Goal: Task Accomplishment & Management: Use online tool/utility

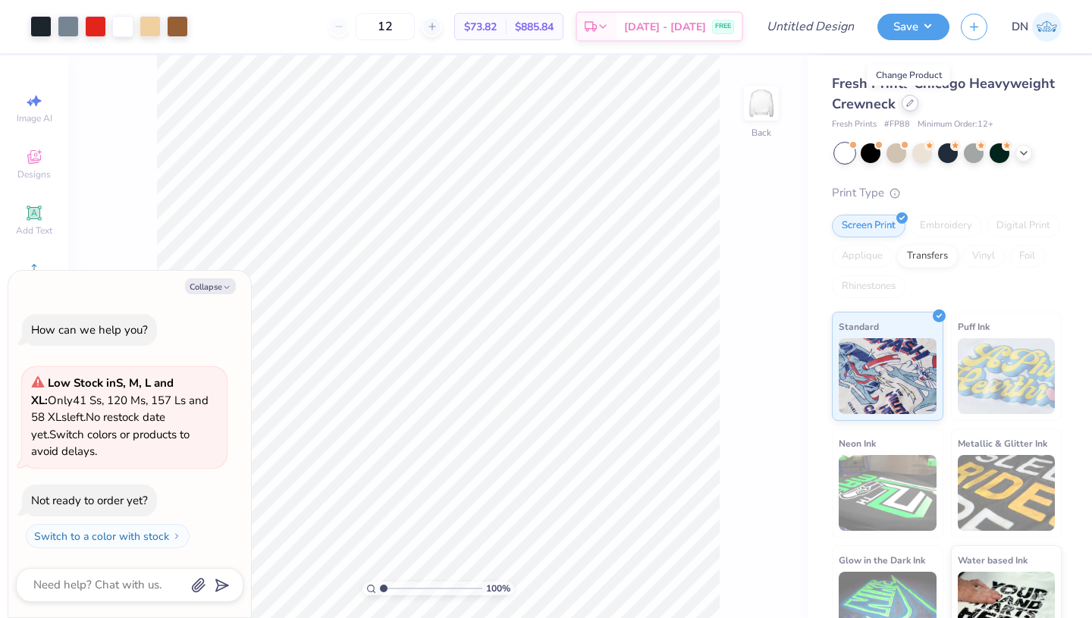
click at [906, 105] on icon at bounding box center [910, 103] width 8 height 8
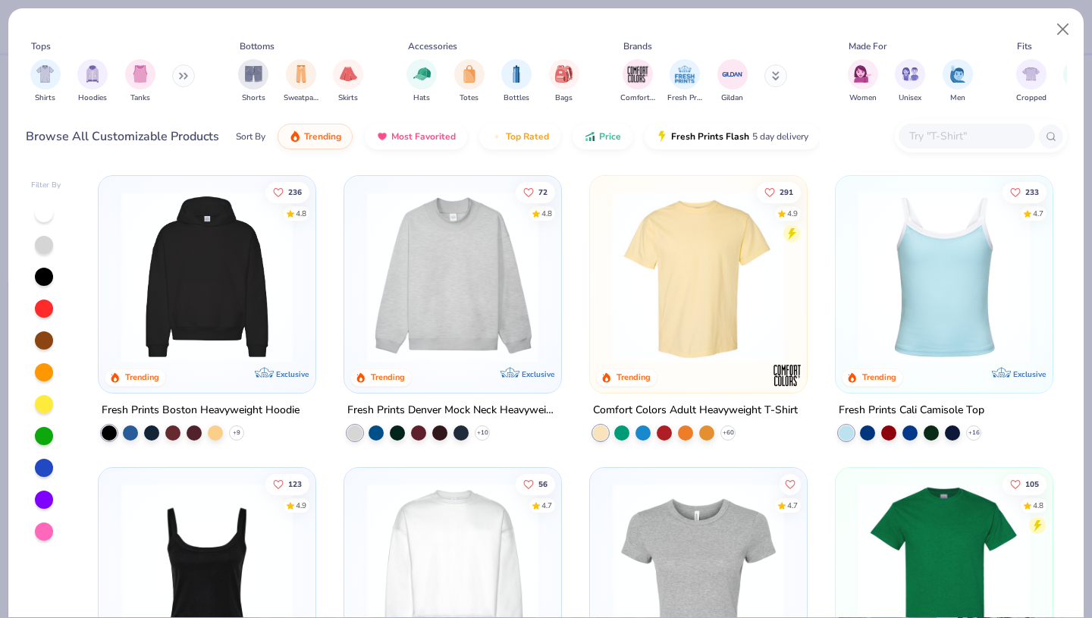
click at [930, 137] on input "text" at bounding box center [966, 135] width 117 height 17
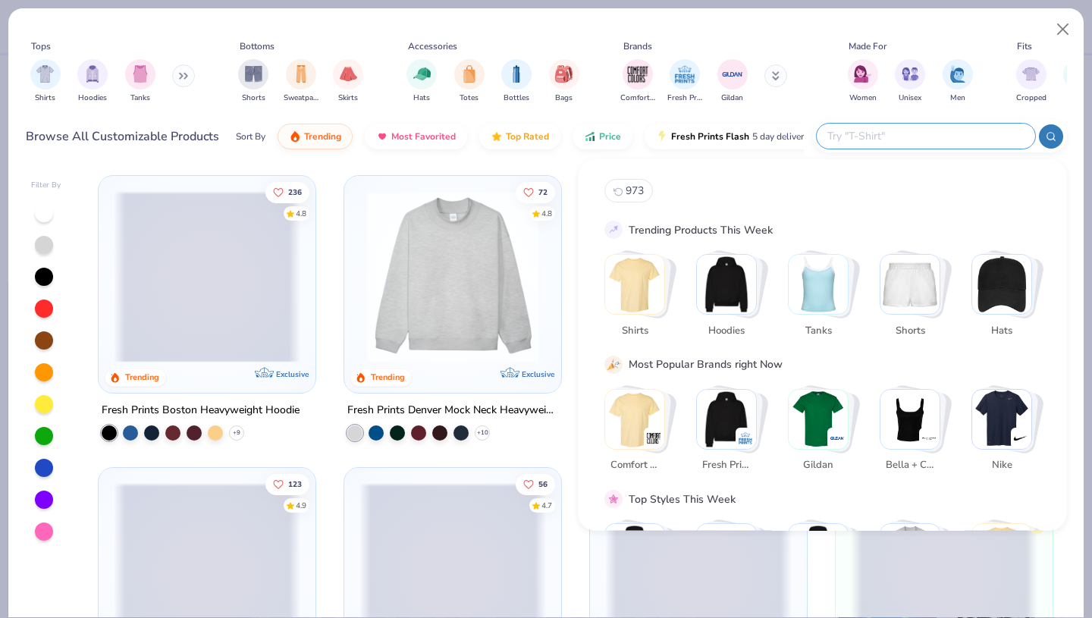
click at [641, 419] on img "Stack Card Button Comfort Colors" at bounding box center [634, 418] width 59 height 59
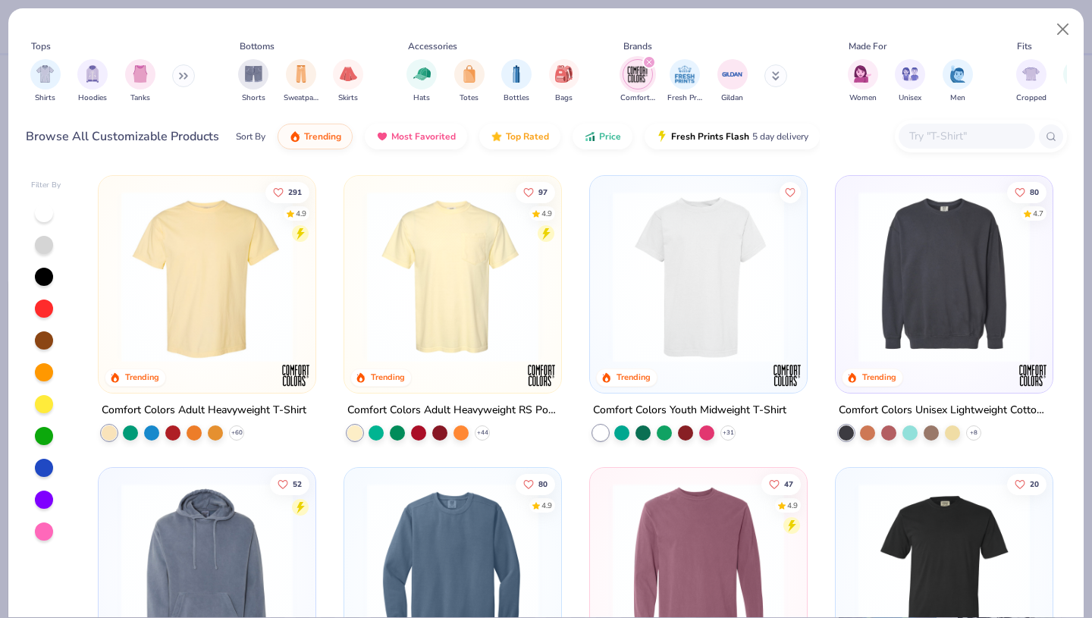
click at [216, 250] on img at bounding box center [207, 276] width 187 height 171
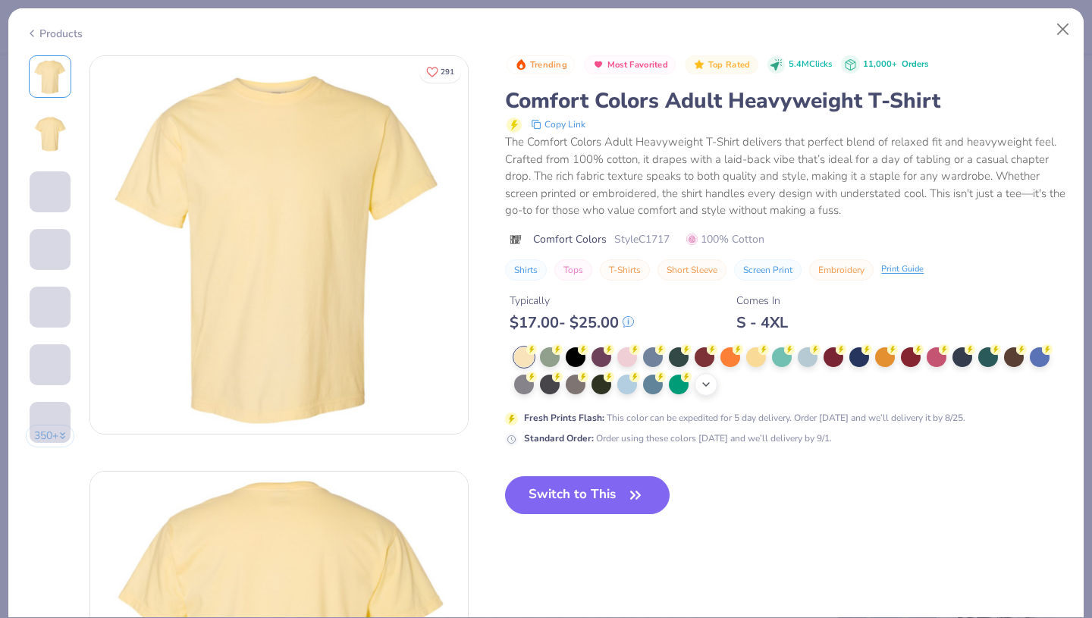
click at [704, 376] on div "+ 38" at bounding box center [706, 384] width 23 height 23
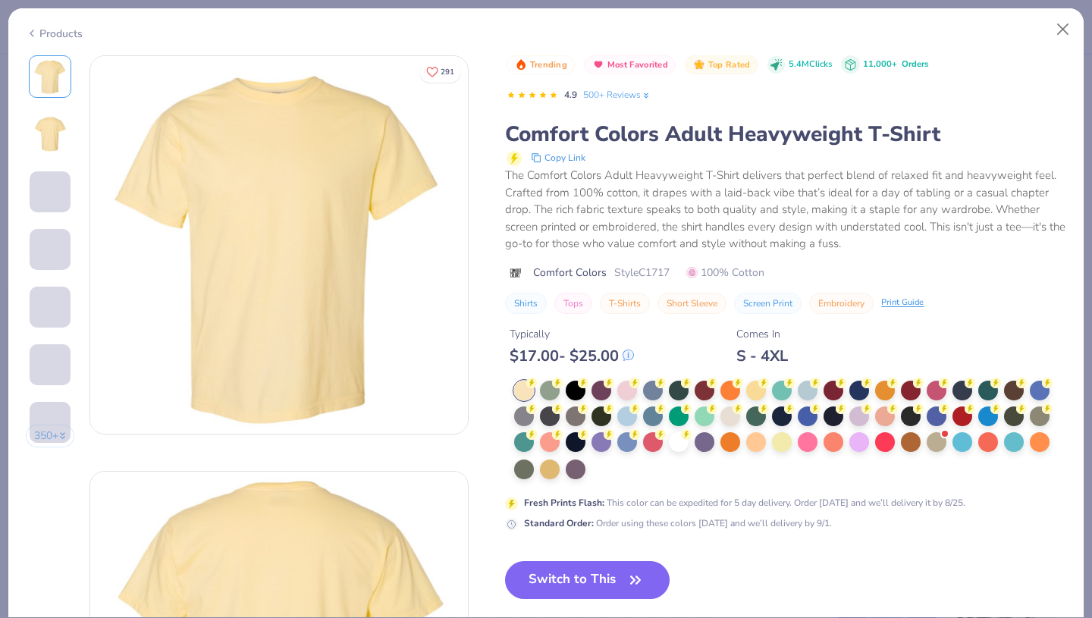
click at [603, 469] on div at bounding box center [790, 431] width 552 height 100
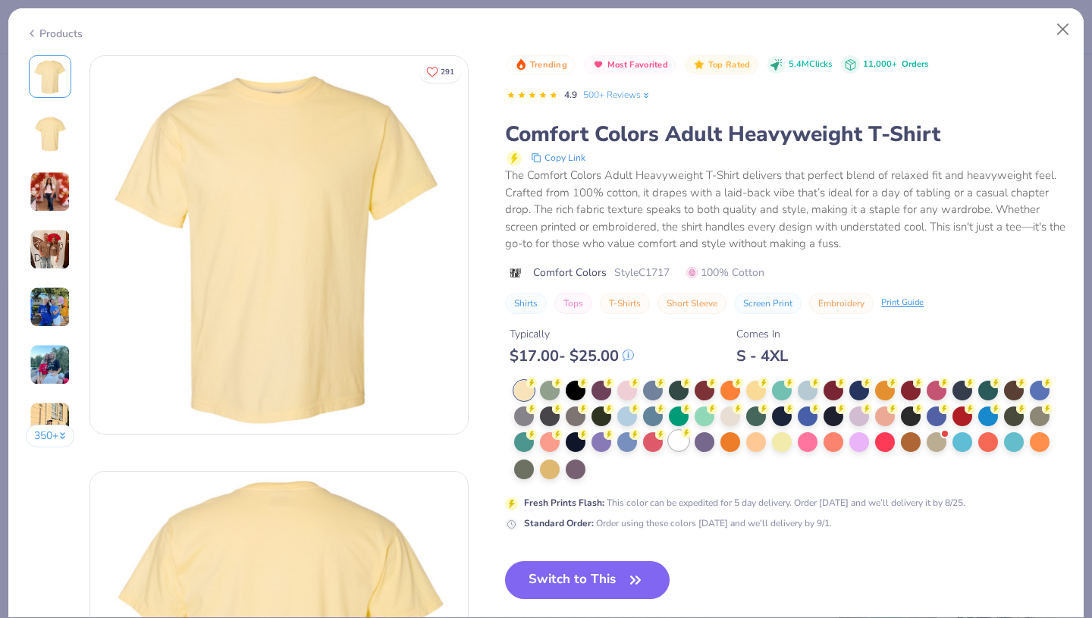
click at [676, 445] on div at bounding box center [679, 441] width 20 height 20
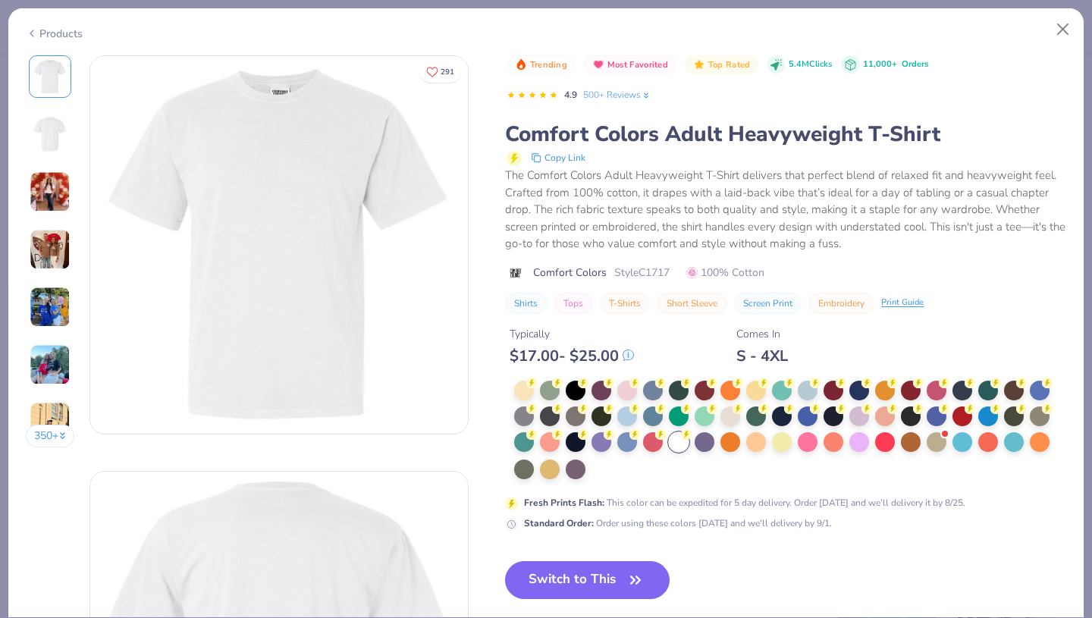
click at [610, 576] on button "Switch to This" at bounding box center [587, 580] width 165 height 38
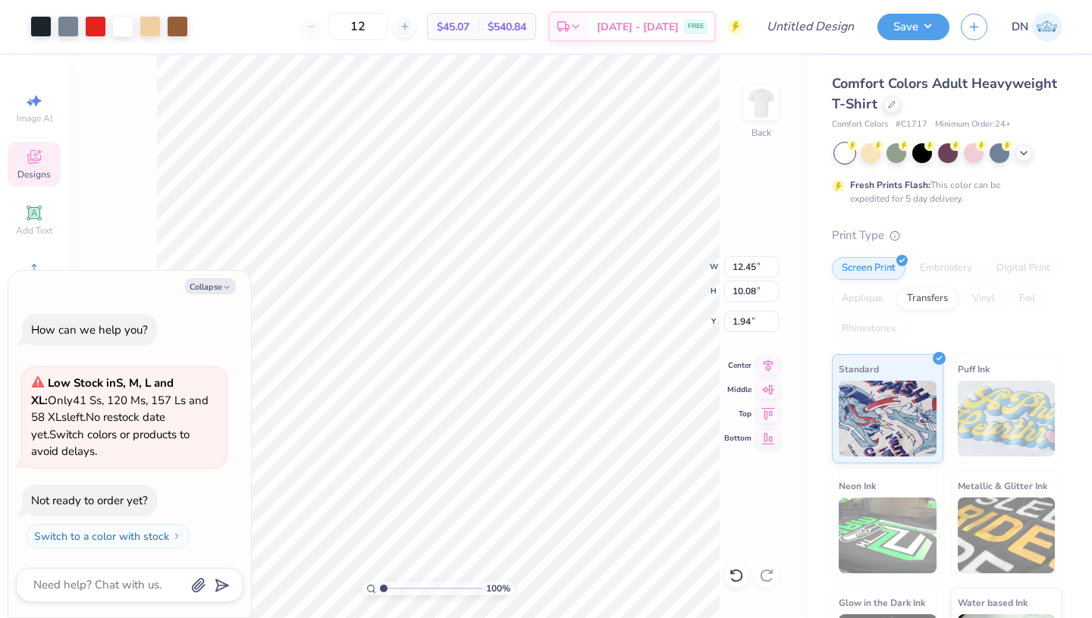
type textarea "x"
type input "10.06"
type input "8.14"
type input "4.07"
type textarea "x"
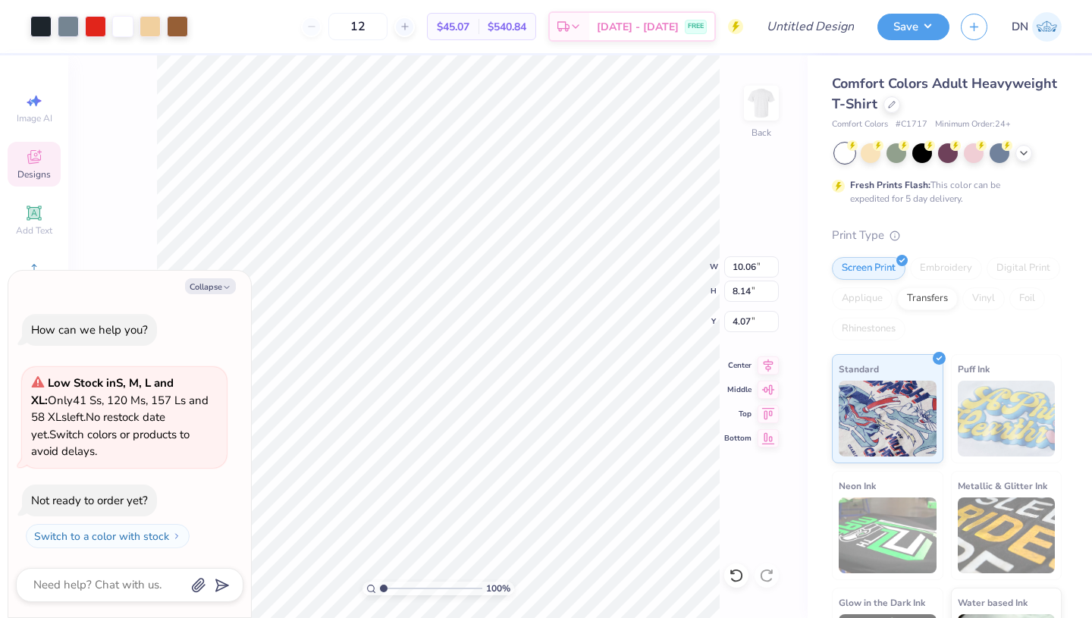
type input "5.07"
type textarea "x"
type input "9.18"
type input "7.43"
type input "5.84"
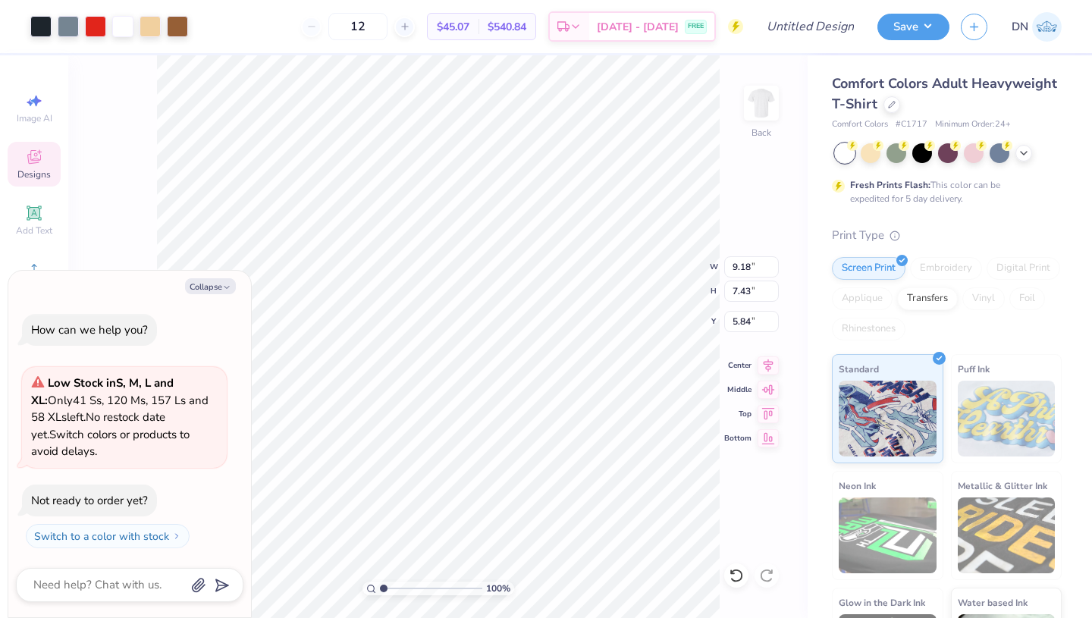
type textarea "x"
type input "4.82"
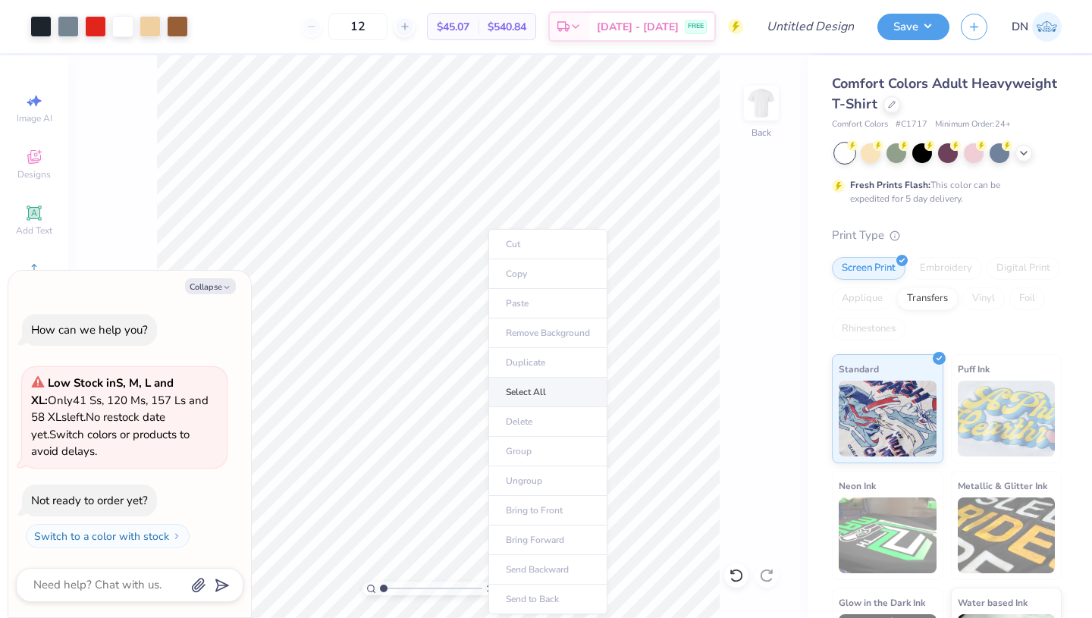
click at [546, 388] on li "Select All" at bounding box center [547, 393] width 119 height 30
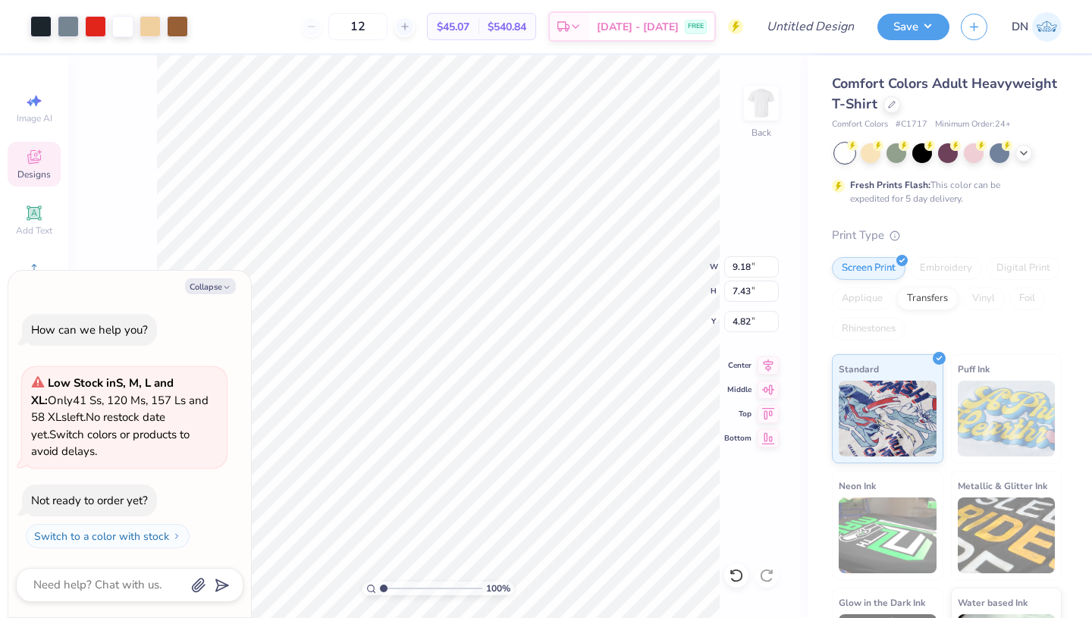
type textarea "x"
type input "6.90"
type input "1.38"
type input "6.48"
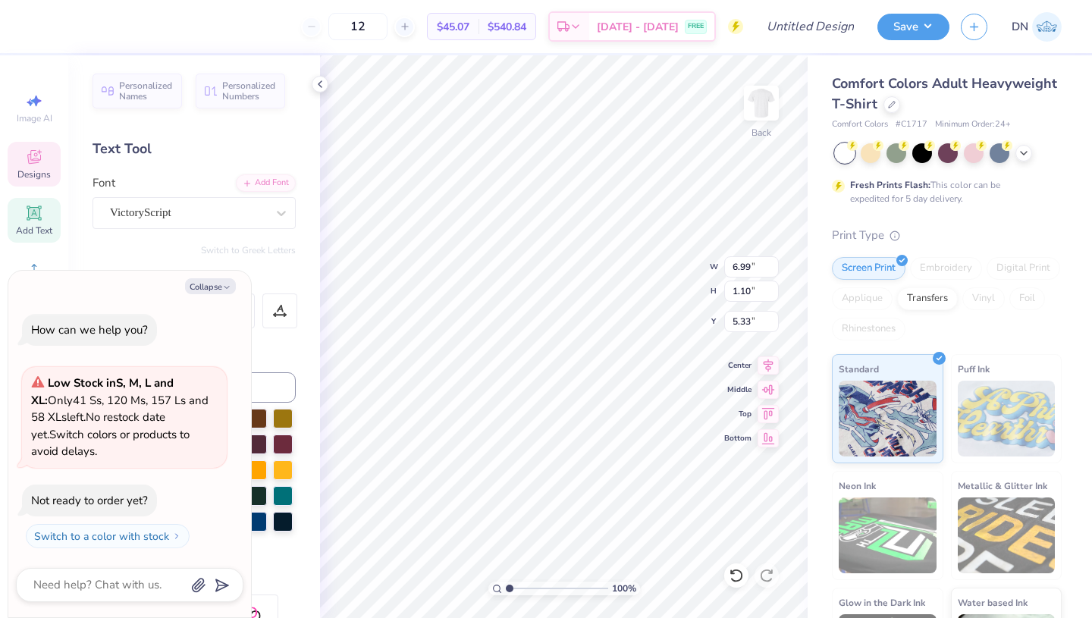
scroll to position [0, 5]
type textarea "x"
type textarea "Kap"
type textarea "x"
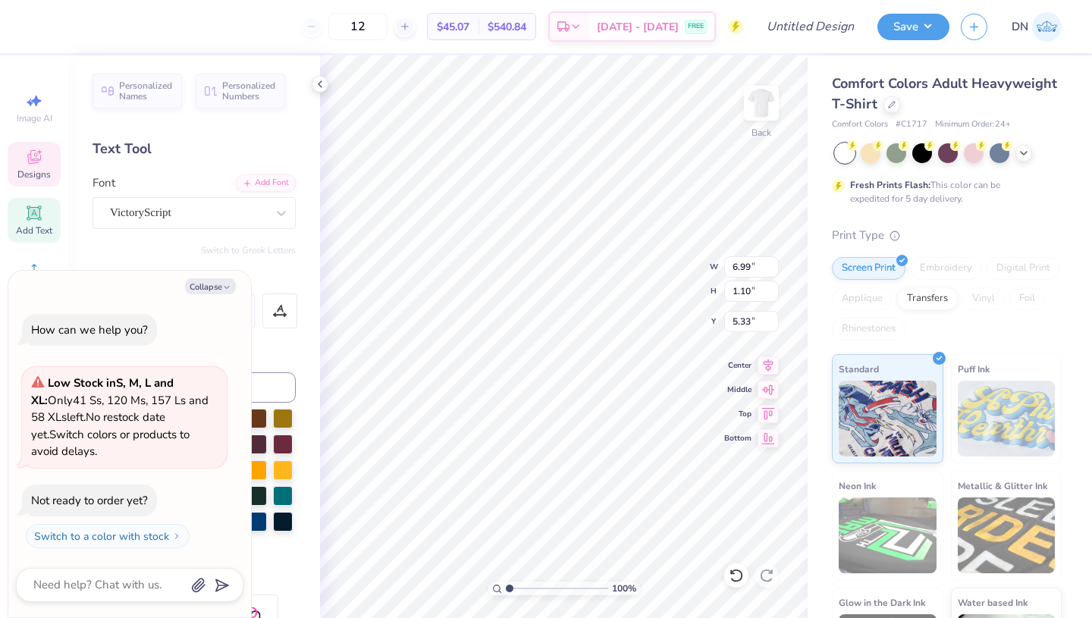
type textarea "Ka"
type textarea "x"
type textarea "K"
type textarea "x"
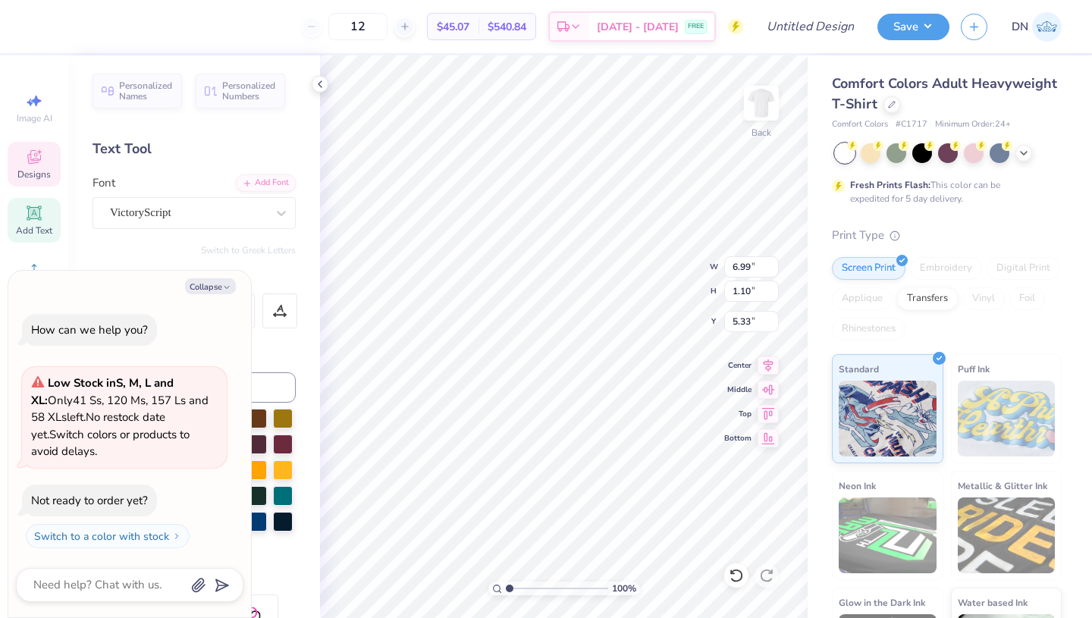
type textarea "A"
type textarea "x"
type textarea "Al"
type textarea "x"
type textarea "Alp"
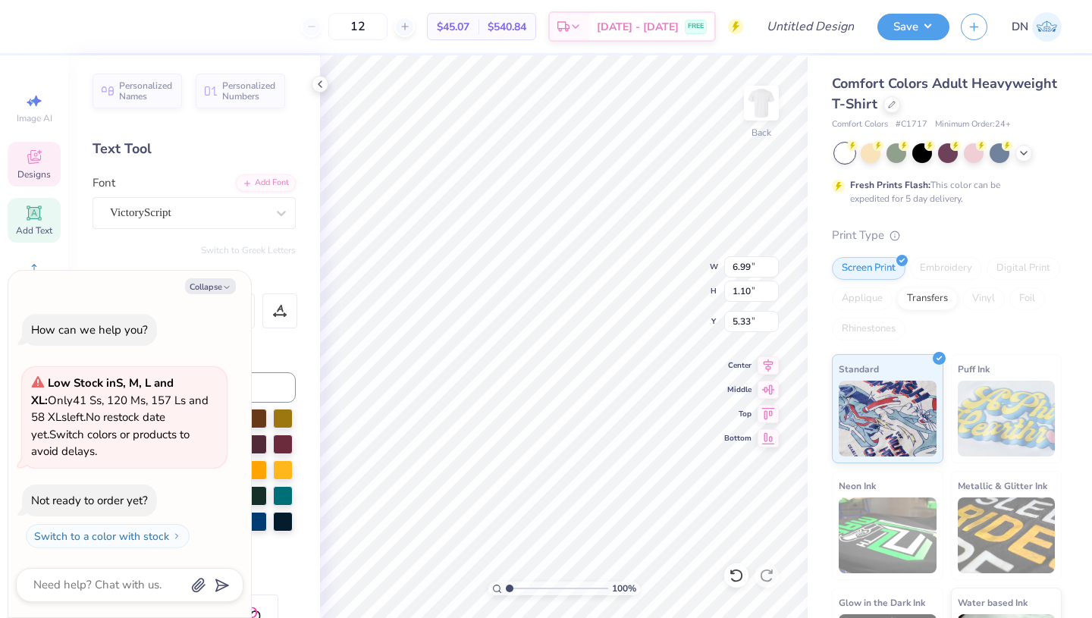
type textarea "x"
type textarea "Alph"
type textarea "x"
type textarea "Alpha"
type textarea "x"
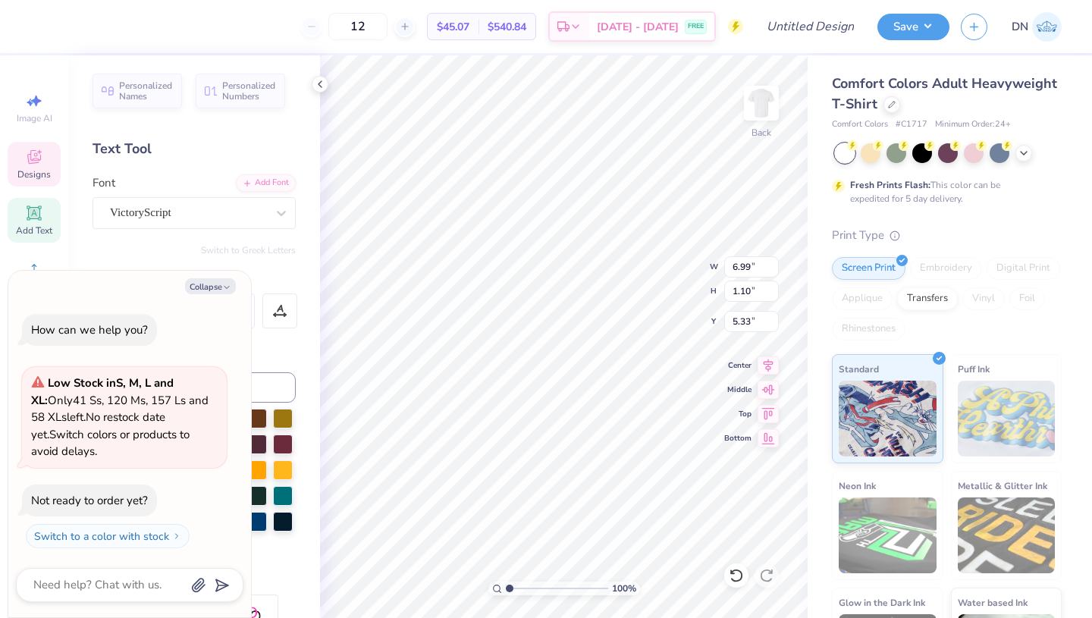
type textarea "Alpha"
type textarea "x"
type textarea "Alpha D"
type textarea "x"
type textarea "Alpha De"
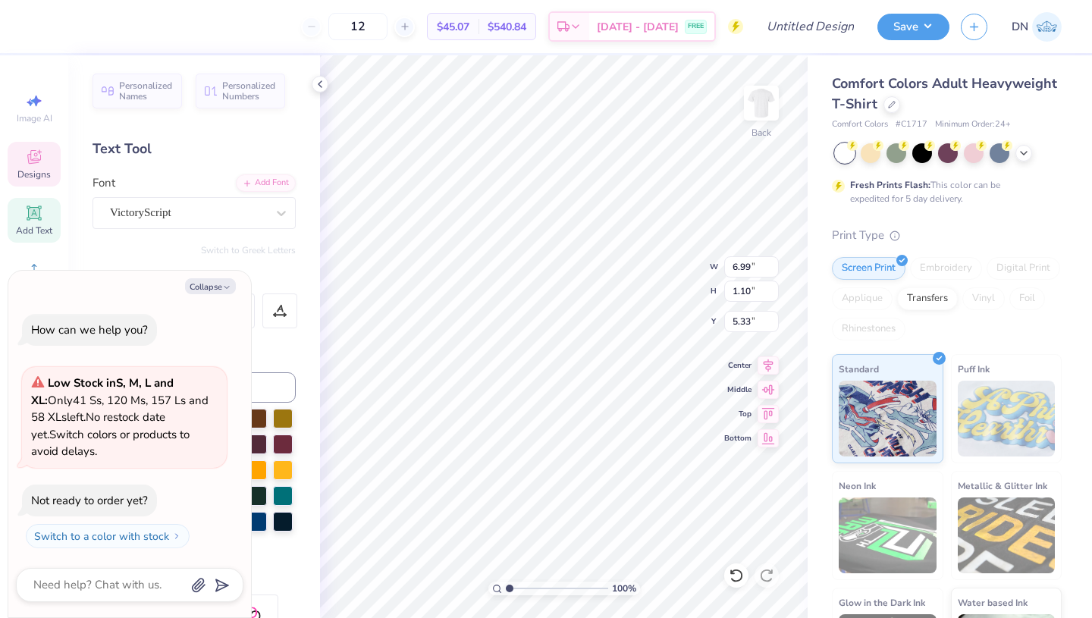
type textarea "x"
type textarea "Alpha Del"
type textarea "x"
type textarea "Alpha Delta"
type textarea "x"
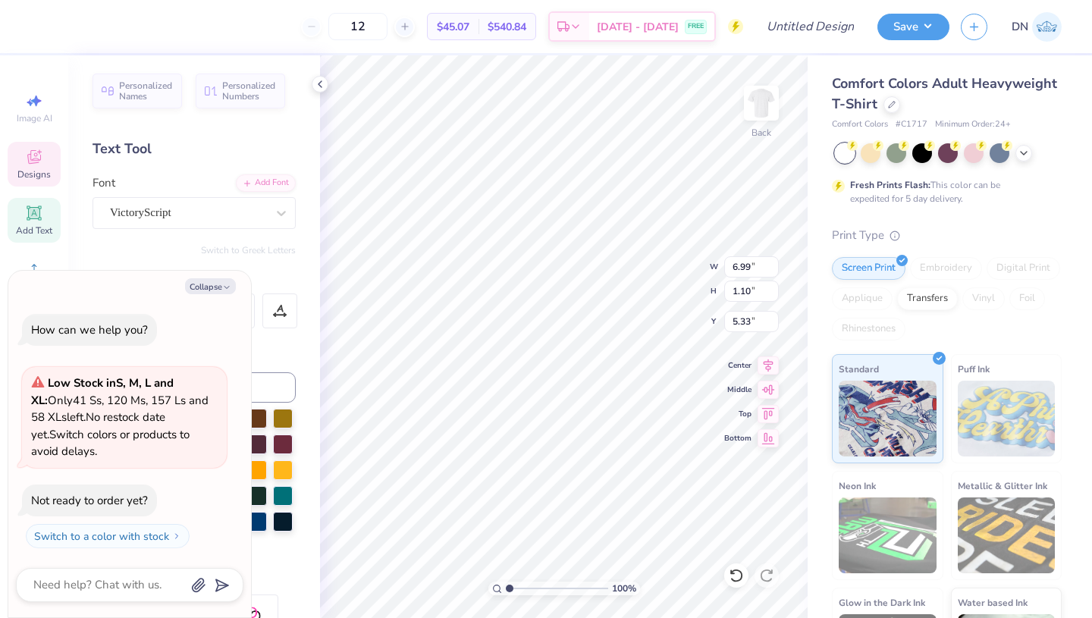
type textarea "Alpha Delta"
type textarea "x"
type textarea "Alpha Delta P"
type textarea "x"
type textarea "Alpha Delta Po"
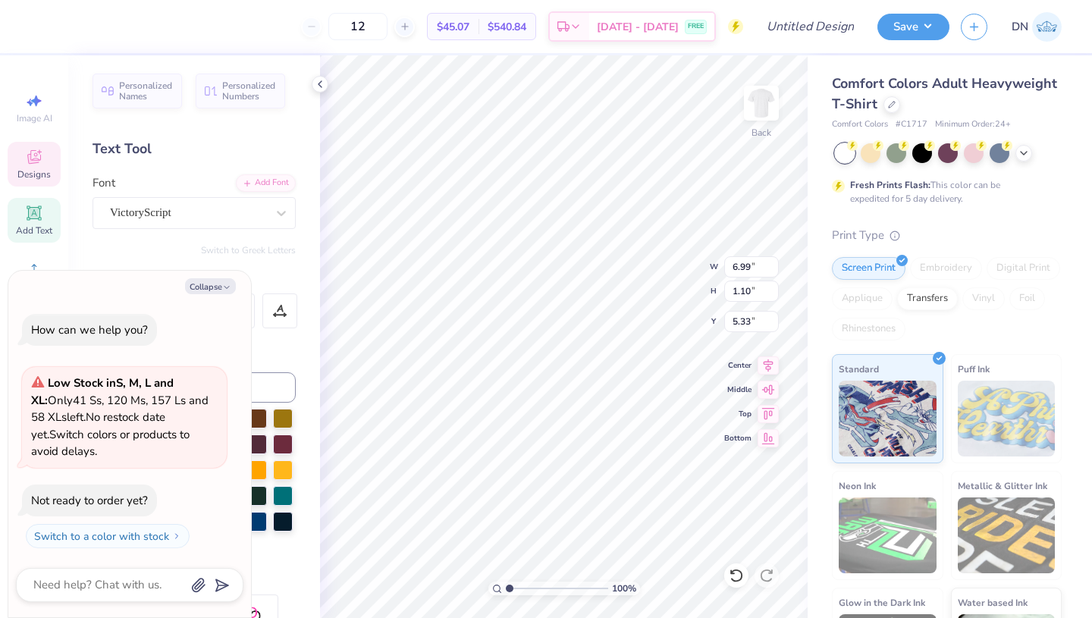
scroll to position [0, 4]
type textarea "x"
type input "6.90"
type input "1.38"
type input "6.48"
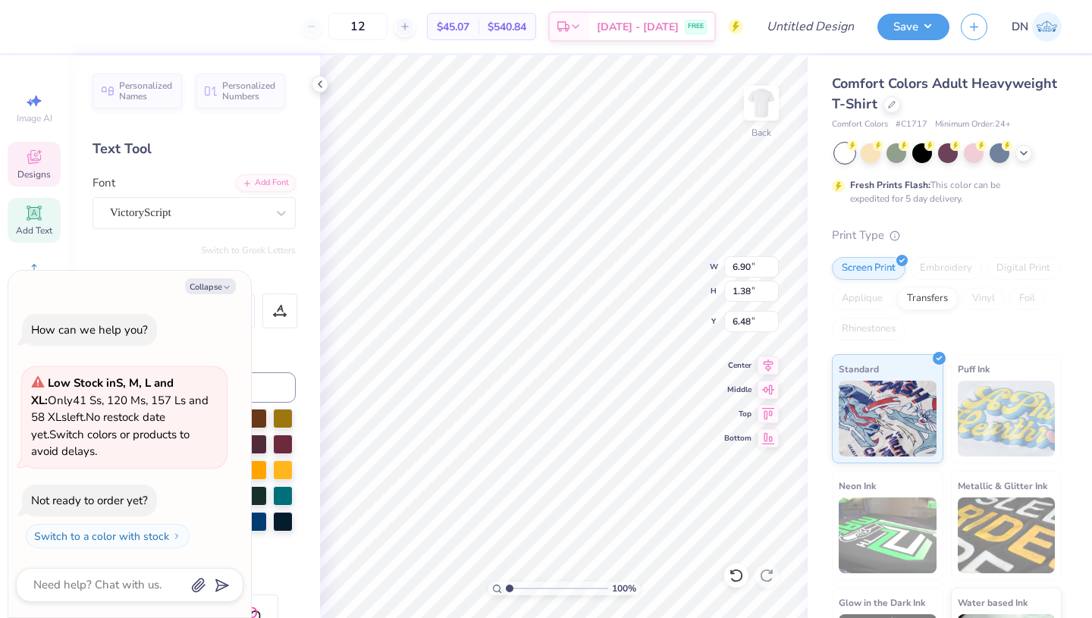
type textarea "x"
type input "5.82"
type input "1.14"
type input "5.31"
type textarea "x"
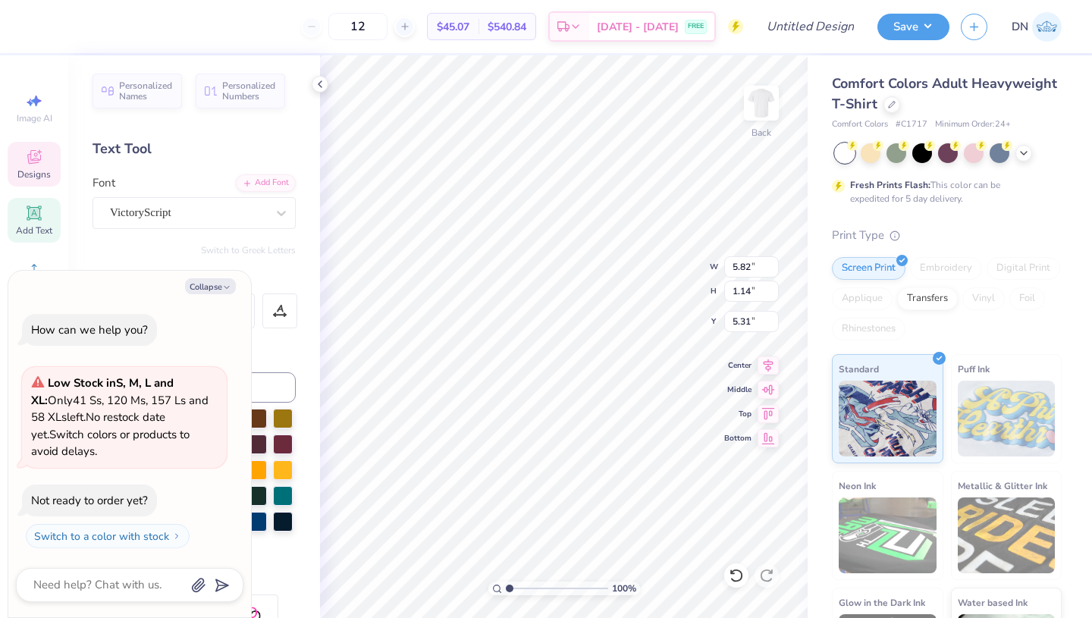
type textarea "Alpha Delta P"
type textarea "x"
type textarea "Alpha Delta Pi"
type textarea "x"
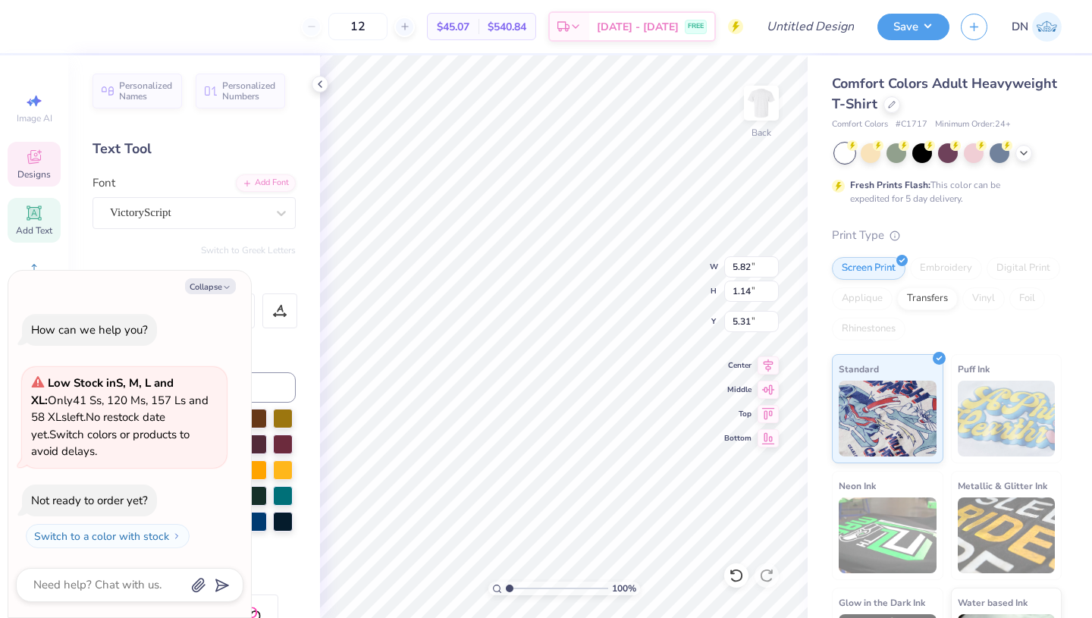
type textarea "Alpha Delta Pi"
type textarea "x"
type textarea "Alpha Delta Pi"
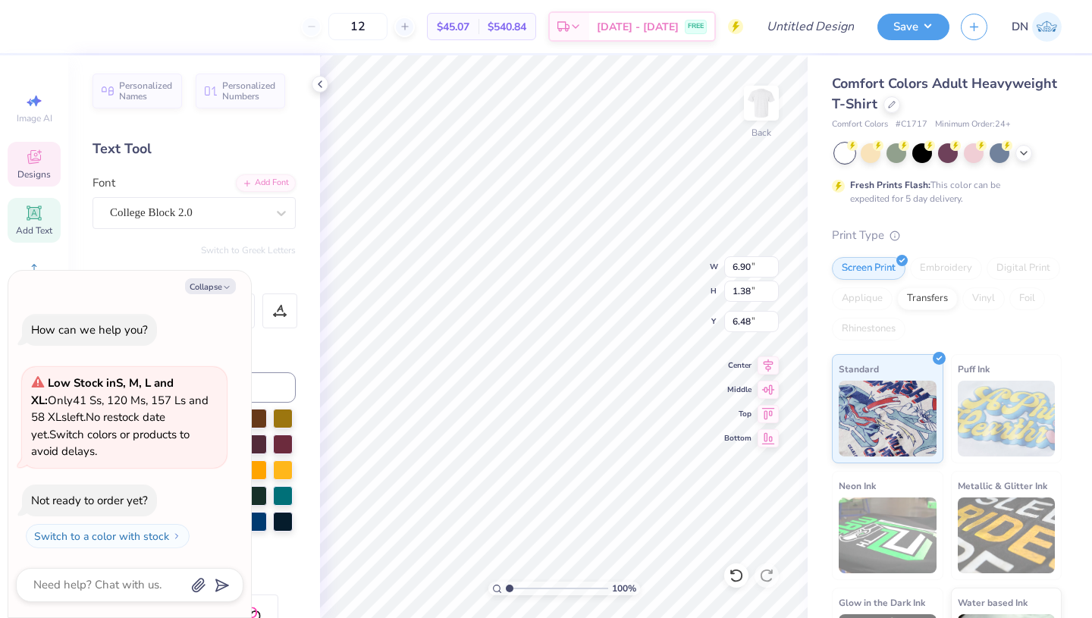
type textarea "x"
type input "6.45"
type textarea "x"
type textarea "Game Da"
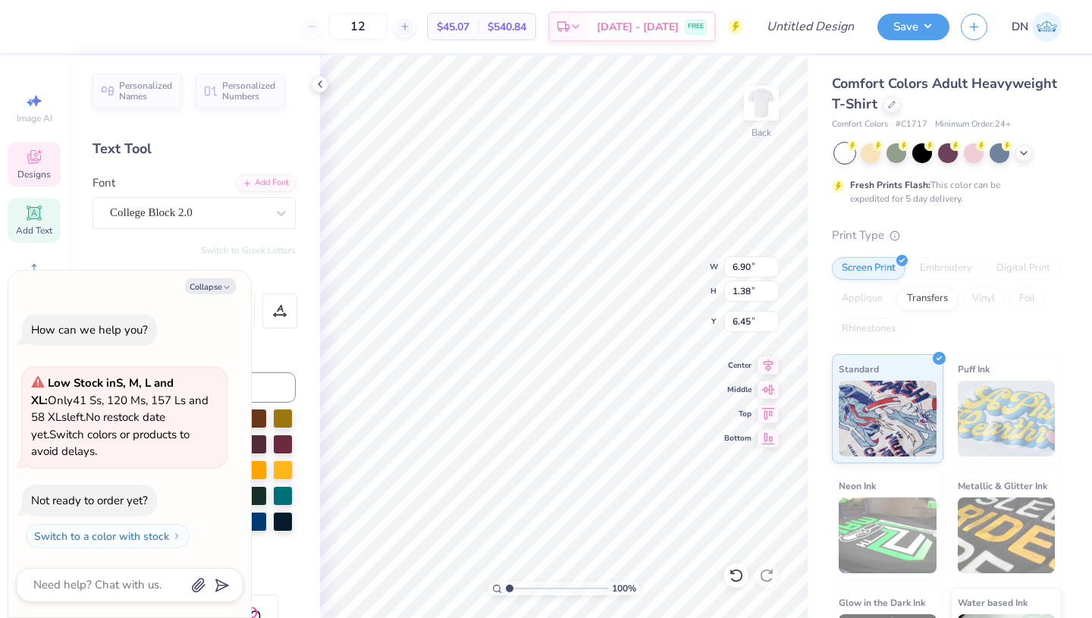
type textarea "x"
type textarea "Game D"
type textarea "x"
type textarea "Game"
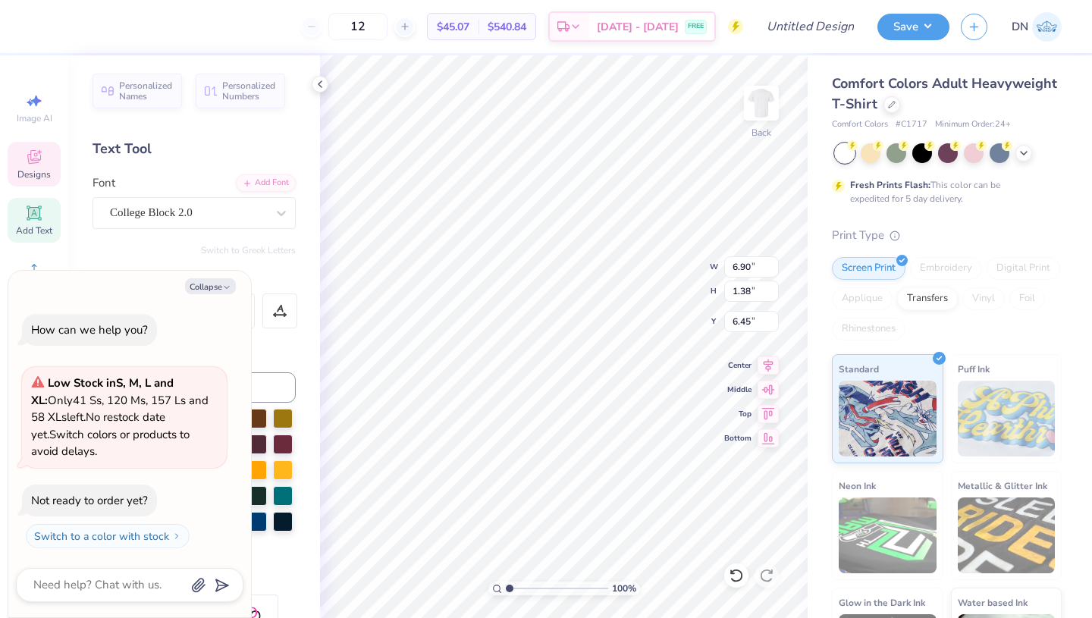
type textarea "x"
type textarea "Gam"
type textarea "x"
type textarea "Ga"
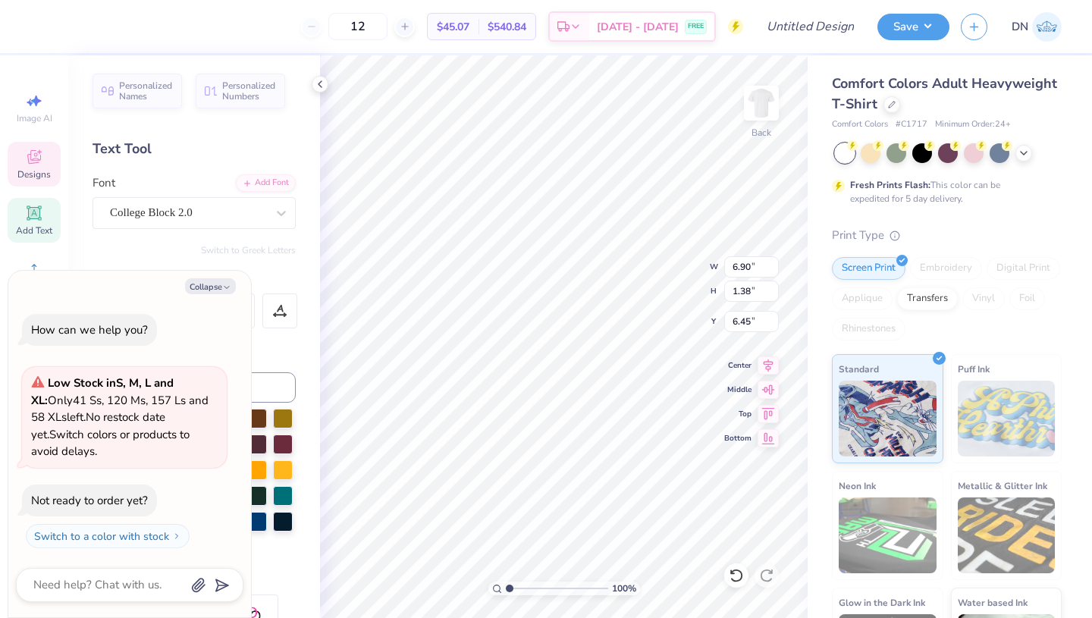
type textarea "x"
type textarea "G"
type textarea "x"
type textarea "D"
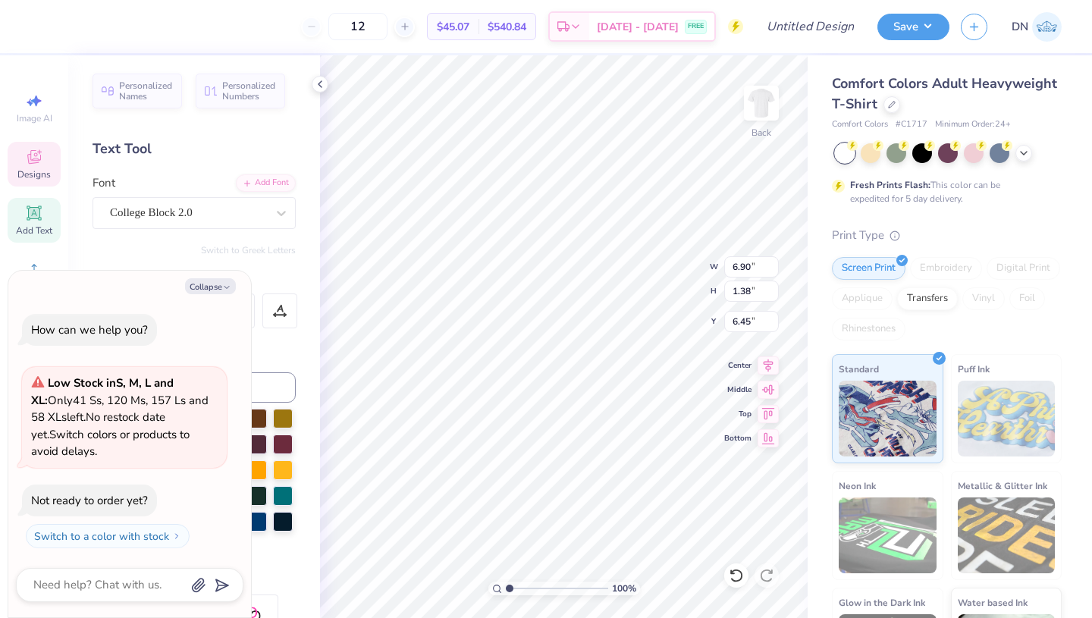
type textarea "x"
type textarea "Dad"
type textarea "x"
type textarea "Dad'"
type textarea "x"
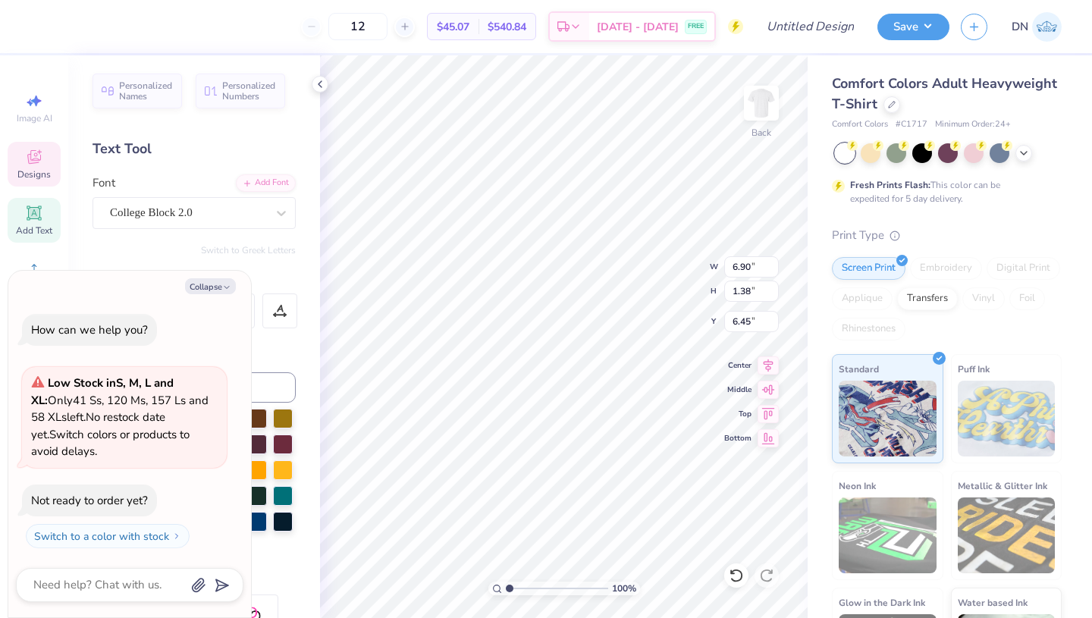
type textarea "Dad's"
type textarea "x"
type textarea "Dad's"
type textarea "x"
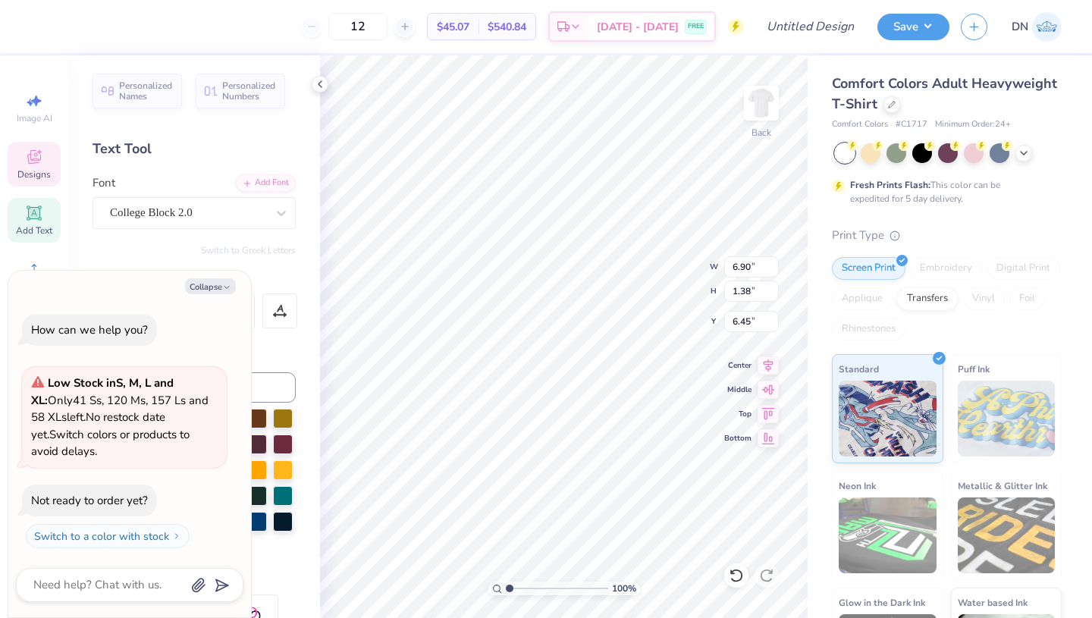
type textarea "Dad's"
type textarea "x"
type textarea "Dad'"
type textarea "x"
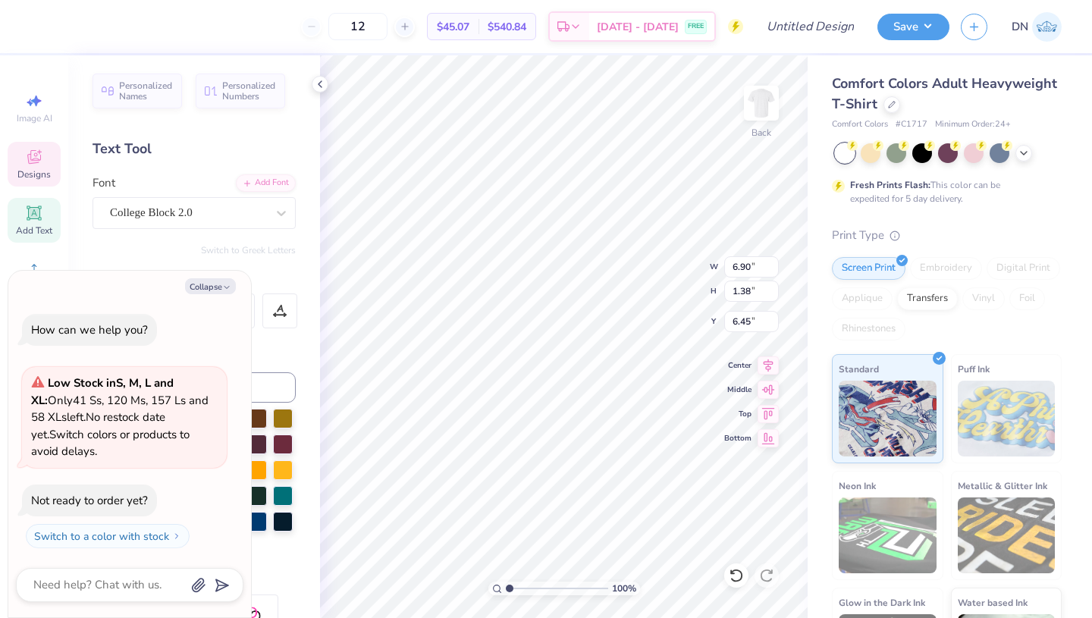
type textarea "Dad"
type textarea "x"
type textarea "Dad'"
type textarea "x"
type textarea "Dad's"
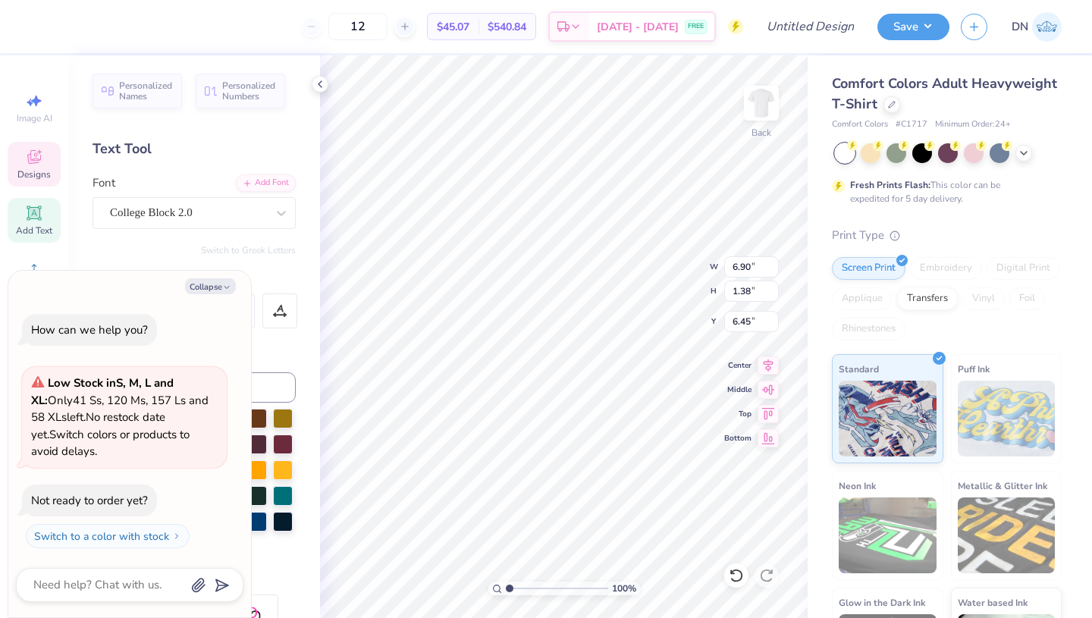
type textarea "x"
type textarea "Dad'sn"
type textarea "x"
type textarea "Dad's"
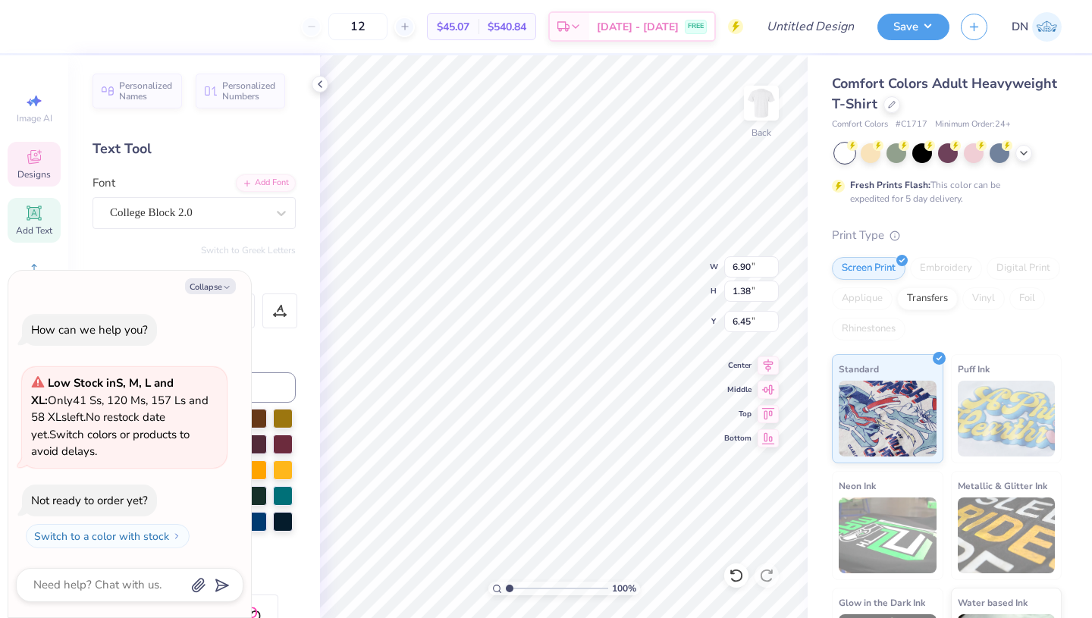
scroll to position [0, 0]
type textarea "x"
type textarea "Dad's"
type textarea "x"
type textarea "Dad's W"
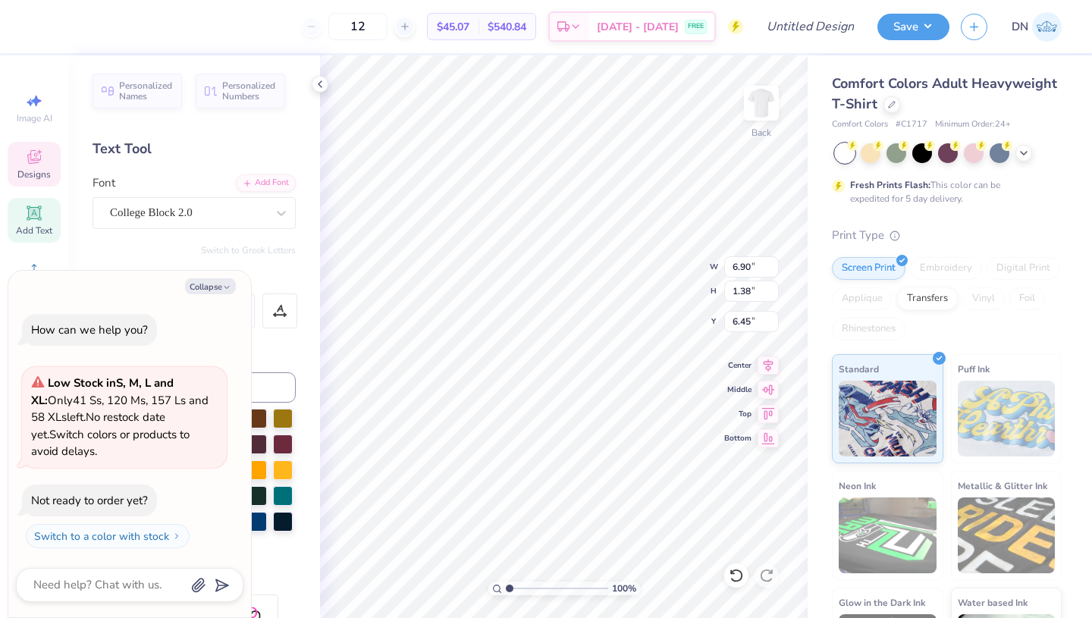
type textarea "x"
type textarea "Dad's We"
type textarea "x"
type textarea "Dad's Wee"
type textarea "x"
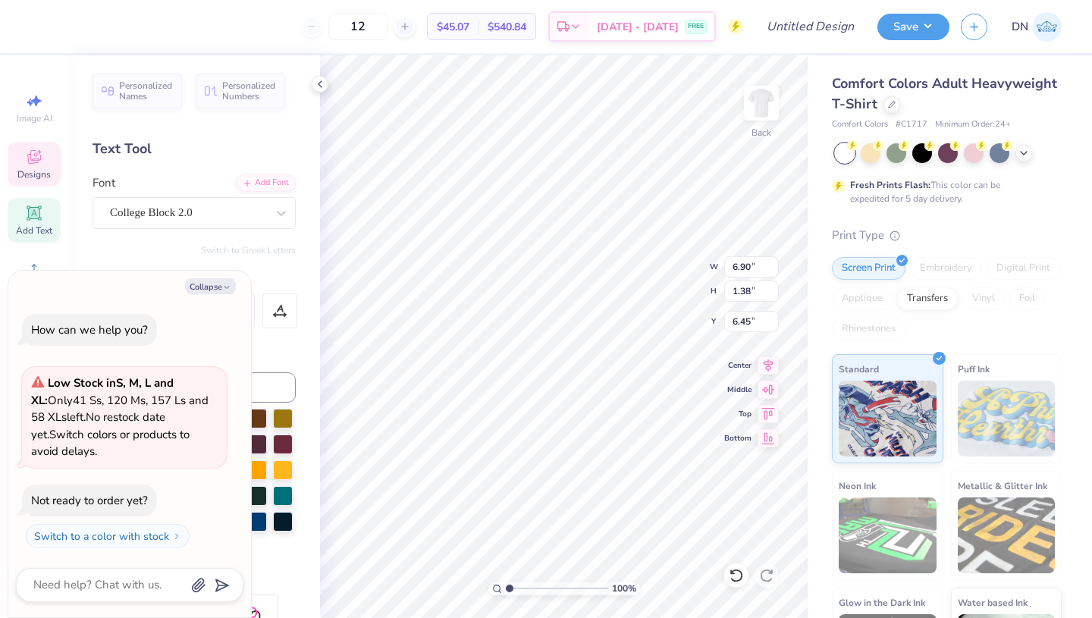
type textarea "Dad's Week"
type textarea "x"
type textarea "Dad's Weeke"
type textarea "x"
type textarea "Dad's Weeken"
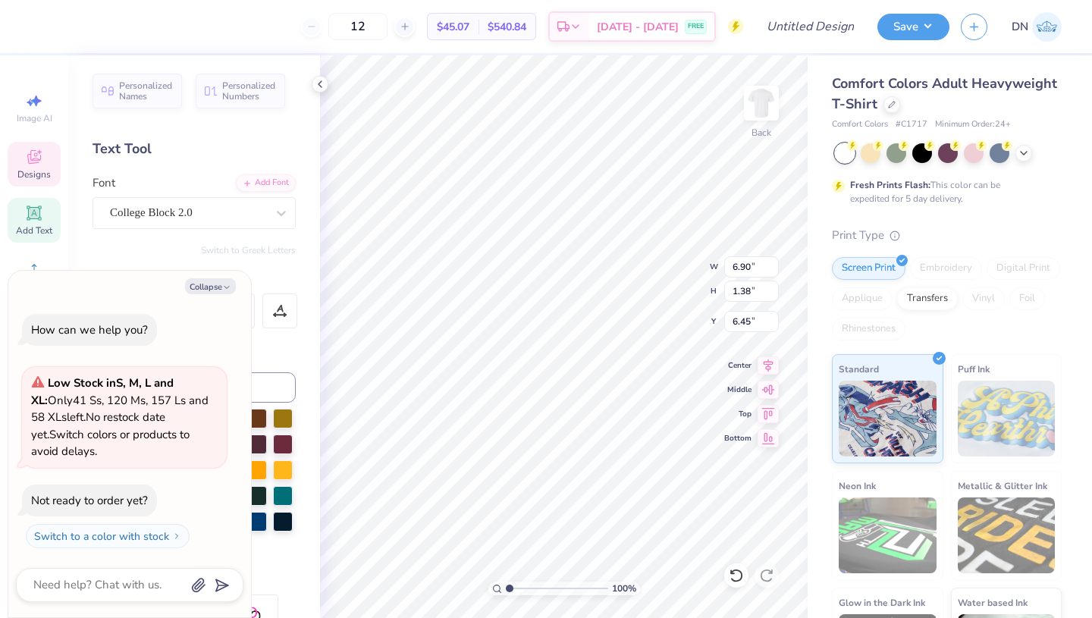
type textarea "x"
type textarea "Dad's Weekend"
type textarea "x"
type input "6.98"
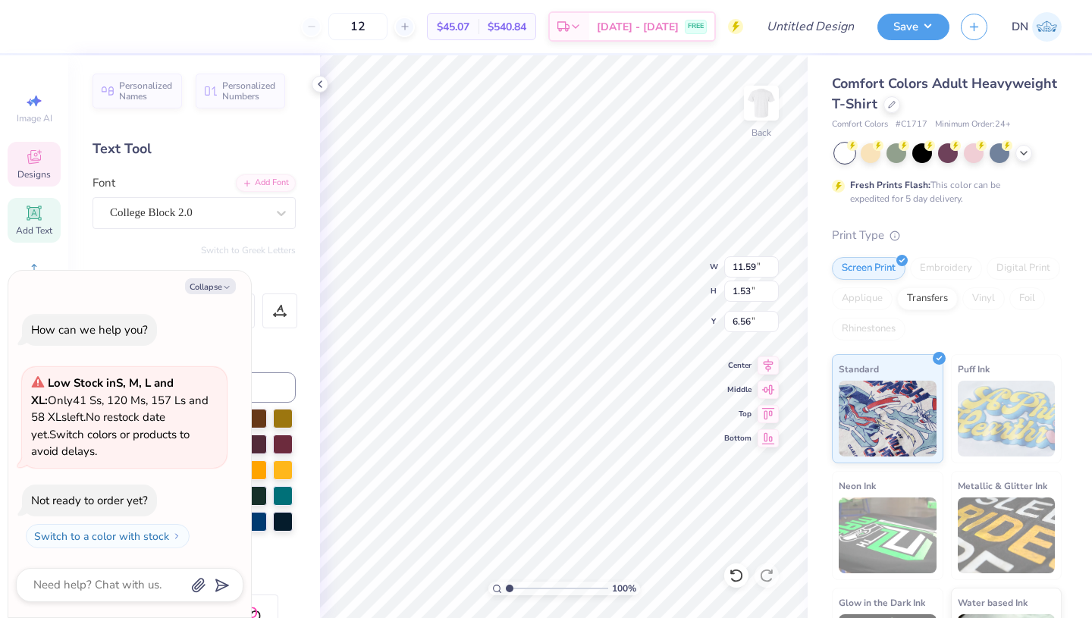
type input "0.92"
type input "7.17"
type textarea "x"
type input "6.79"
type textarea "x"
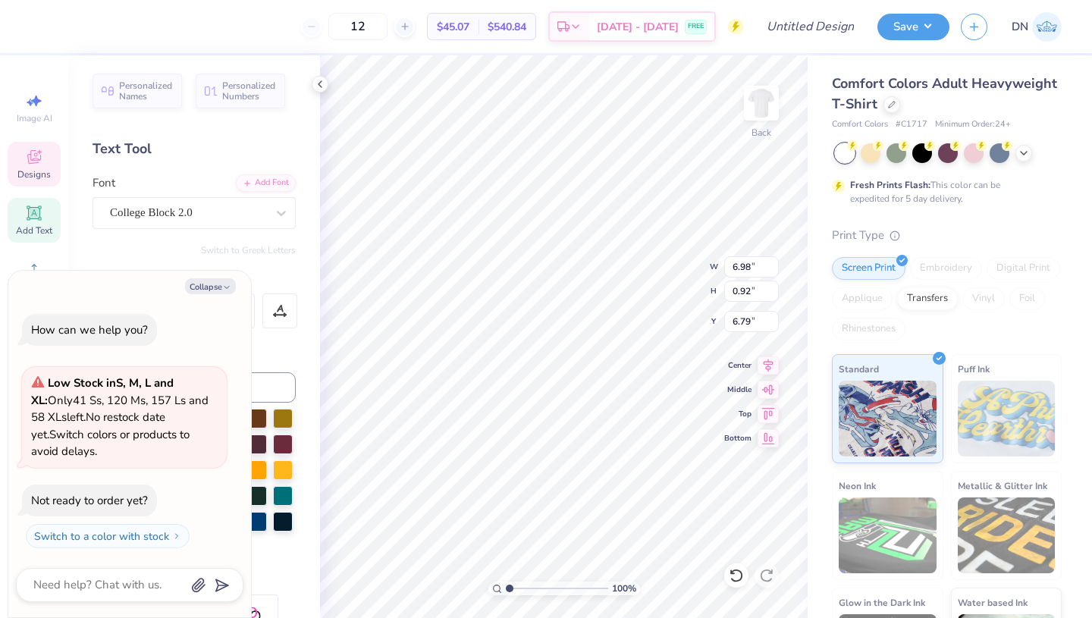
type textarea "Dad''s Weekend"
type textarea "x"
type textarea "Dad's Weekend"
type textarea "x"
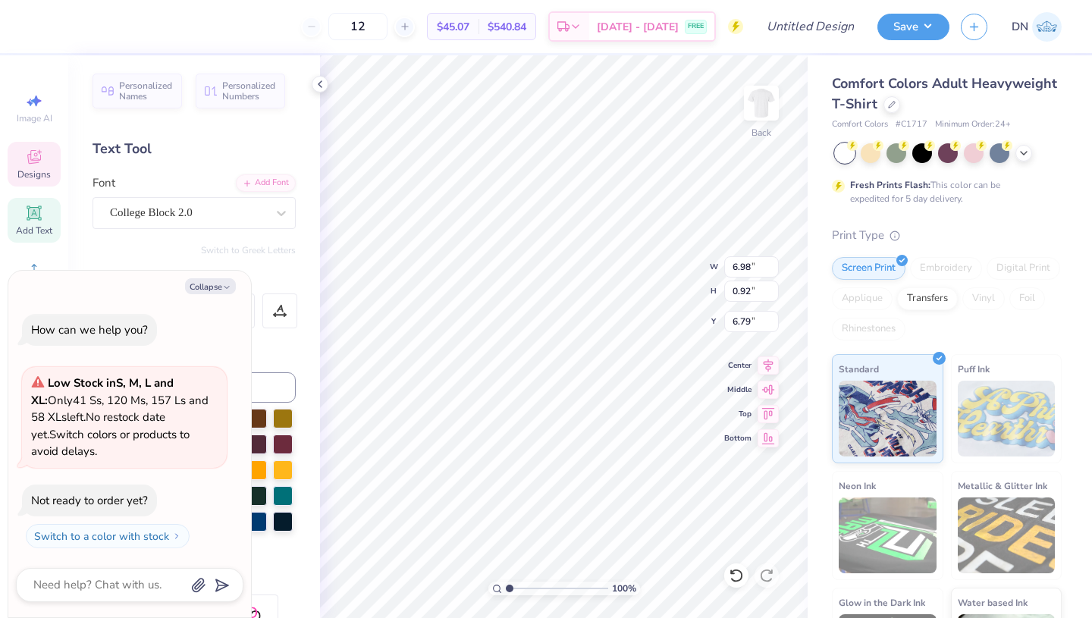
type textarea "Dads Weekend"
type textarea "x"
type textarea "Dad's Weekend"
type textarea "x"
type textarea "Dad''s Weekend"
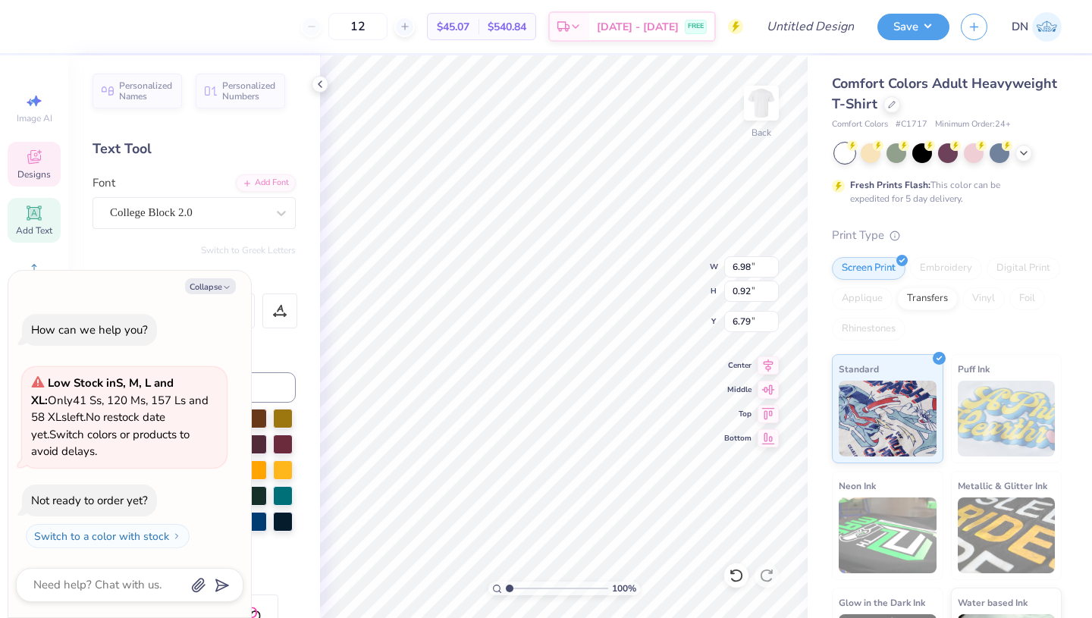
type textarea "x"
type textarea "Dad'''s Weekend"
type textarea "x"
type textarea "Dad''''s Weekend"
type textarea "x"
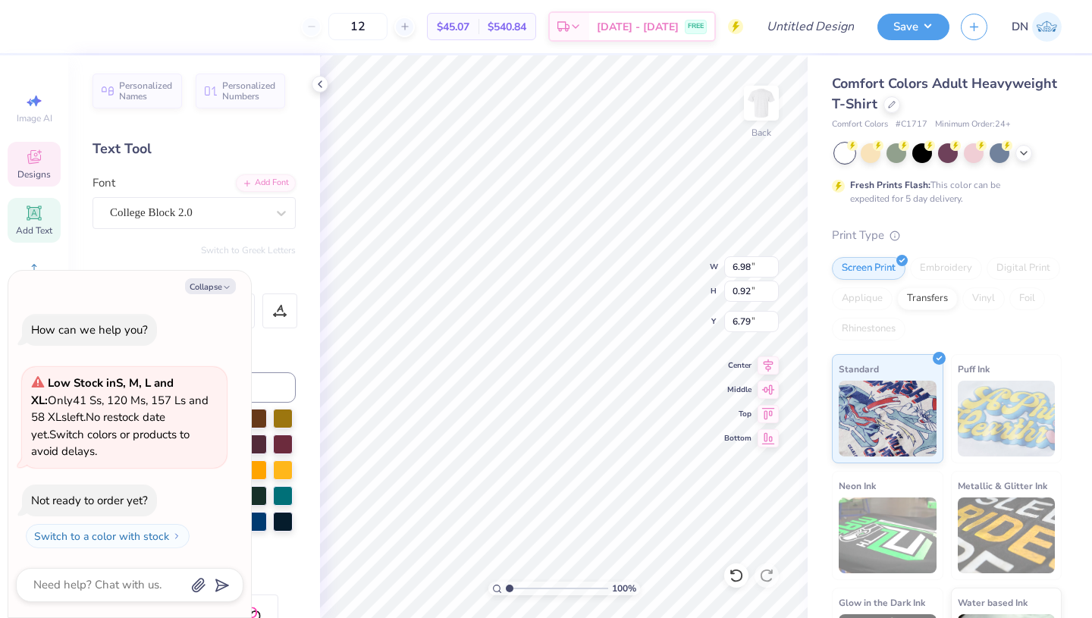
type textarea "Dad'''''s Weekend"
type textarea "x"
type textarea "Dad''''''s Weekend"
type textarea "x"
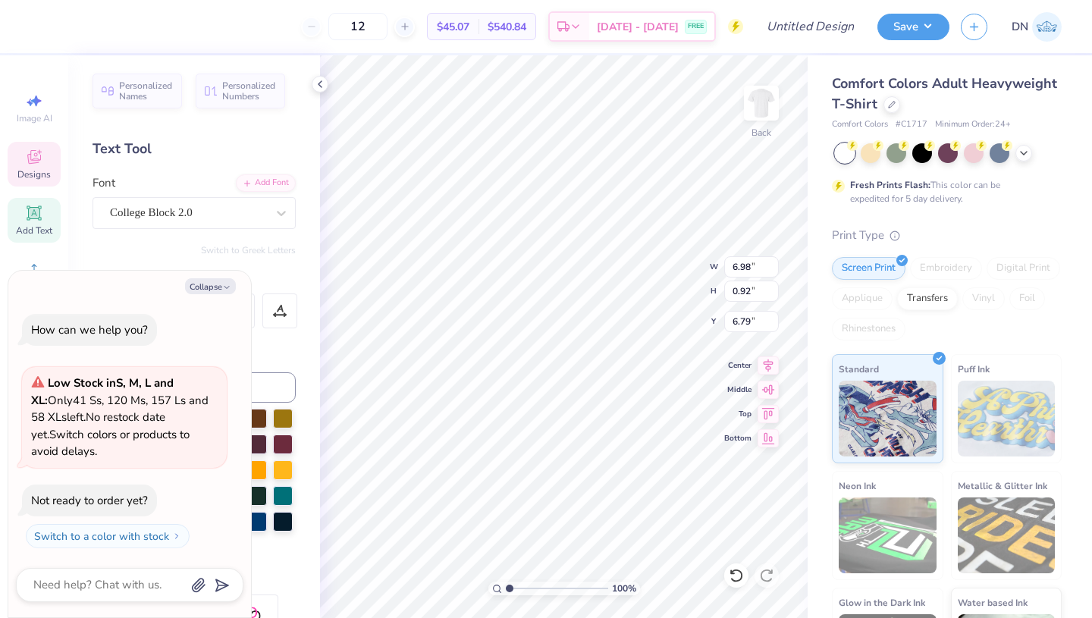
type textarea "Dad'''''s Weekend"
type textarea "x"
type textarea "Dad''''s Weekend"
type textarea "x"
type textarea "Dad'''s Weekend"
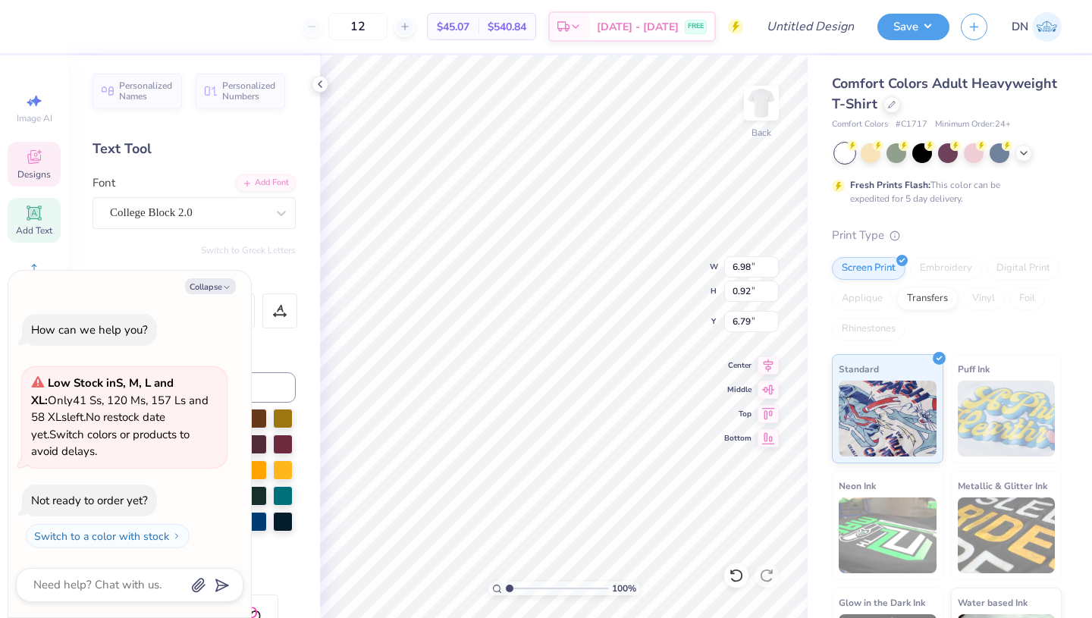
type textarea "x"
type textarea "Dad''s Weekend"
type textarea "x"
type textarea "Dad's Weekend"
type textarea "x"
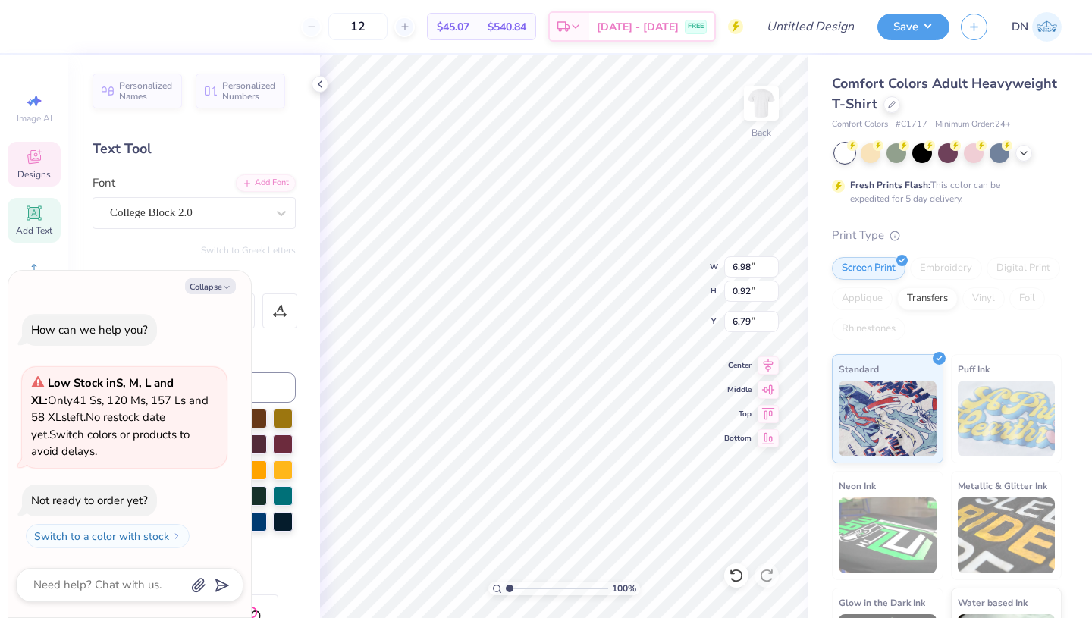
type textarea "Dads Weekend"
type textarea "x"
type textarea "Dad"s Weekend"
type textarea "x"
type textarea "Dads Weekend"
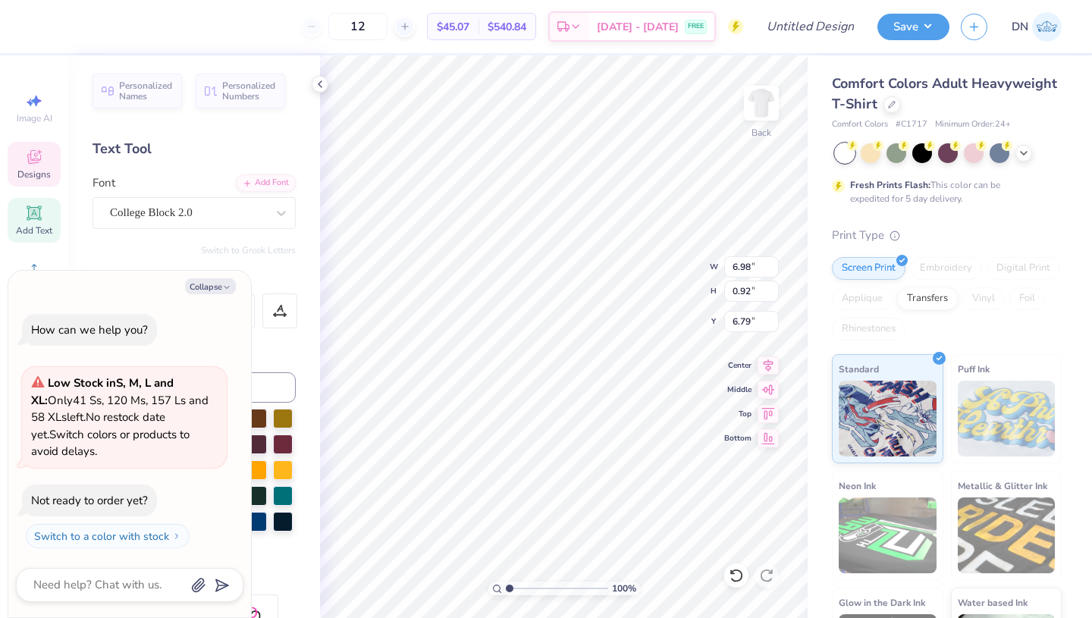
type textarea "x"
type textarea "Dad$s Weekend"
type textarea "x"
type textarea "Dads Weekend"
type textarea "x"
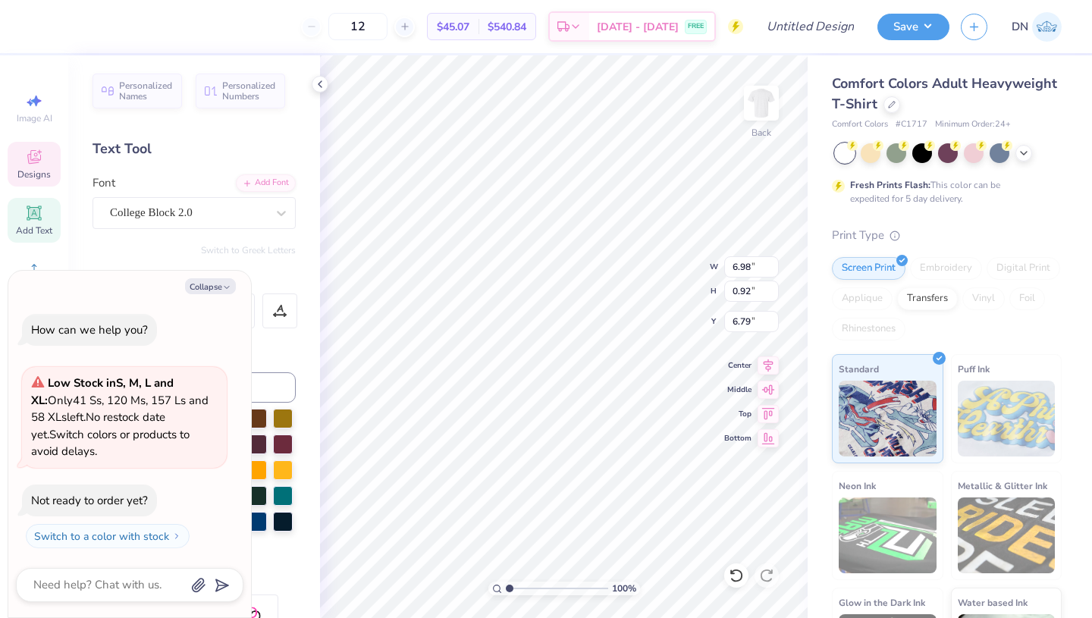
type textarea "Dad's Weekend"
type textarea "x"
type textarea "Dads Weekend"
type textarea "x"
type input "6.12"
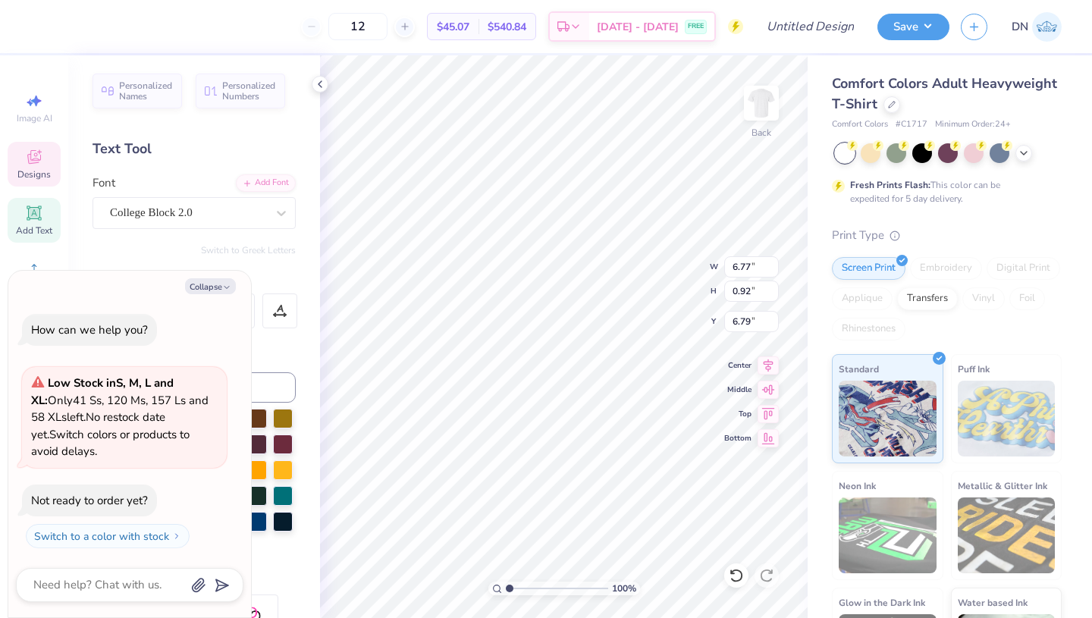
type input "0.83"
type input "6.88"
type textarea "x"
type input "6.79"
type textarea "x"
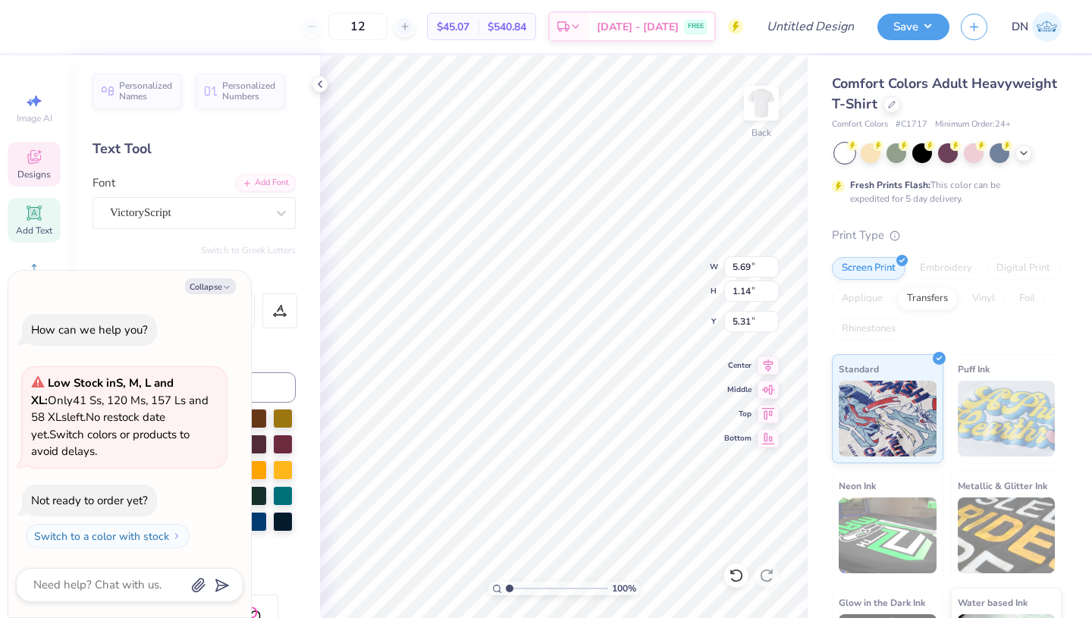
type input "5.47"
type textarea "x"
type input "12.72"
type textarea "x"
type input "12.81"
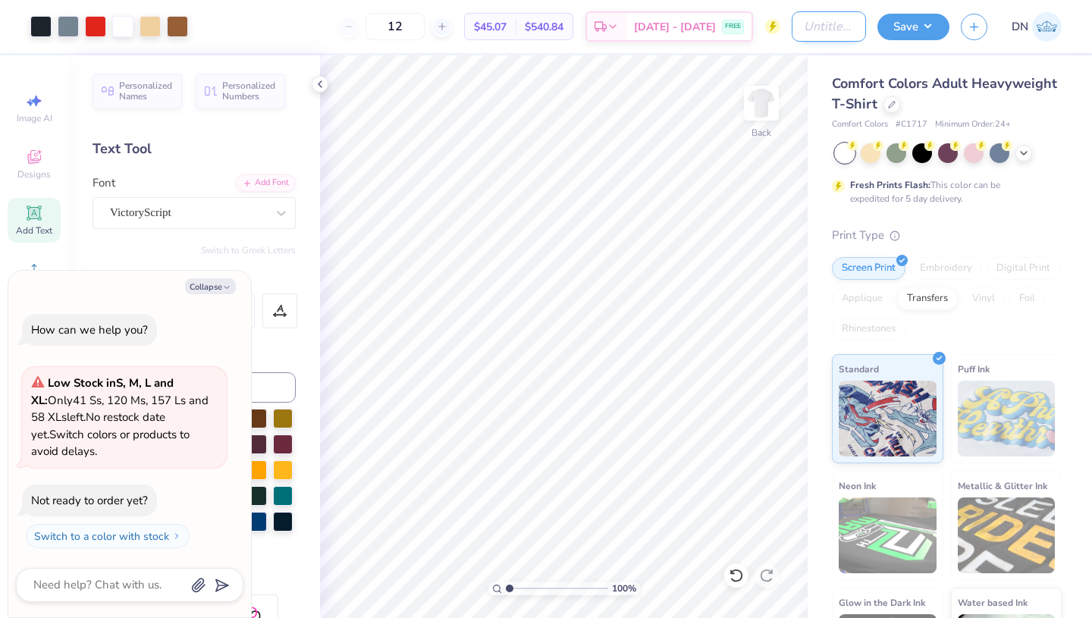
click at [812, 32] on input "Design Title" at bounding box center [829, 26] width 74 height 30
type input "a"
type textarea "x"
type input "ad"
type textarea "x"
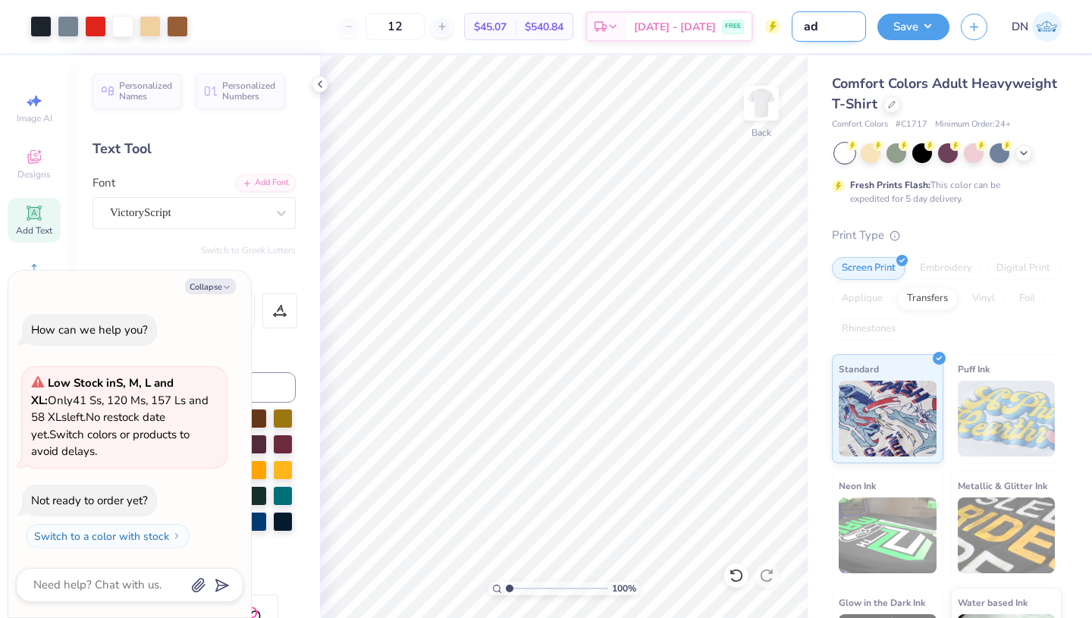
type input "adp"
type textarea "x"
type input "adpi"
type textarea "x"
type input "adpi"
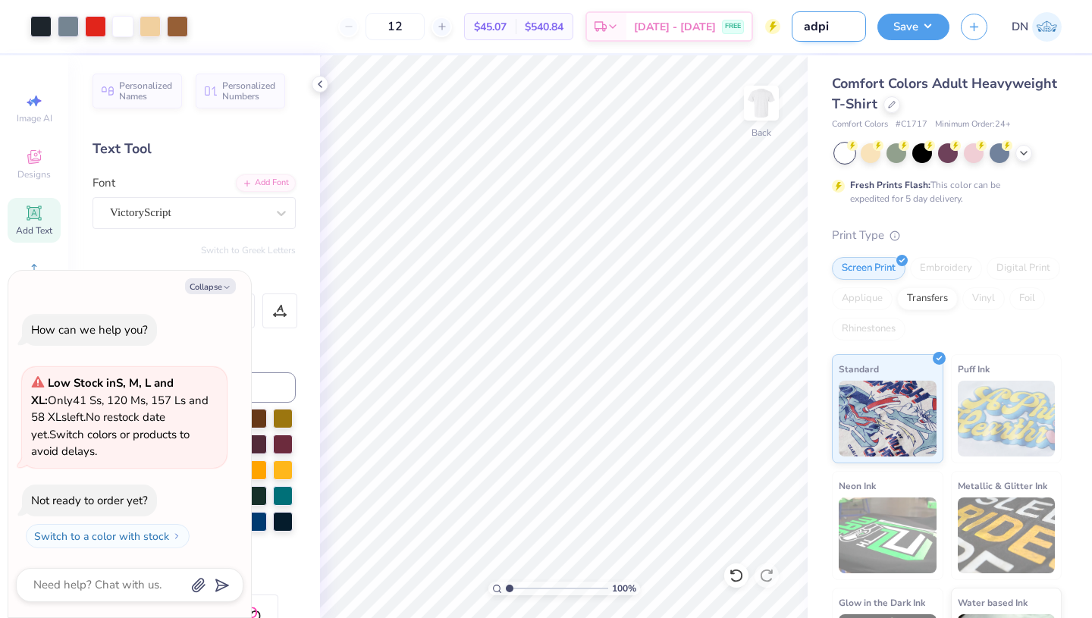
type textarea "x"
type input "adpi d"
type textarea "x"
type input "adpi da"
type textarea "x"
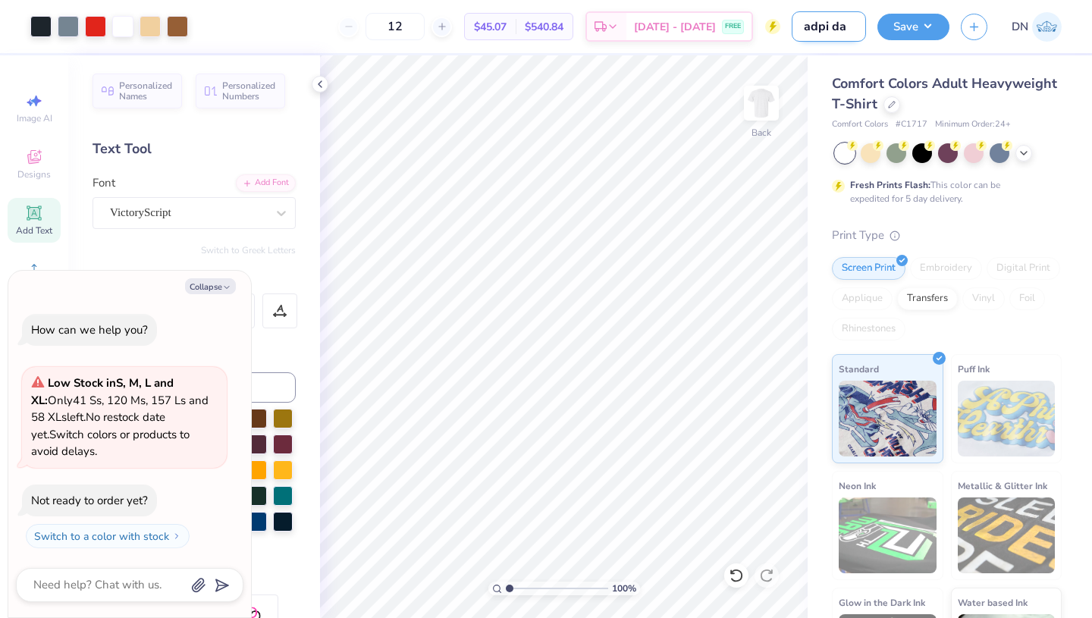
type input "adpi dad"
type textarea "x"
type input "adpi dads"
type textarea "x"
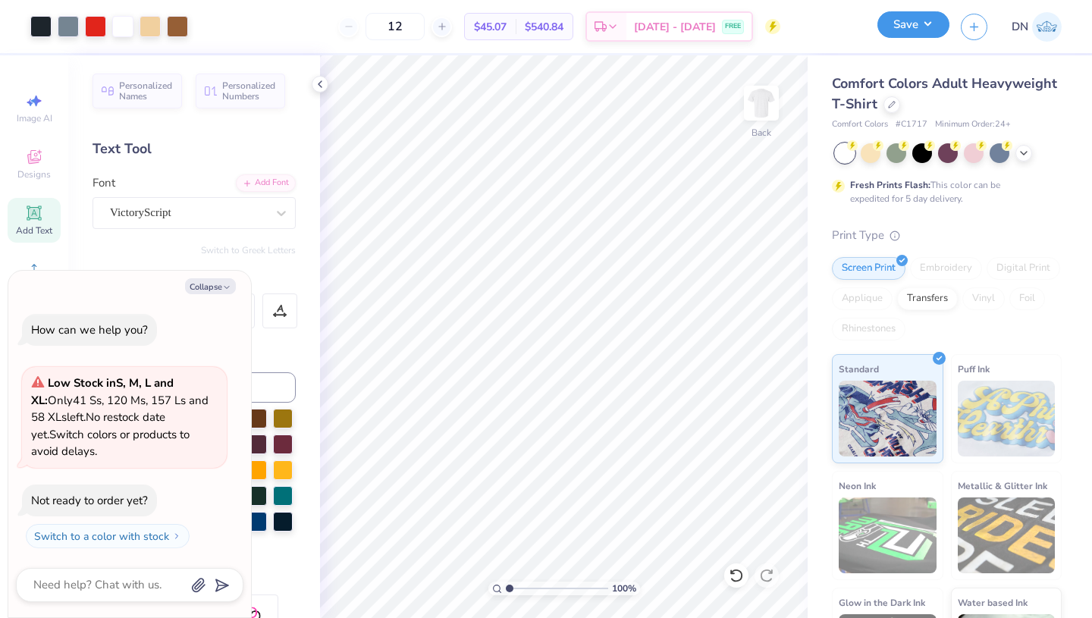
click at [932, 16] on button "Save" at bounding box center [913, 24] width 72 height 27
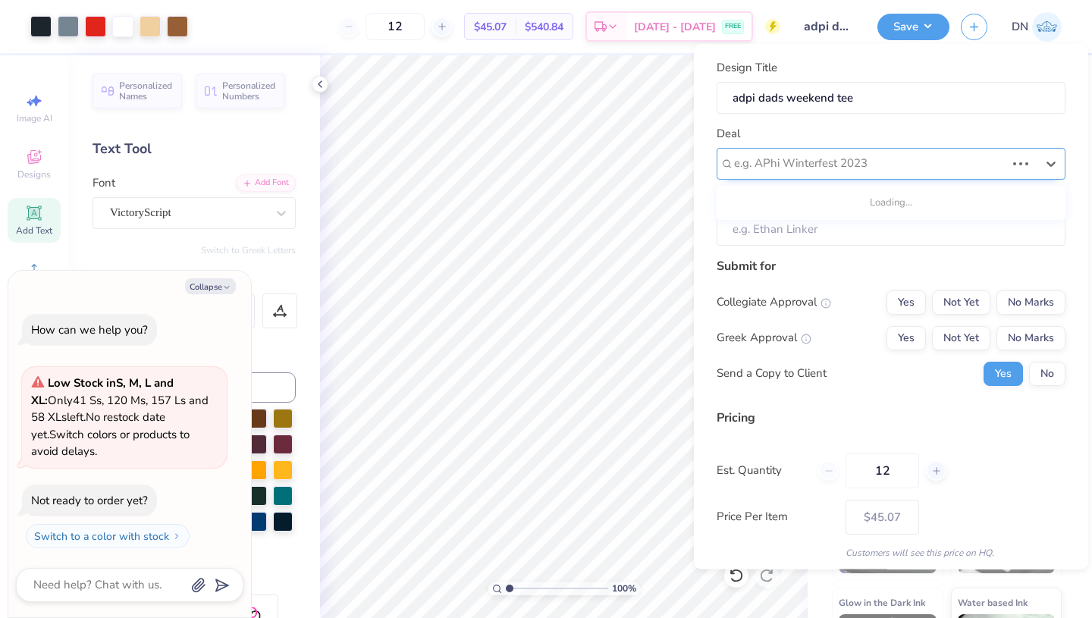
click at [896, 176] on div "e.g. APhi Winterfest 2023" at bounding box center [891, 163] width 349 height 32
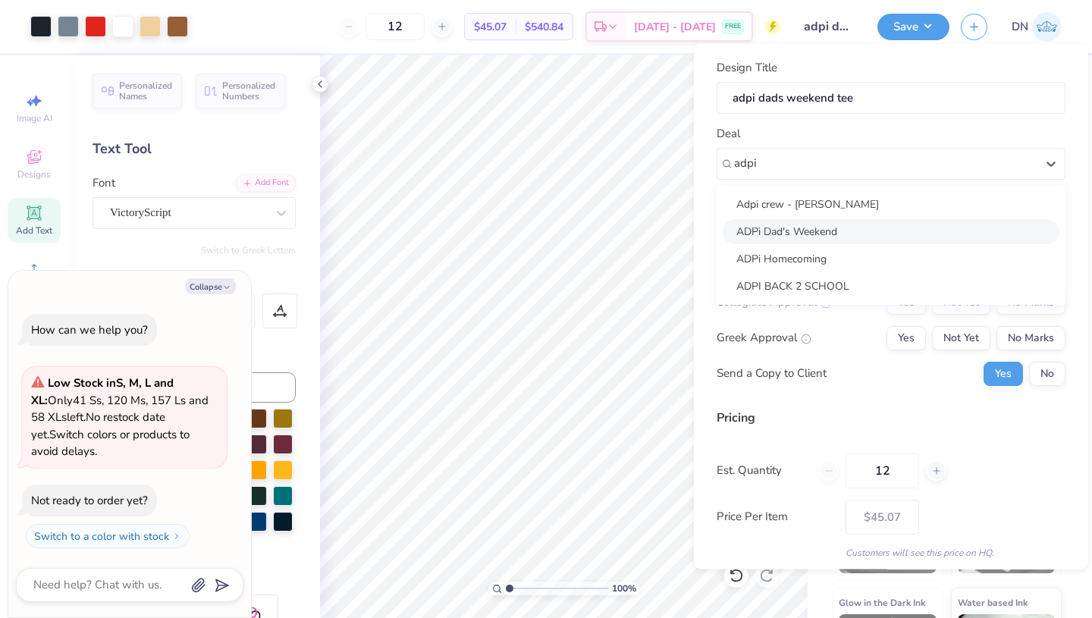
click at [890, 229] on div "ADPi Dad's Weekend" at bounding box center [891, 230] width 337 height 25
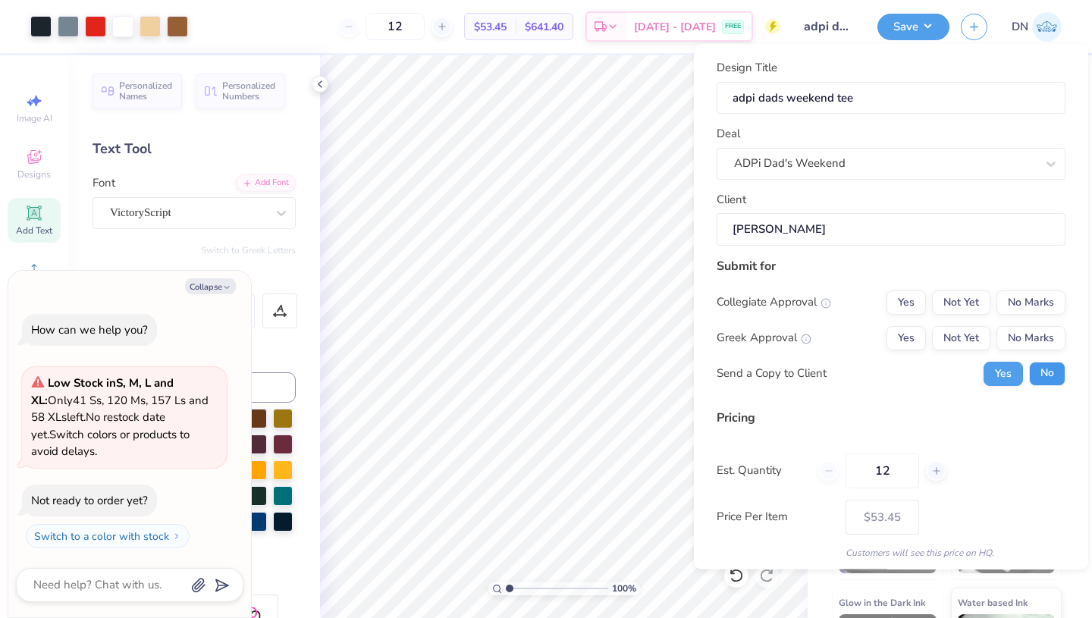
click at [1040, 370] on button "No" at bounding box center [1047, 373] width 36 height 24
click at [908, 298] on button "Yes" at bounding box center [905, 302] width 39 height 24
click at [1034, 300] on button "No Marks" at bounding box center [1030, 302] width 69 height 24
click at [908, 349] on button "Yes" at bounding box center [905, 337] width 39 height 24
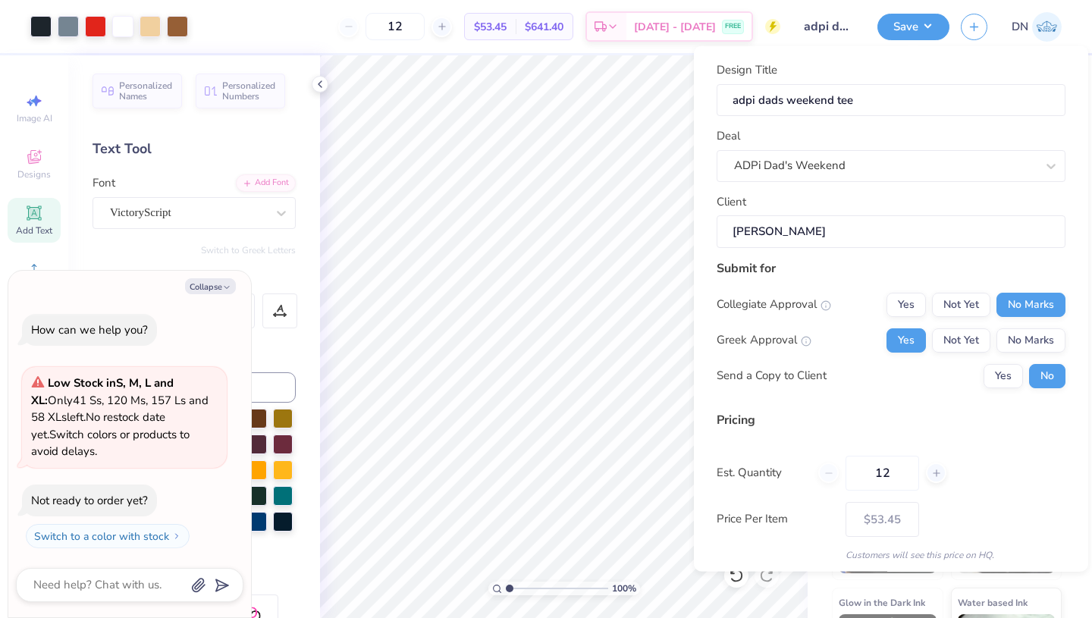
scroll to position [52, 0]
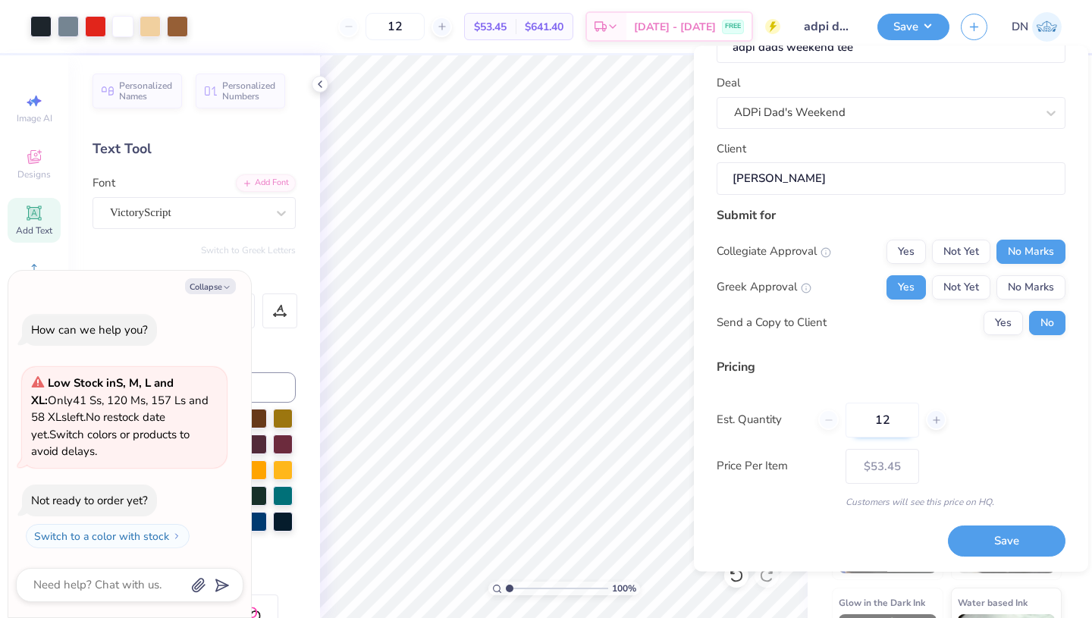
click at [901, 422] on input "12" at bounding box center [882, 420] width 74 height 35
click at [971, 544] on button "Save" at bounding box center [1007, 541] width 118 height 31
click at [217, 287] on button "Collapse" at bounding box center [210, 286] width 51 height 16
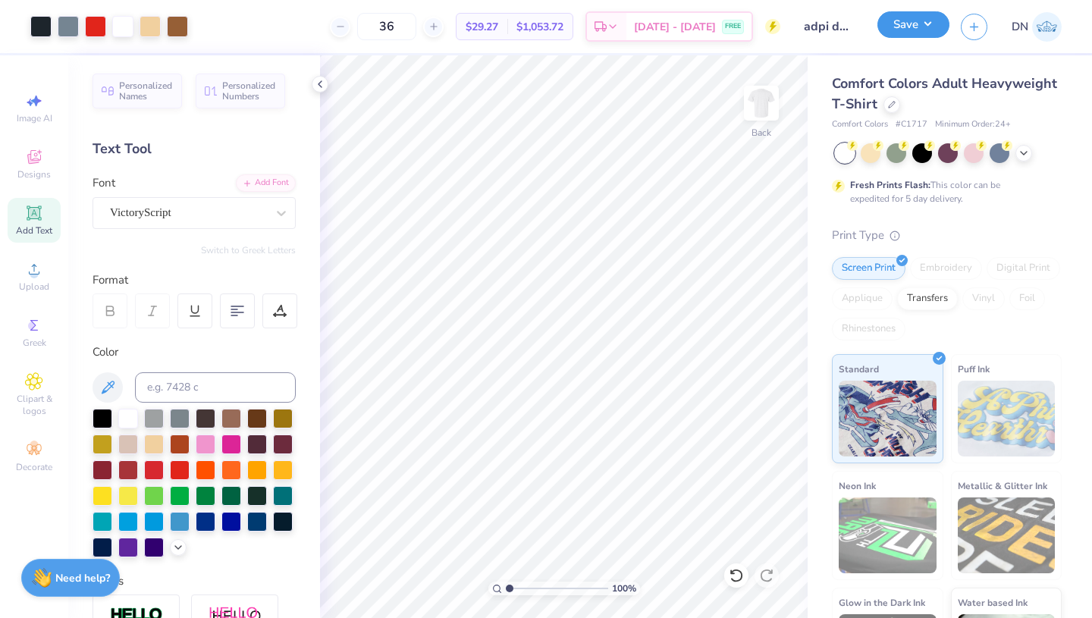
click at [906, 22] on button "Save" at bounding box center [913, 24] width 72 height 27
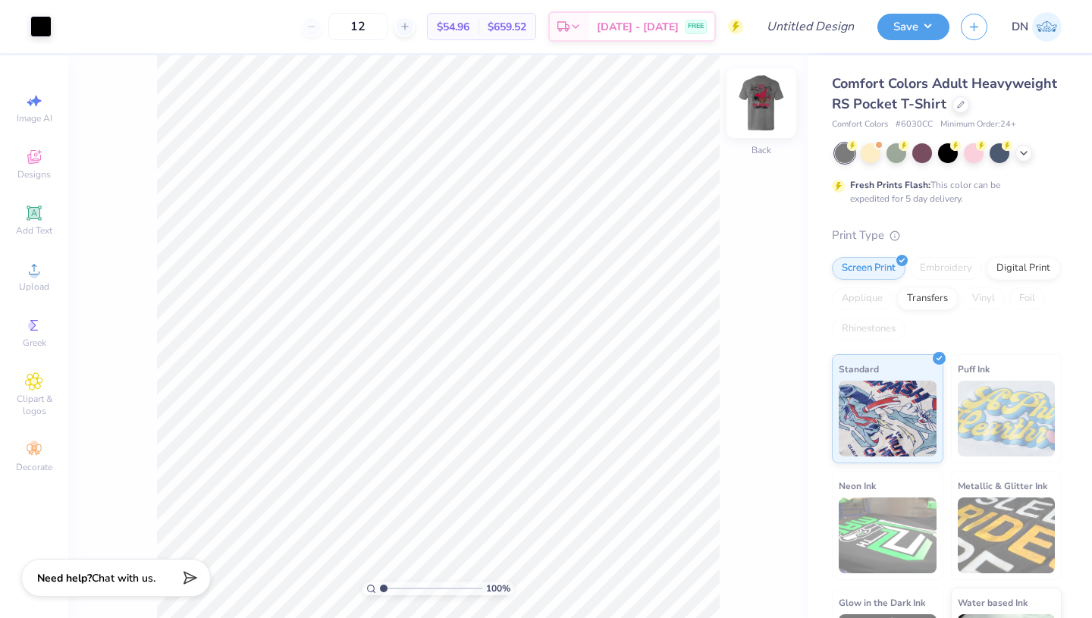
click at [772, 101] on img at bounding box center [761, 103] width 61 height 61
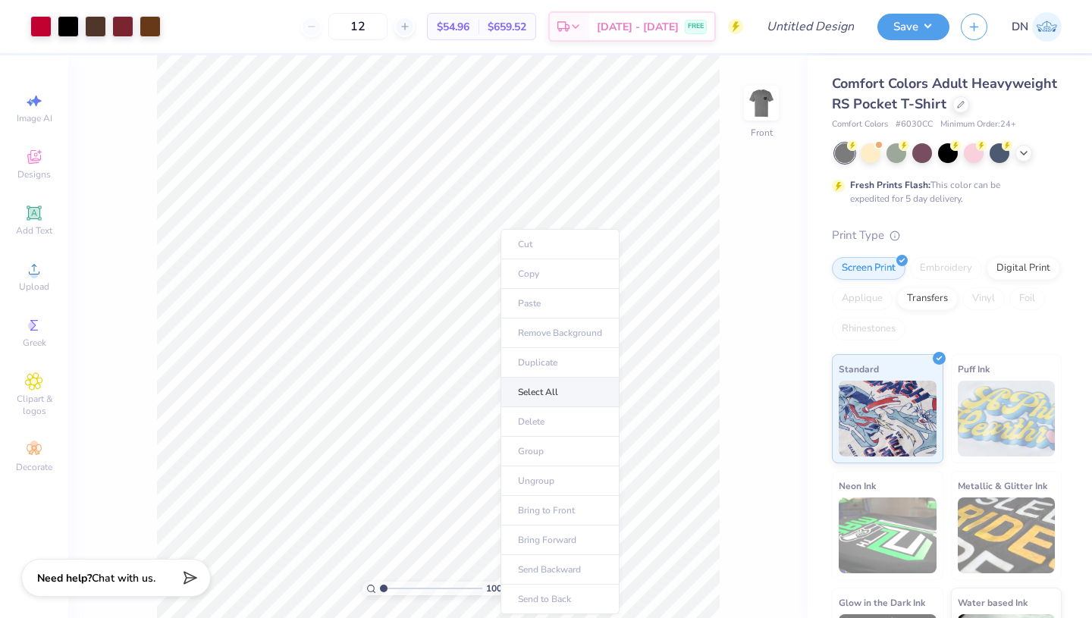
click at [547, 397] on li "Select All" at bounding box center [559, 393] width 119 height 30
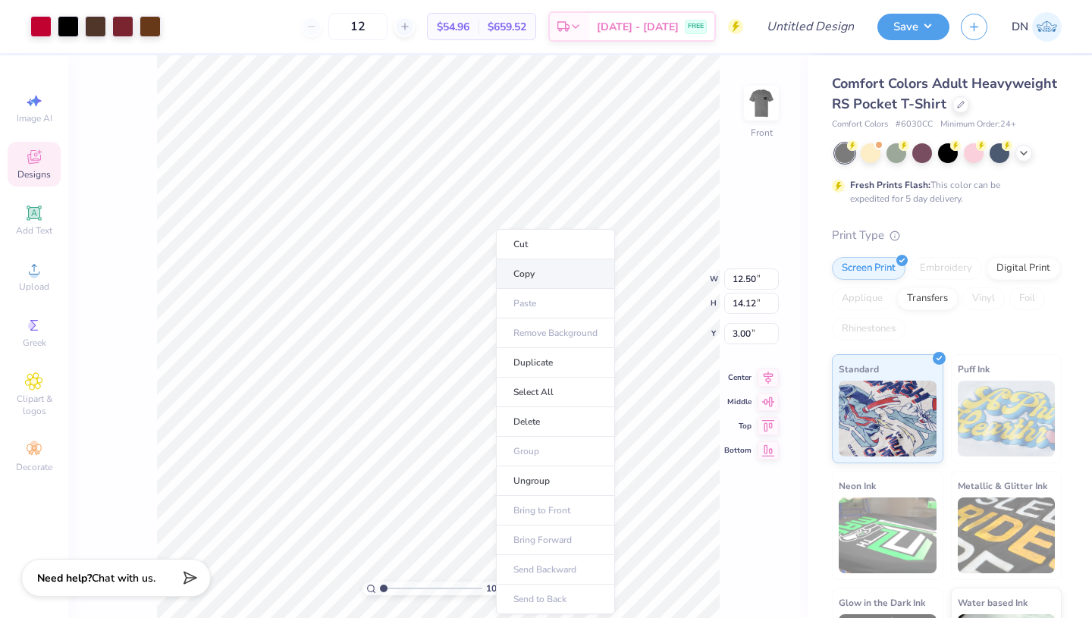
click at [527, 262] on li "Copy" at bounding box center [555, 274] width 119 height 30
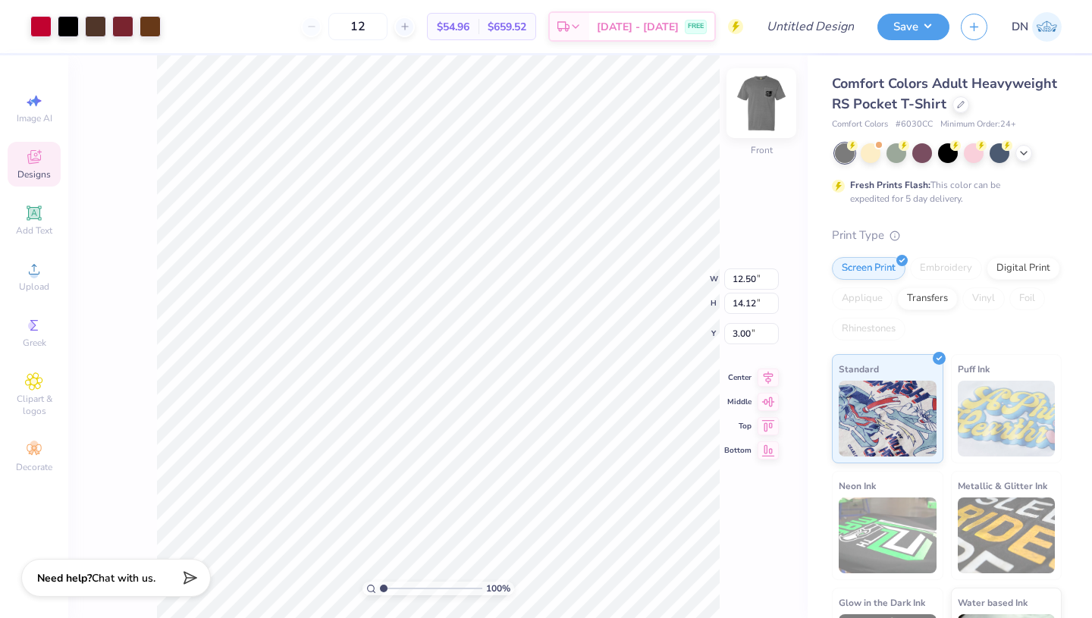
click at [769, 109] on img at bounding box center [761, 103] width 61 height 61
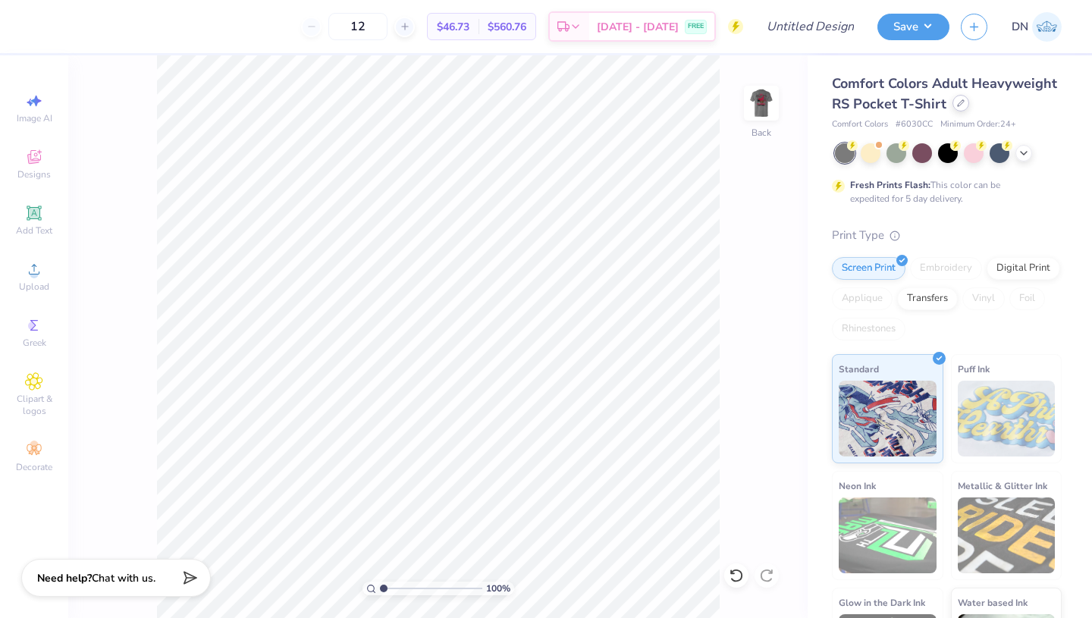
click at [958, 105] on icon at bounding box center [961, 103] width 6 height 6
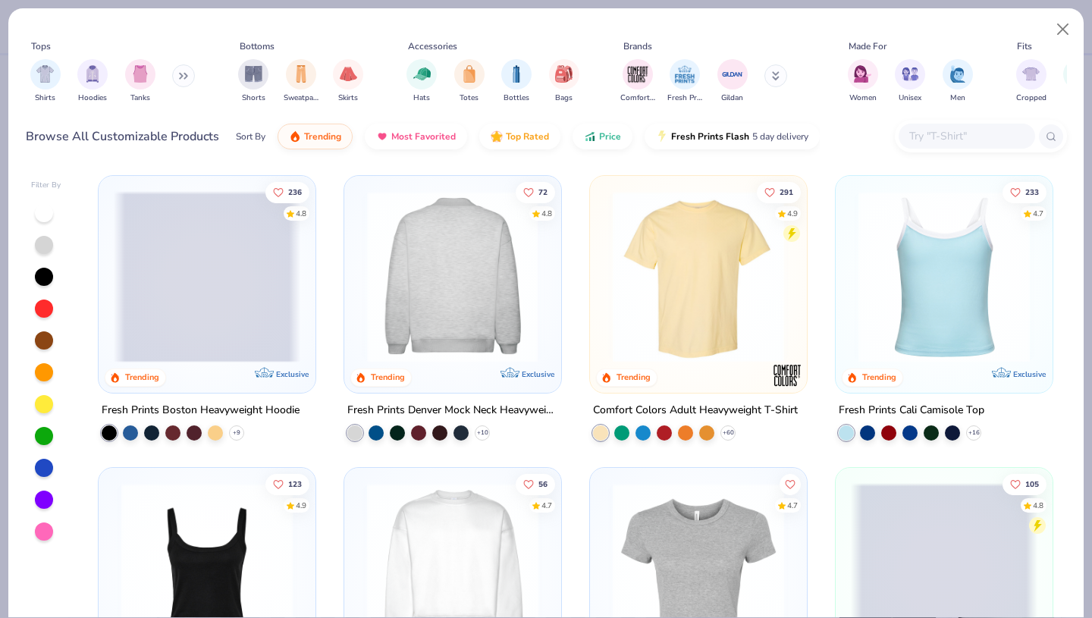
click at [711, 253] on img at bounding box center [698, 276] width 187 height 171
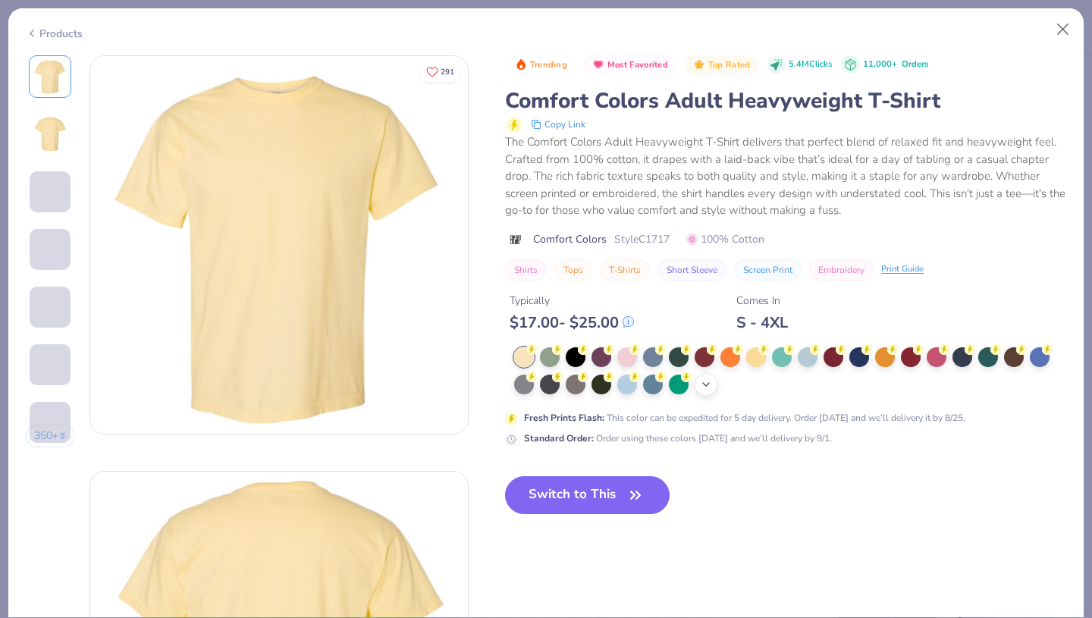
click at [713, 385] on div "+ 38" at bounding box center [706, 384] width 23 height 23
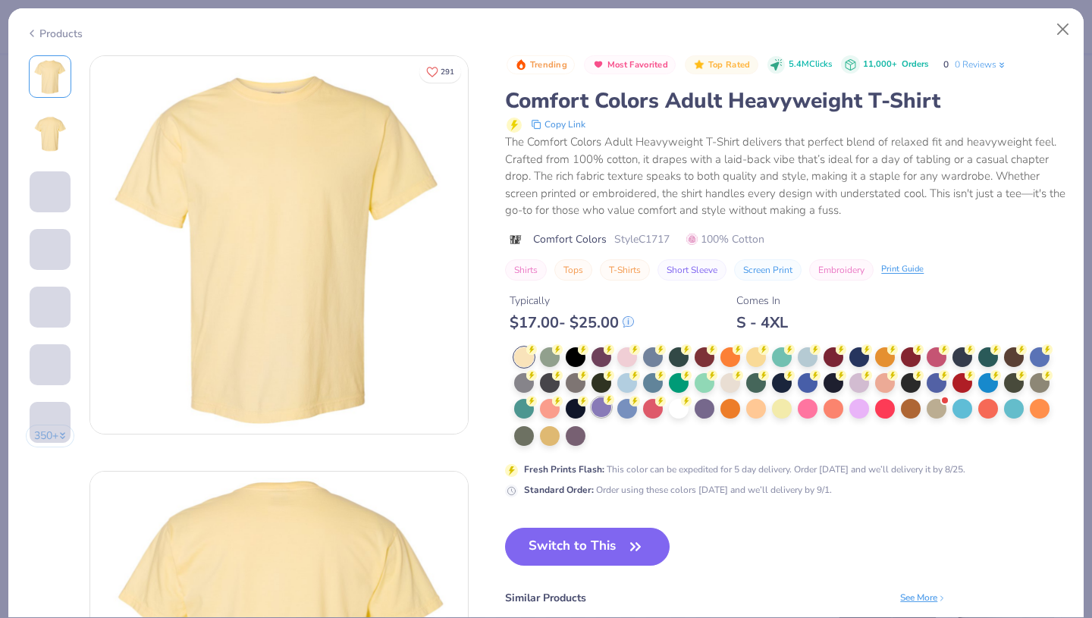
click at [604, 405] on icon at bounding box center [609, 399] width 11 height 11
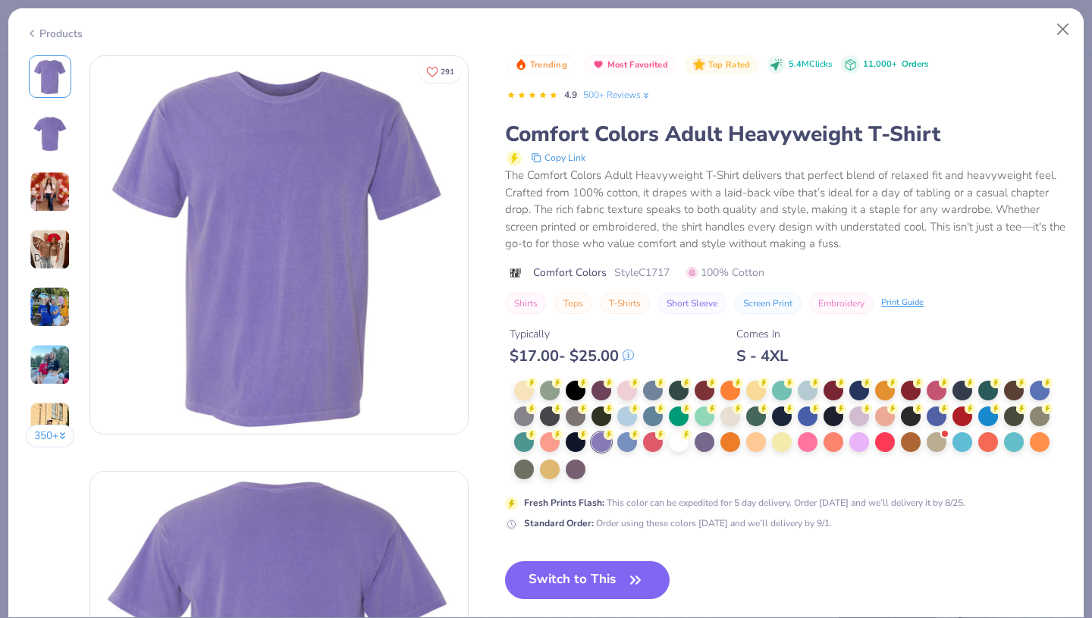
click at [677, 442] on div at bounding box center [679, 442] width 20 height 20
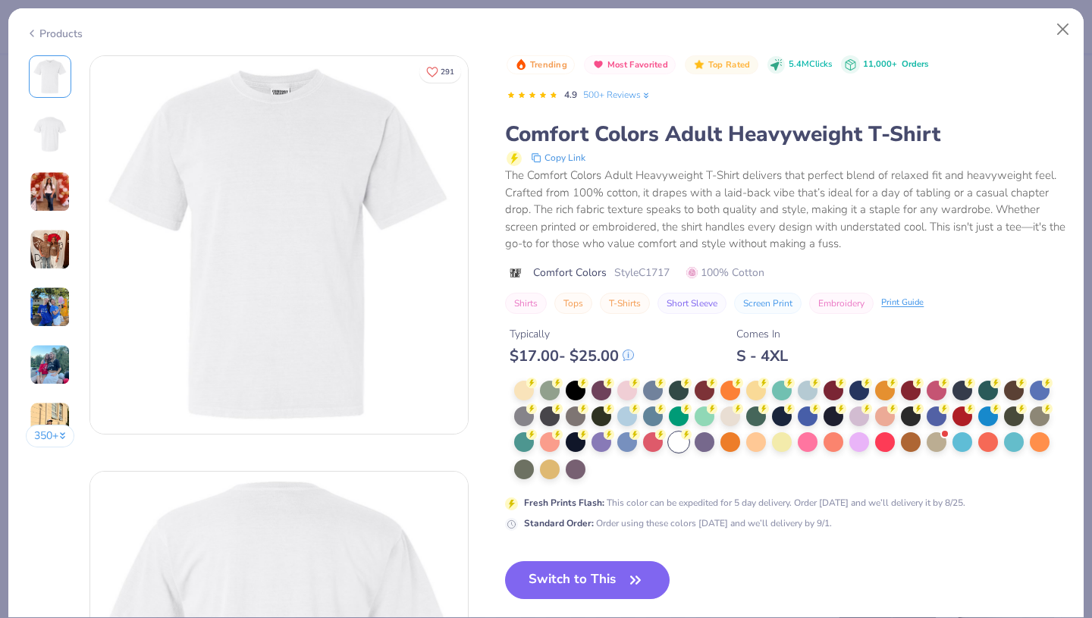
click at [606, 581] on button "Switch to This" at bounding box center [587, 580] width 165 height 38
click at [642, 572] on icon "button" at bounding box center [635, 579] width 21 height 21
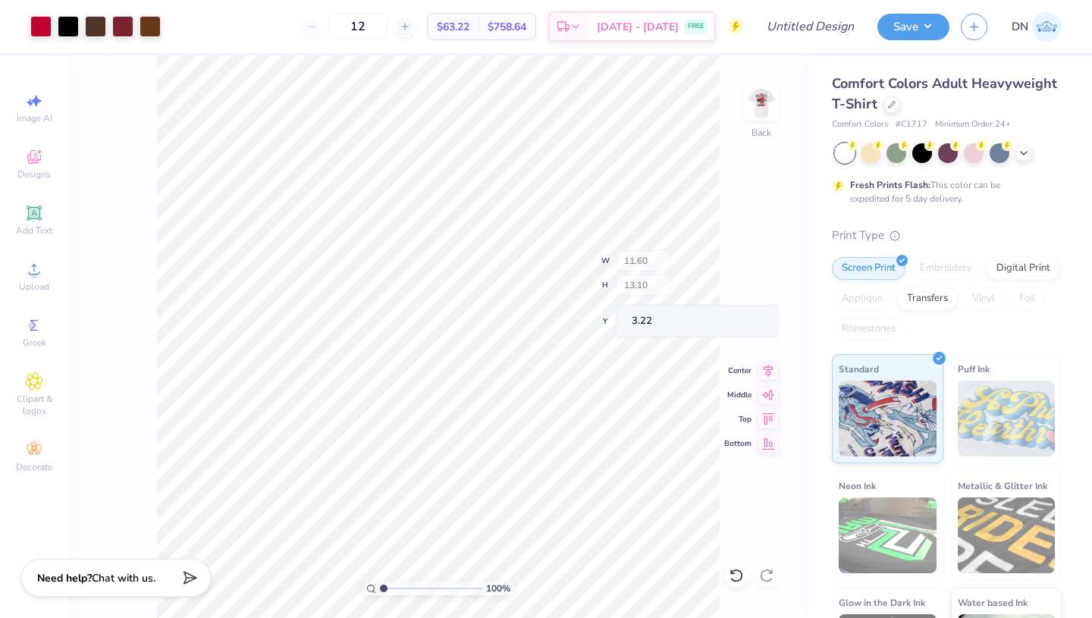
type input "3.21"
click at [38, 328] on icon at bounding box center [34, 325] width 18 height 18
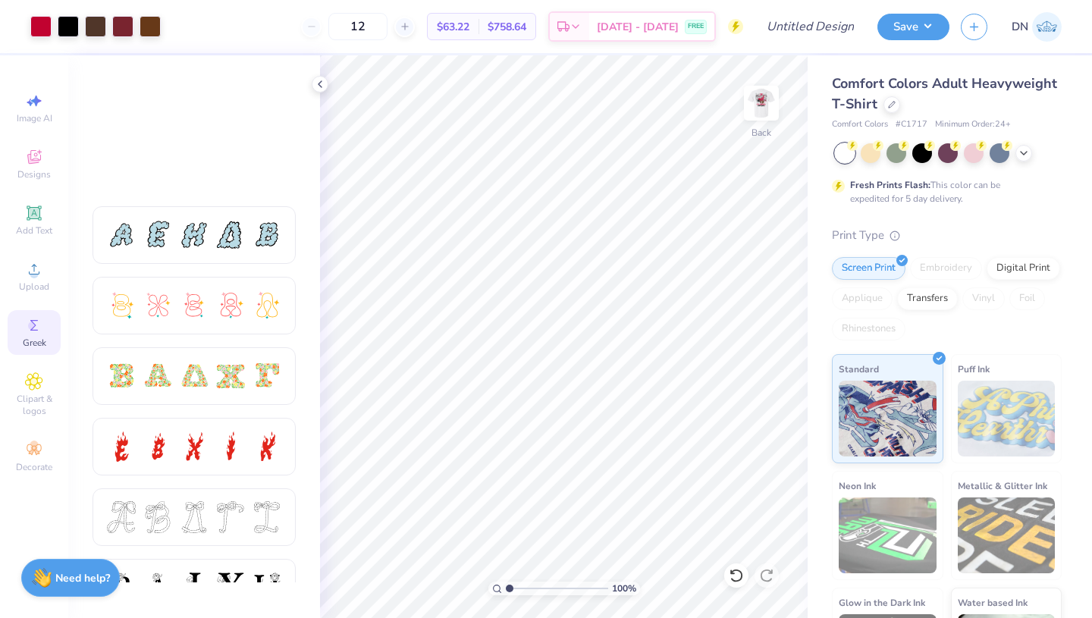
scroll to position [469, 0]
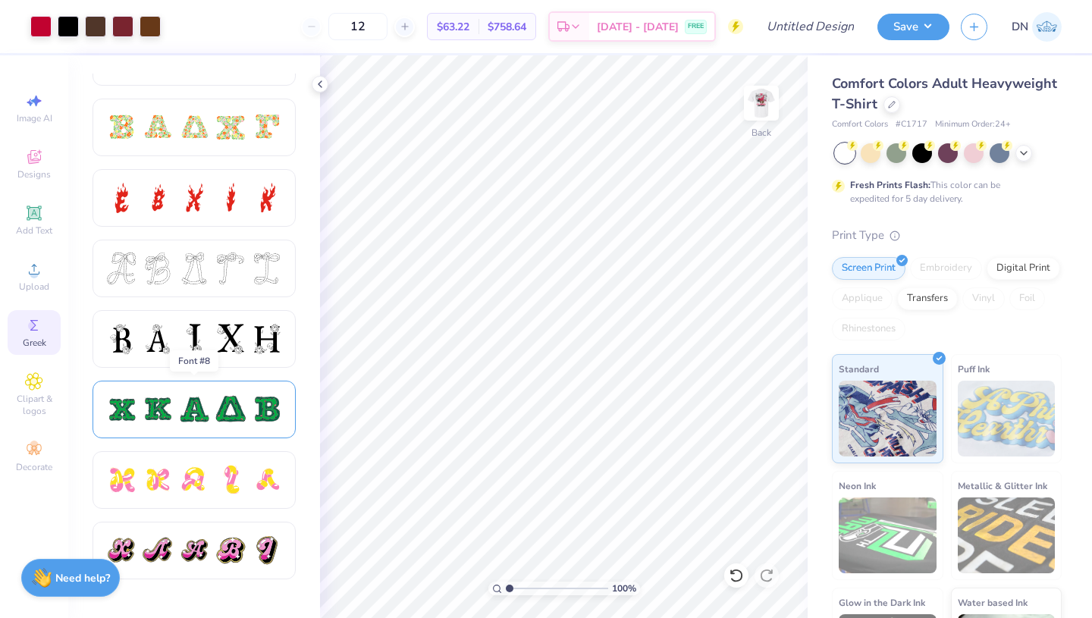
click at [196, 402] on div at bounding box center [194, 410] width 32 height 32
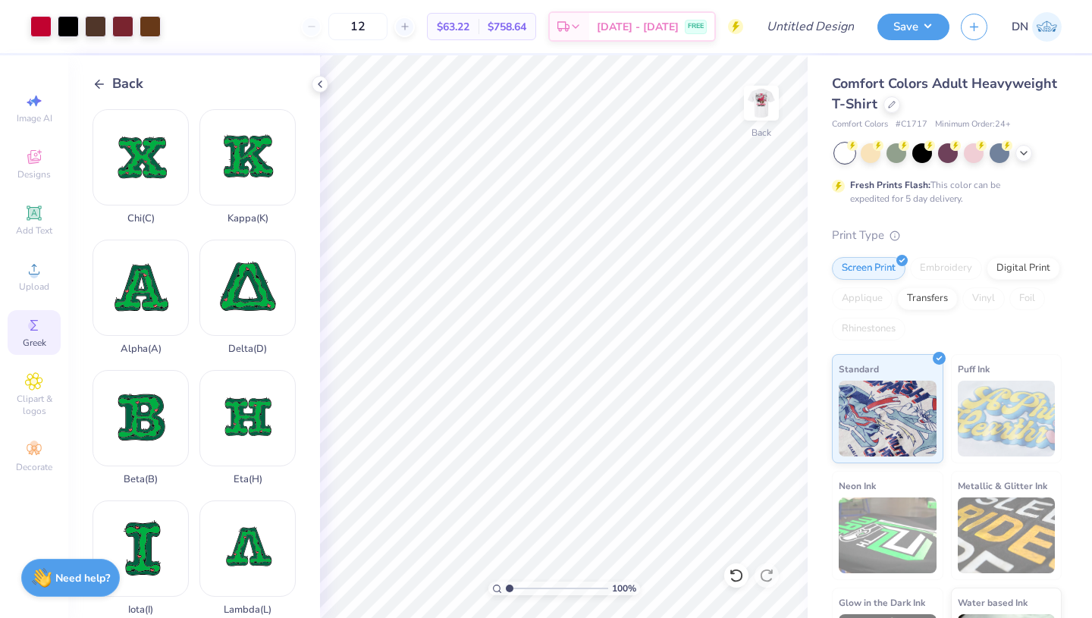
click at [101, 81] on icon at bounding box center [100, 84] width 14 height 14
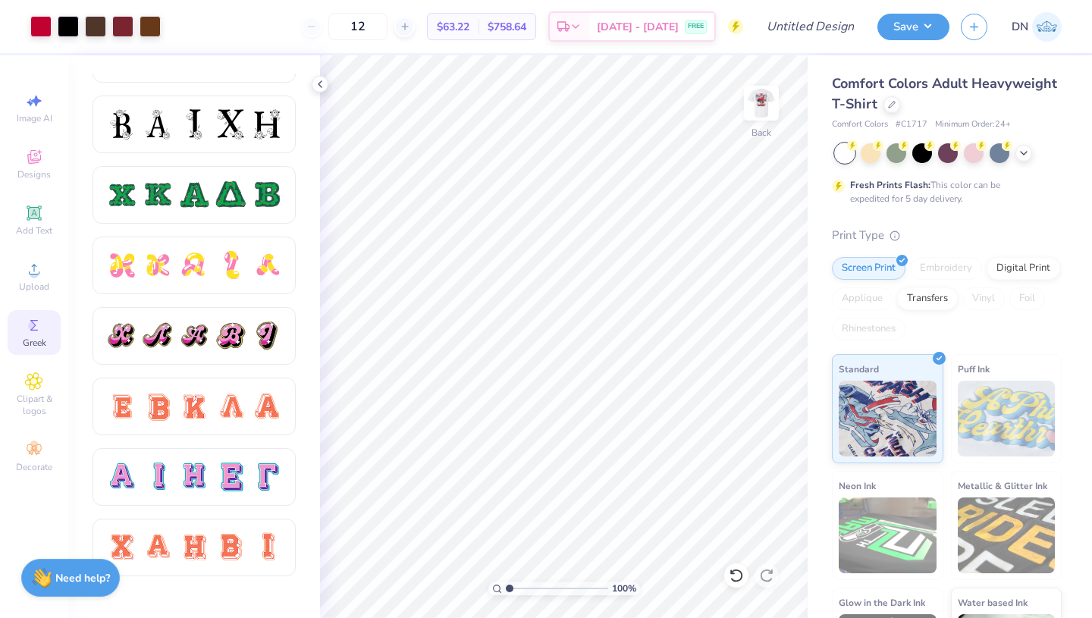
scroll to position [682, 0]
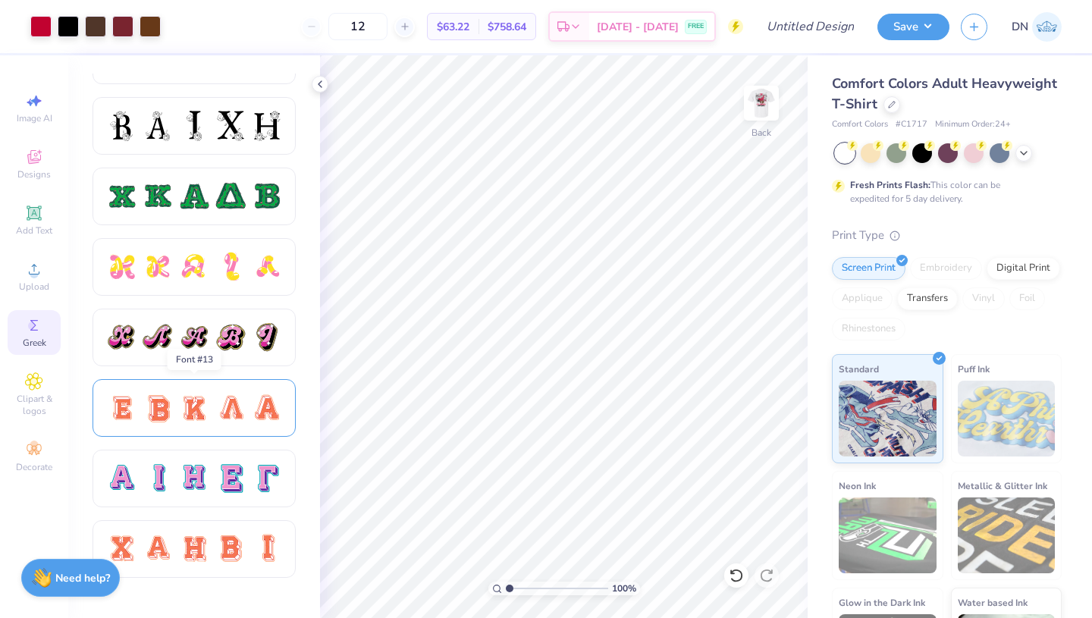
click at [177, 406] on div at bounding box center [193, 408] width 177 height 32
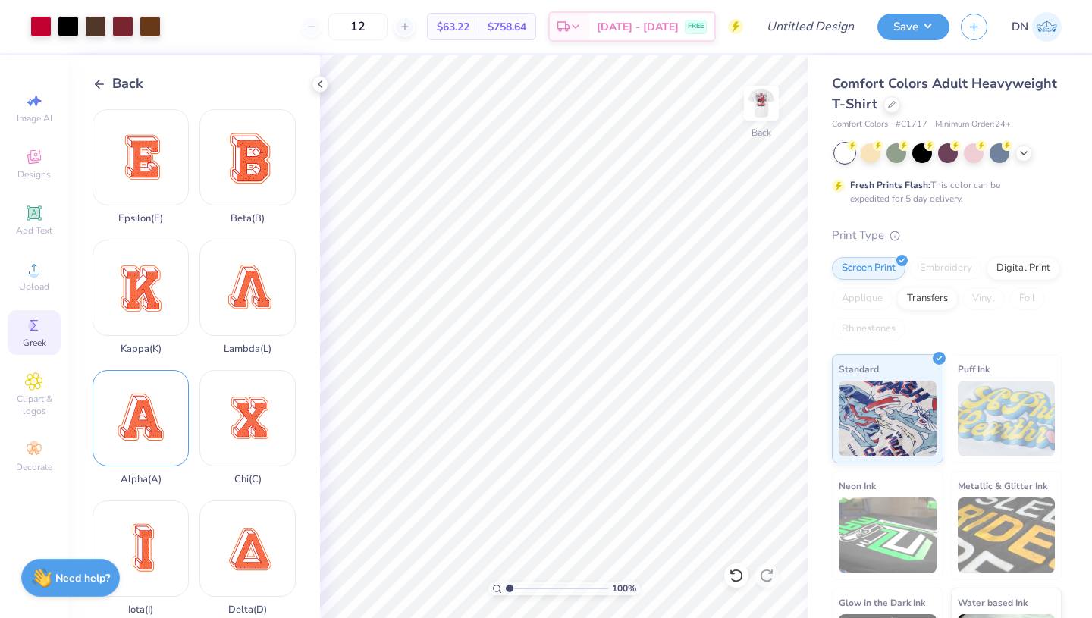
click at [136, 409] on div "Alpha ( A )" at bounding box center [141, 427] width 96 height 115
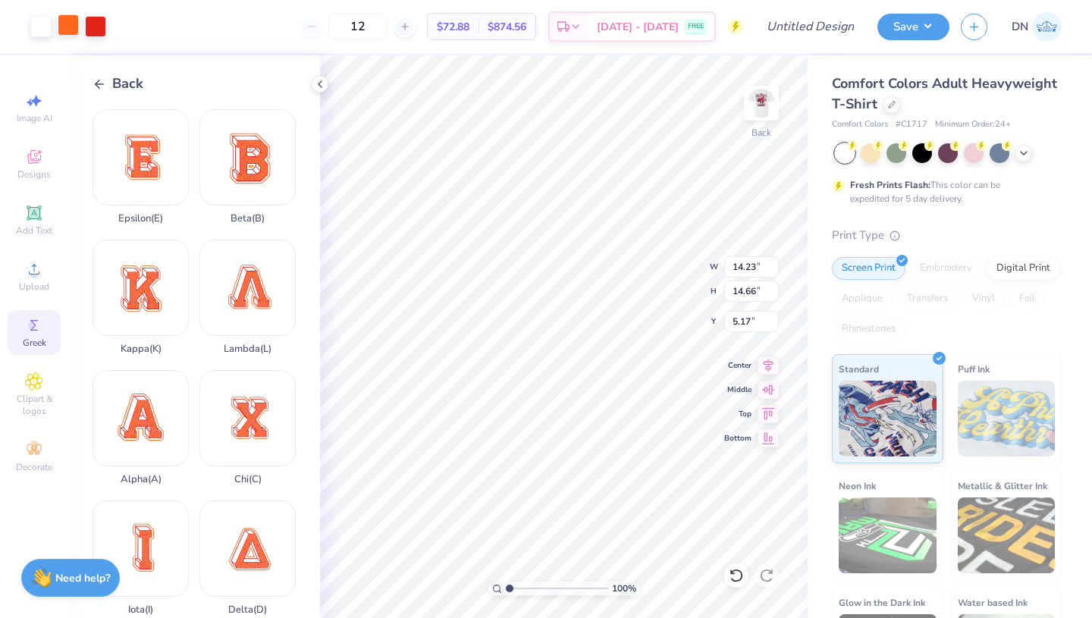
click at [73, 30] on div at bounding box center [68, 24] width 21 height 21
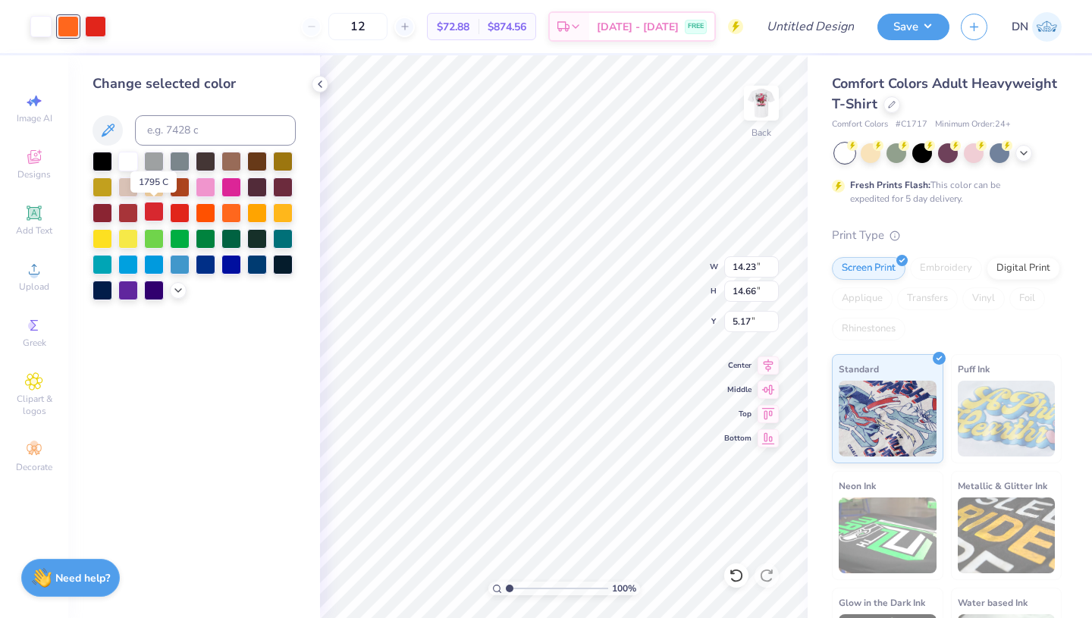
click at [155, 213] on div at bounding box center [154, 212] width 20 height 20
click at [93, 20] on div at bounding box center [95, 24] width 21 height 21
click at [151, 209] on div at bounding box center [154, 212] width 20 height 20
type input "0.95"
type input "0.98"
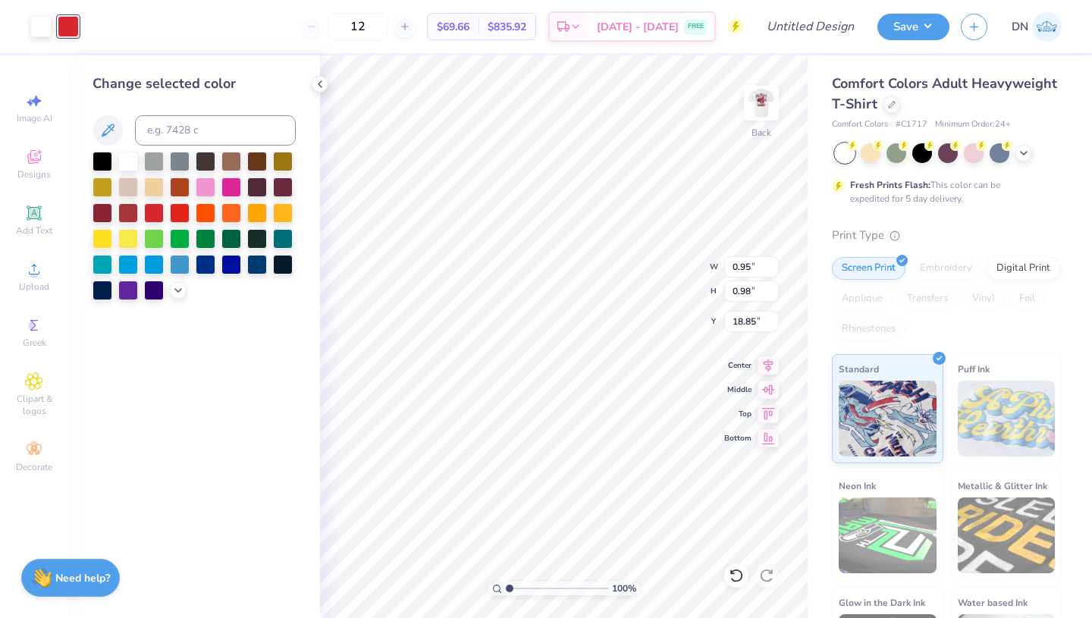
type input "4.60"
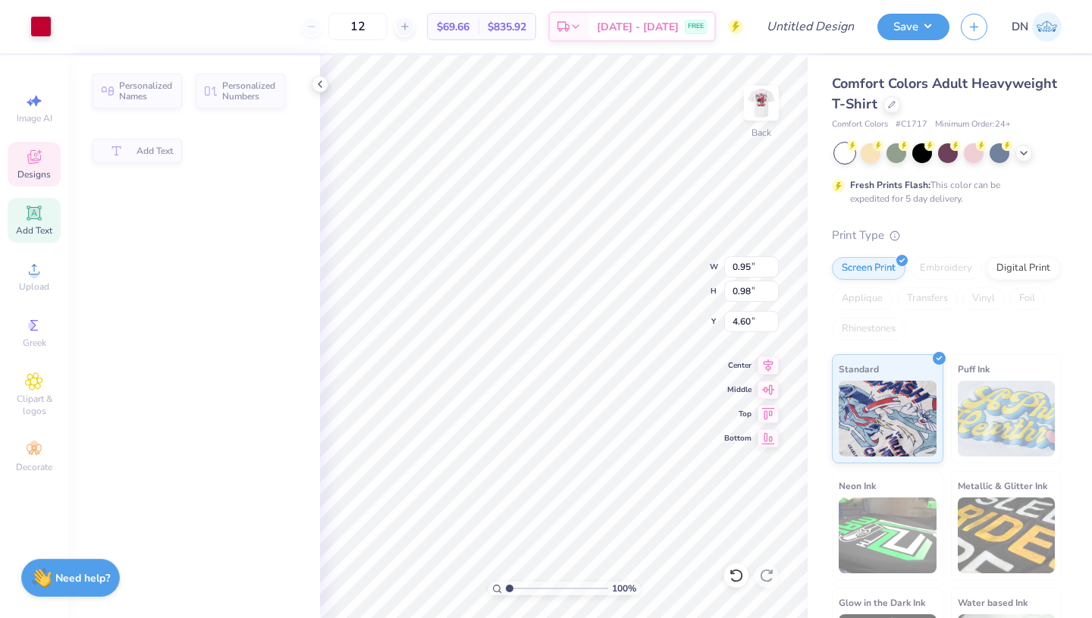
type input "2.35"
type input "1.17"
type input "4.41"
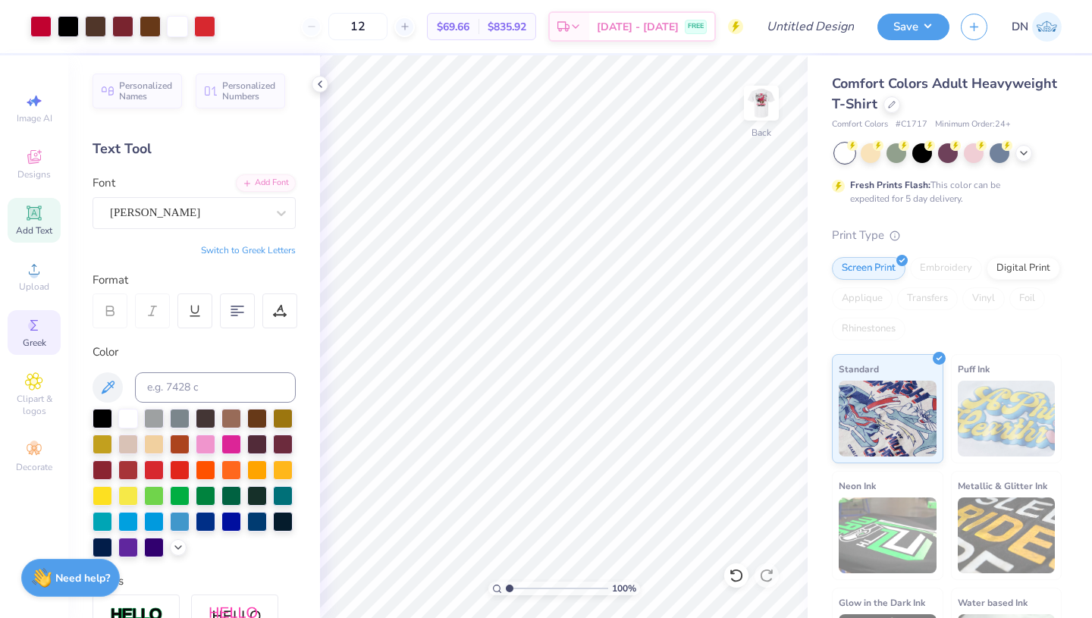
click at [33, 329] on circle at bounding box center [32, 326] width 8 height 8
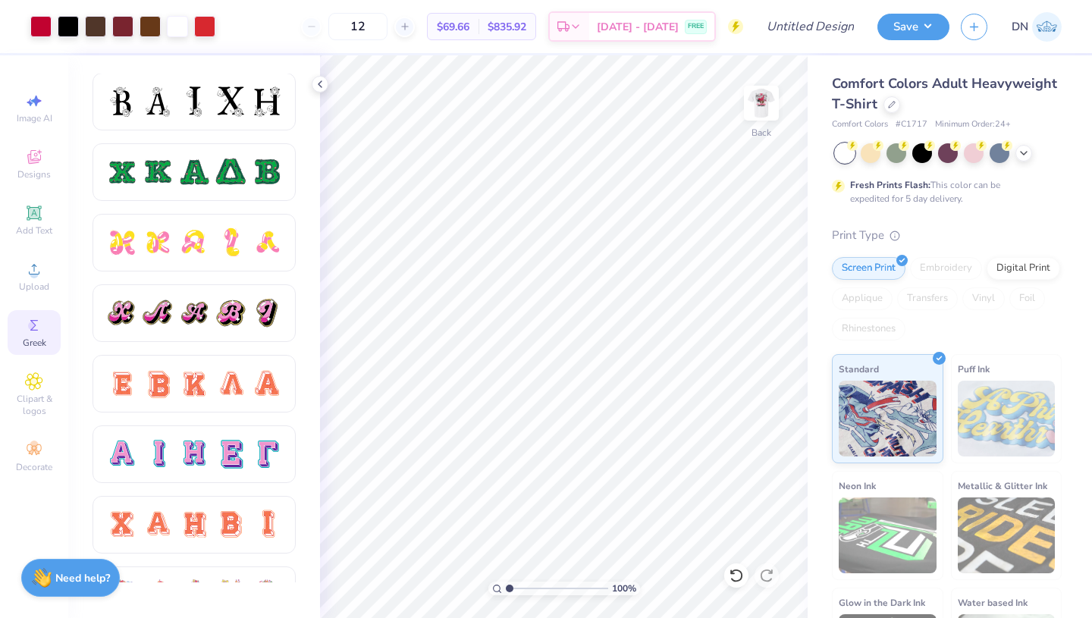
scroll to position [845, 0]
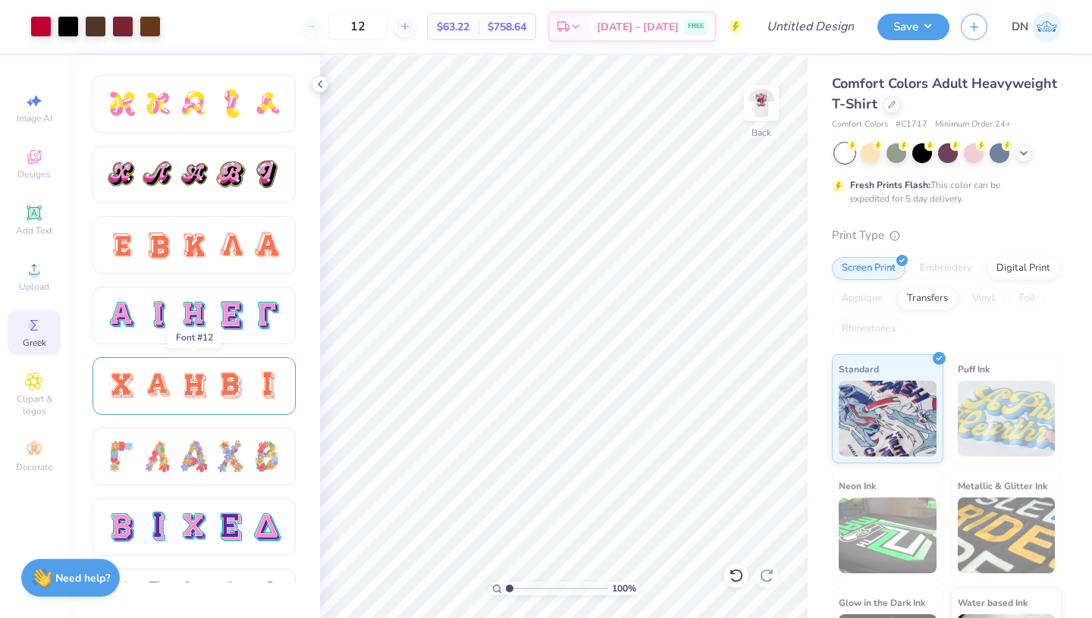
click at [194, 384] on div at bounding box center [194, 386] width 32 height 32
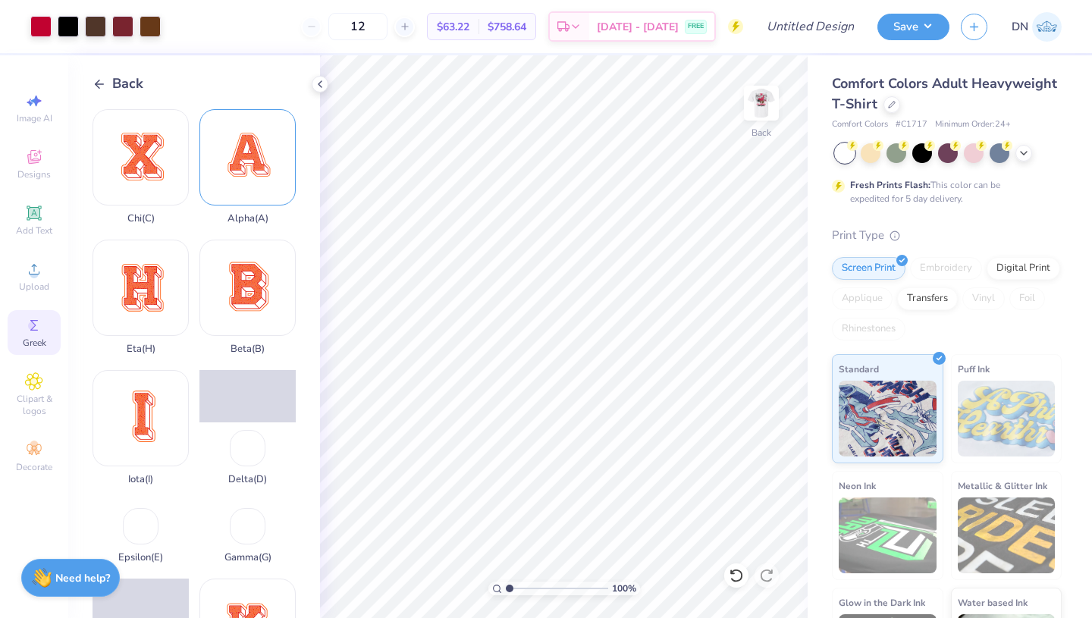
click at [265, 133] on div "Alpha ( A )" at bounding box center [247, 166] width 96 height 115
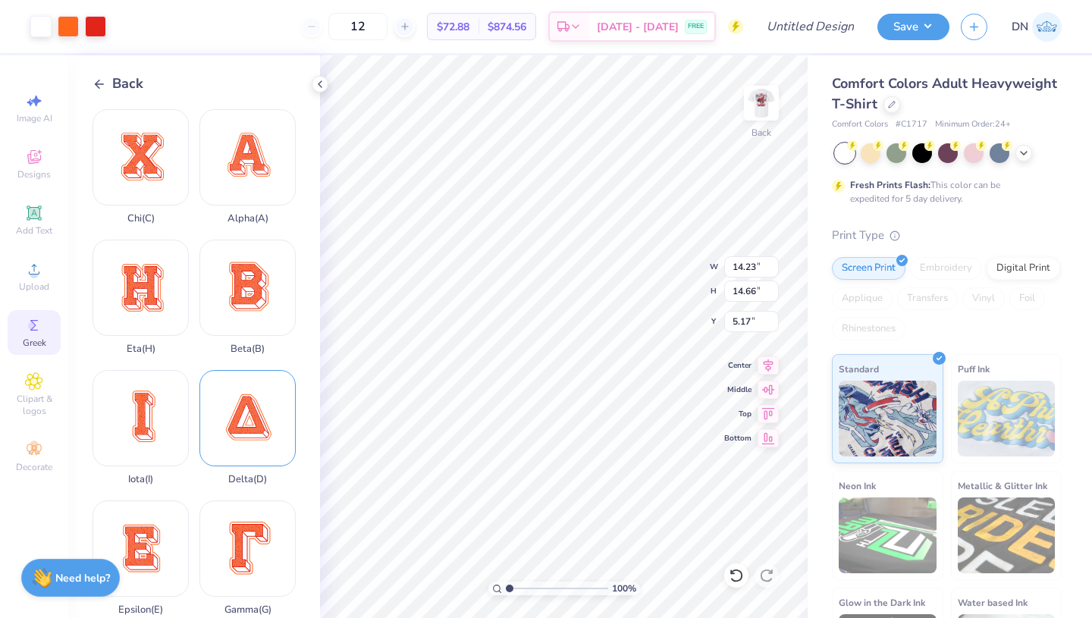
click at [261, 418] on div "Delta ( D )" at bounding box center [247, 427] width 96 height 115
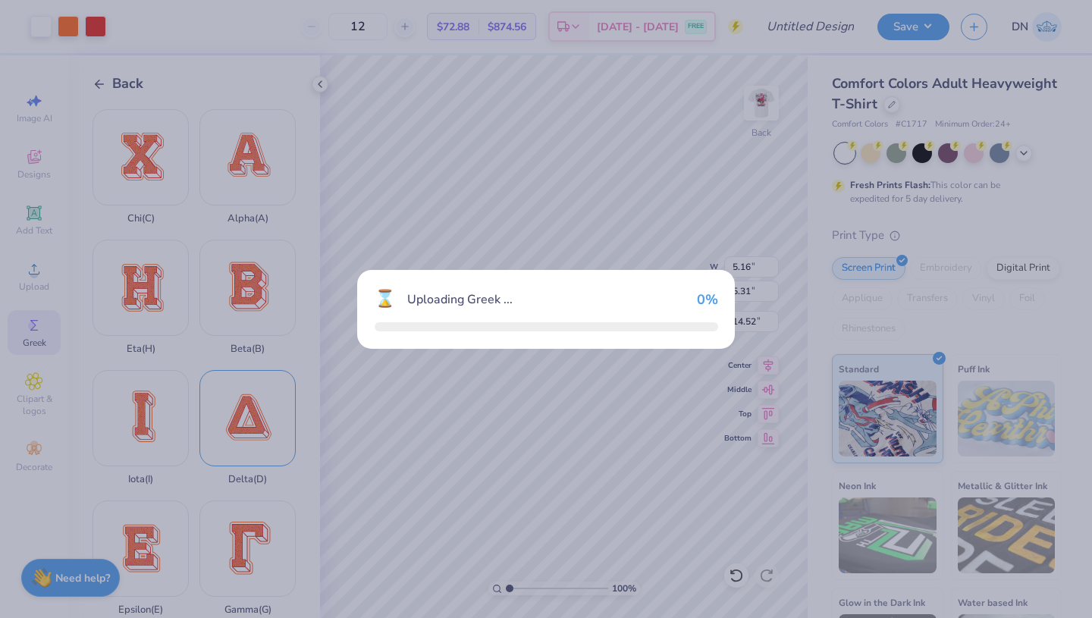
type input "5.16"
type input "5.31"
type input "14.52"
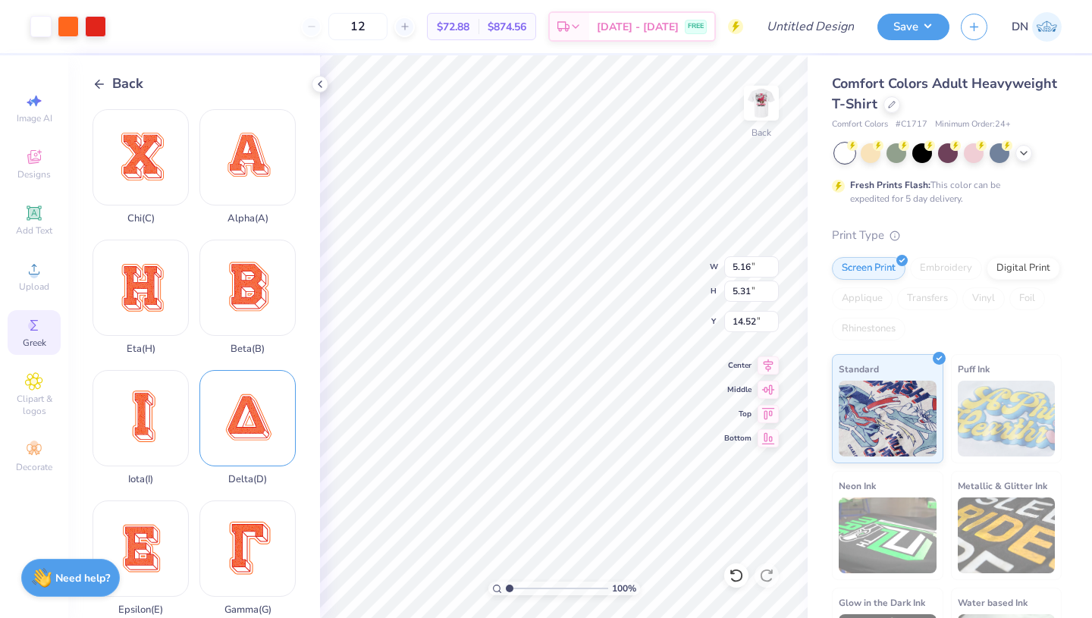
type input "14.24"
type input "14.38"
type input "5.31"
type input "5.22"
type input "5.28"
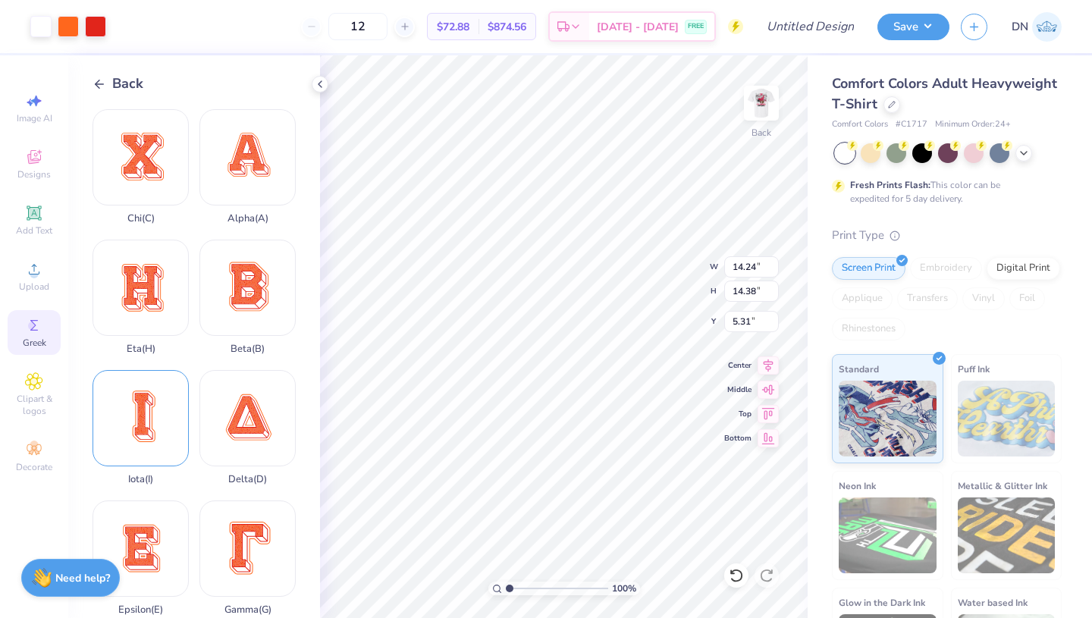
type input "14.41"
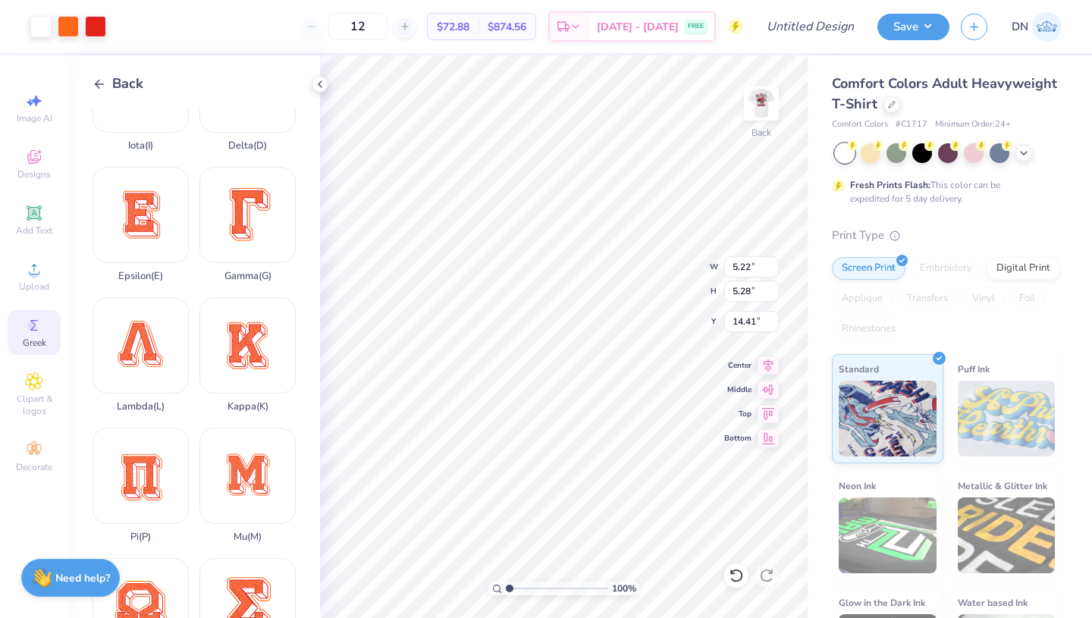
scroll to position [391, 0]
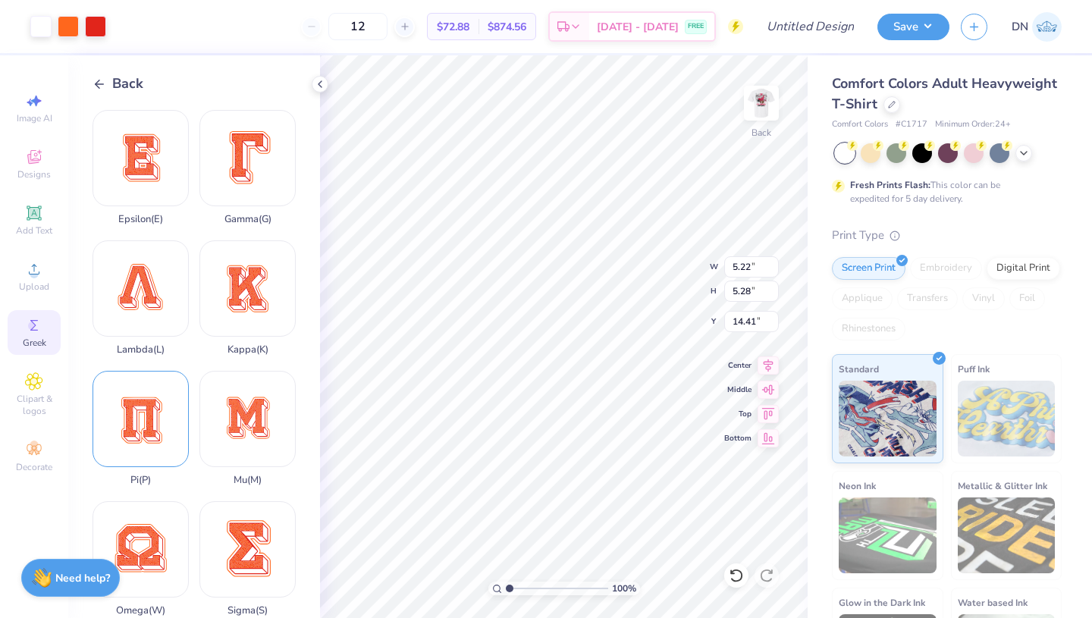
click at [157, 414] on div "Pi ( P )" at bounding box center [141, 428] width 96 height 115
type input "14.24"
type input "16.17"
type input "4.41"
type input "5.16"
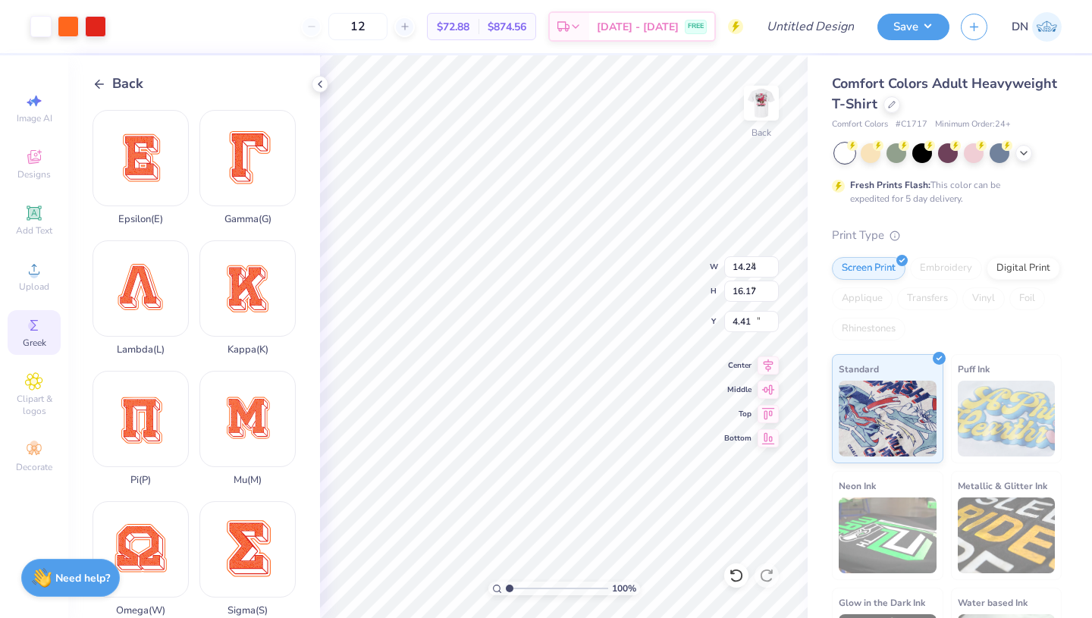
type input "5.31"
type input "17.19"
type input "3.26"
type input "3.36"
type input "5.22"
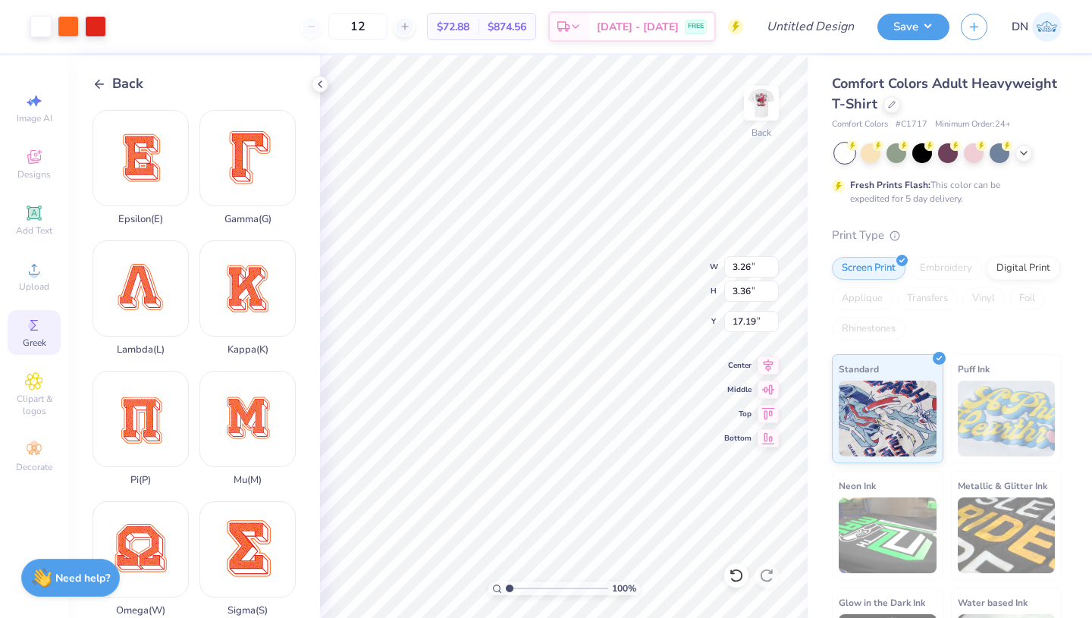
type input "5.28"
type input "17.70"
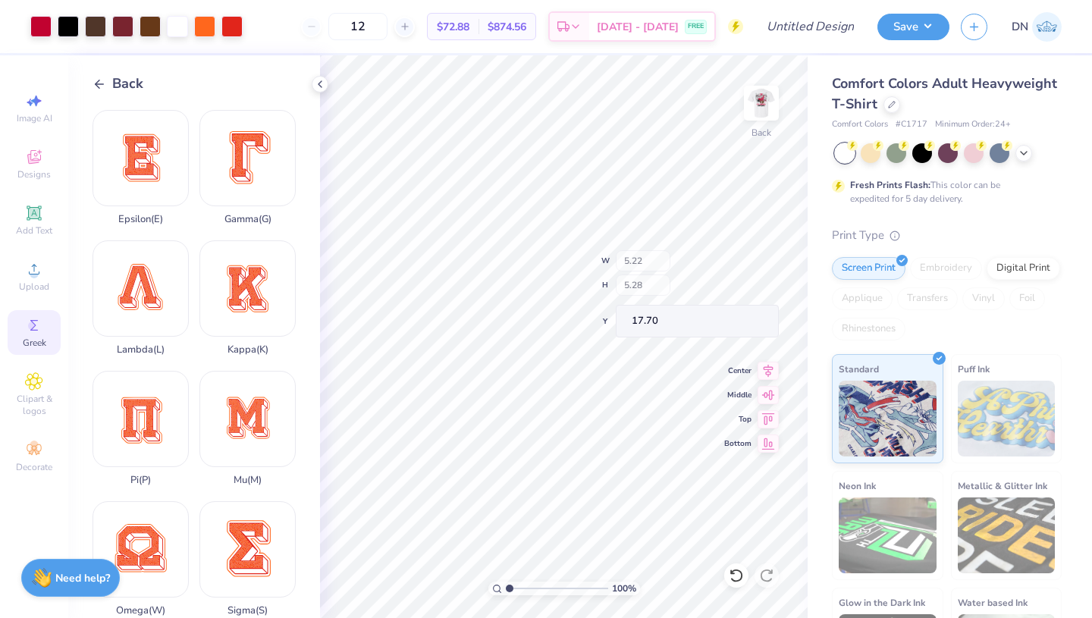
type input "3.47"
type input "3.51"
type input "19.47"
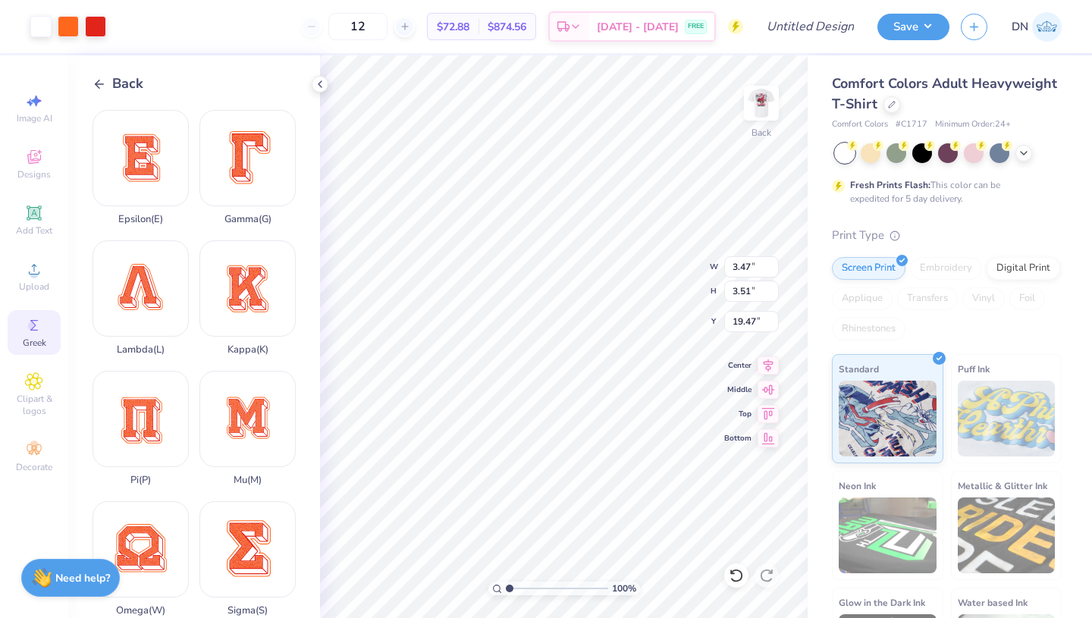
type input "3.19"
type input "3.62"
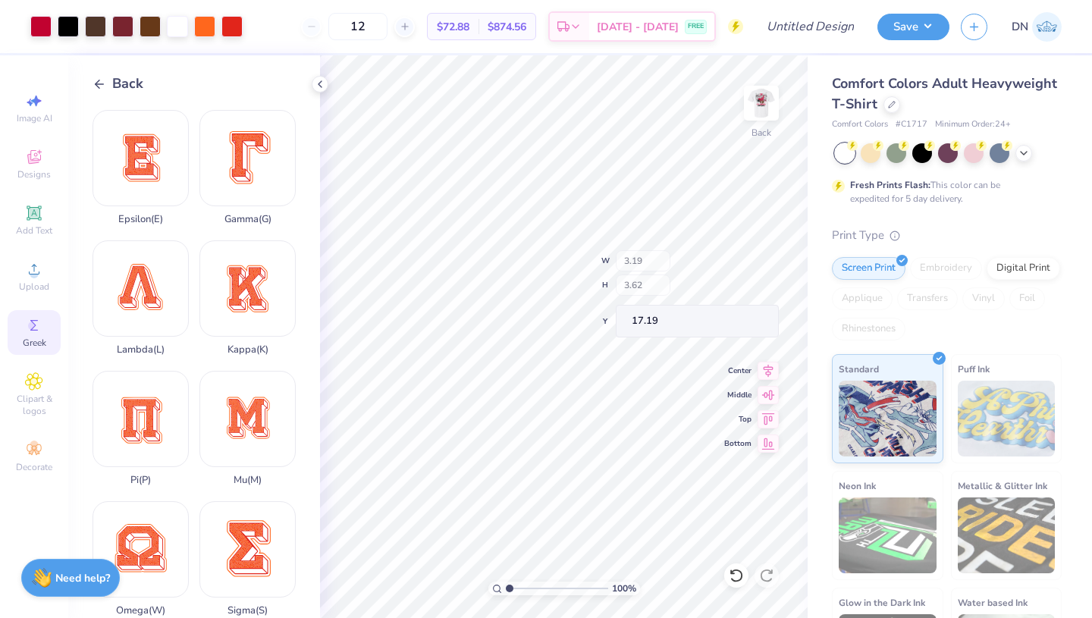
type input "19.56"
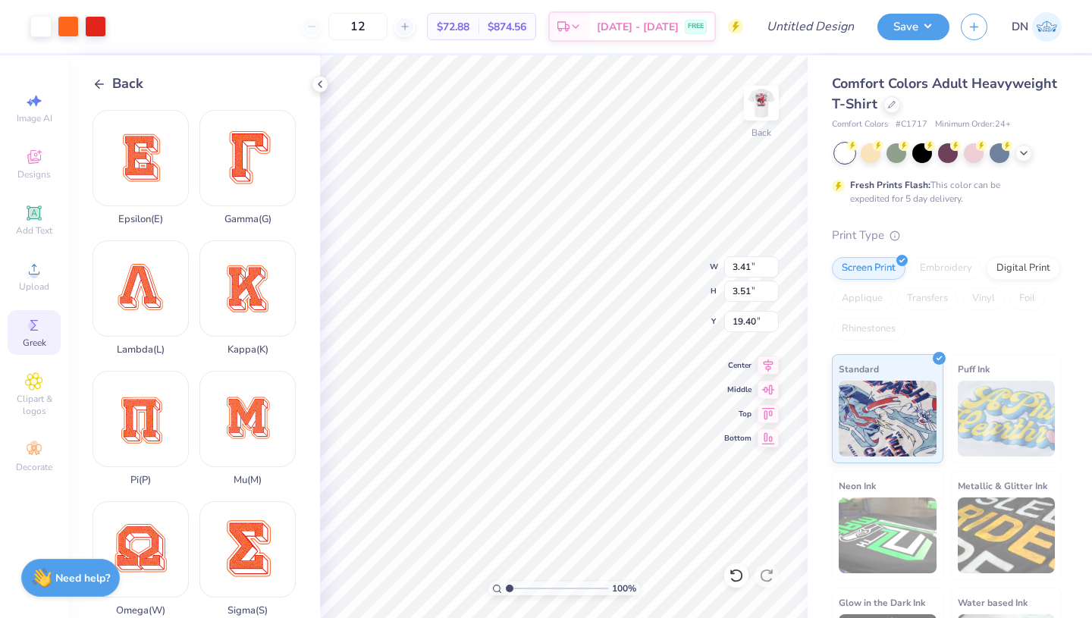
type input "3.41"
type input "3.51"
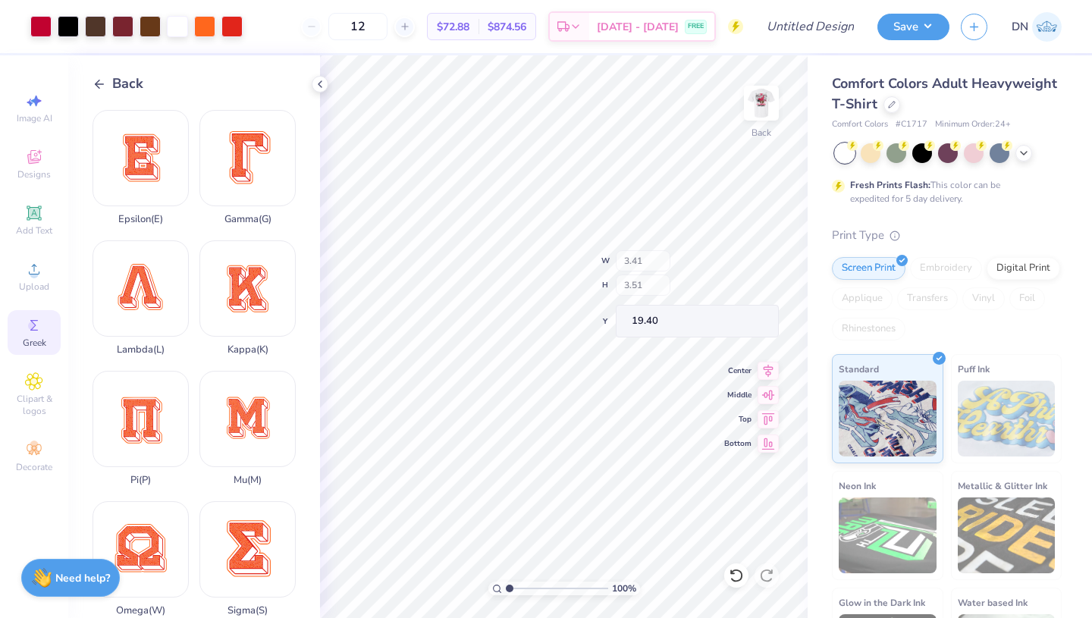
type input "19.67"
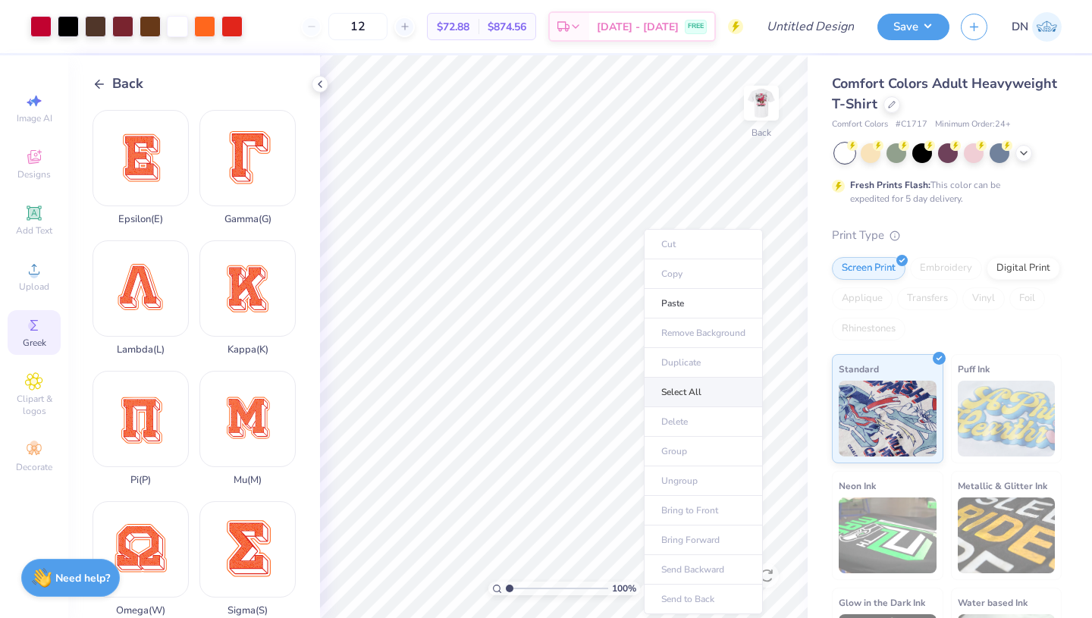
click at [709, 385] on li "Select All" at bounding box center [703, 393] width 119 height 30
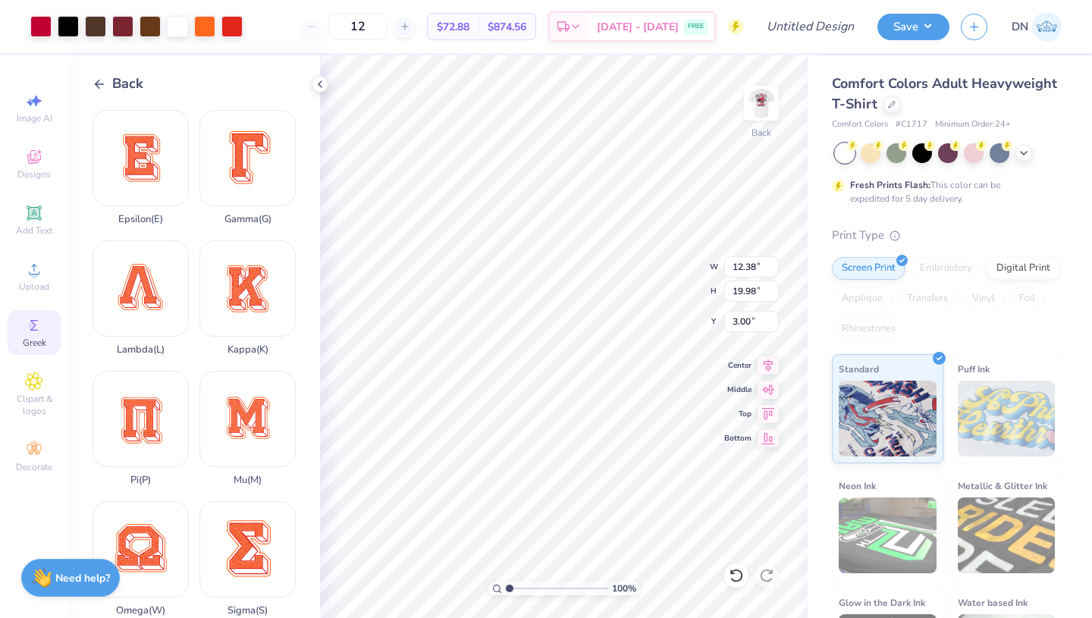
type input "3.00"
click at [71, 26] on div at bounding box center [68, 24] width 21 height 21
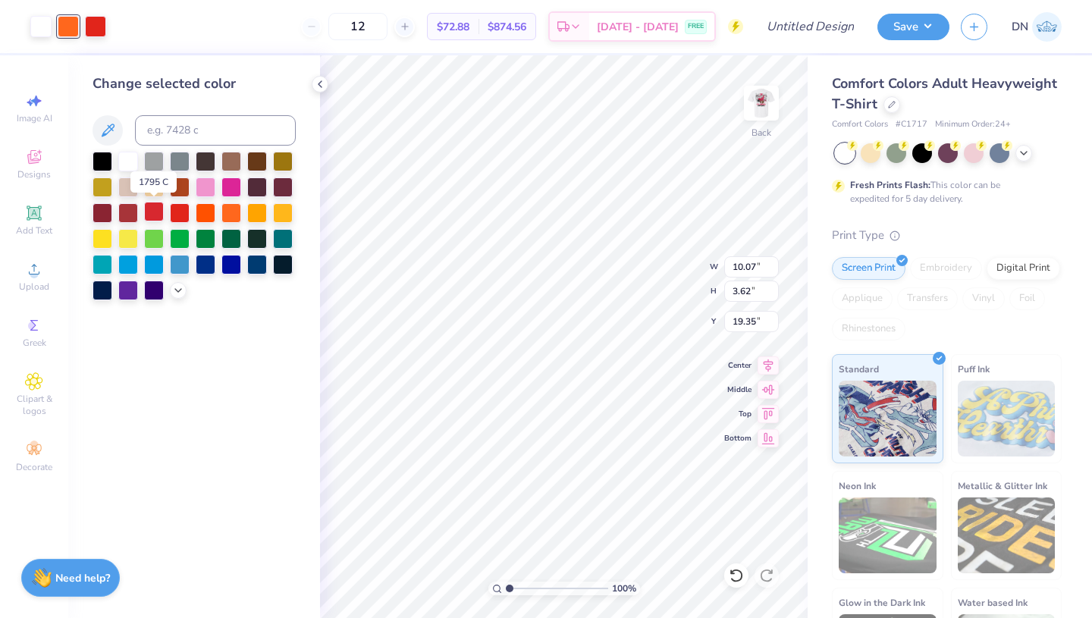
click at [152, 216] on div at bounding box center [154, 212] width 20 height 20
click at [97, 25] on div at bounding box center [95, 24] width 21 height 21
click at [233, 166] on div at bounding box center [231, 160] width 20 height 20
click at [127, 211] on div at bounding box center [128, 212] width 20 height 20
type input "3.27"
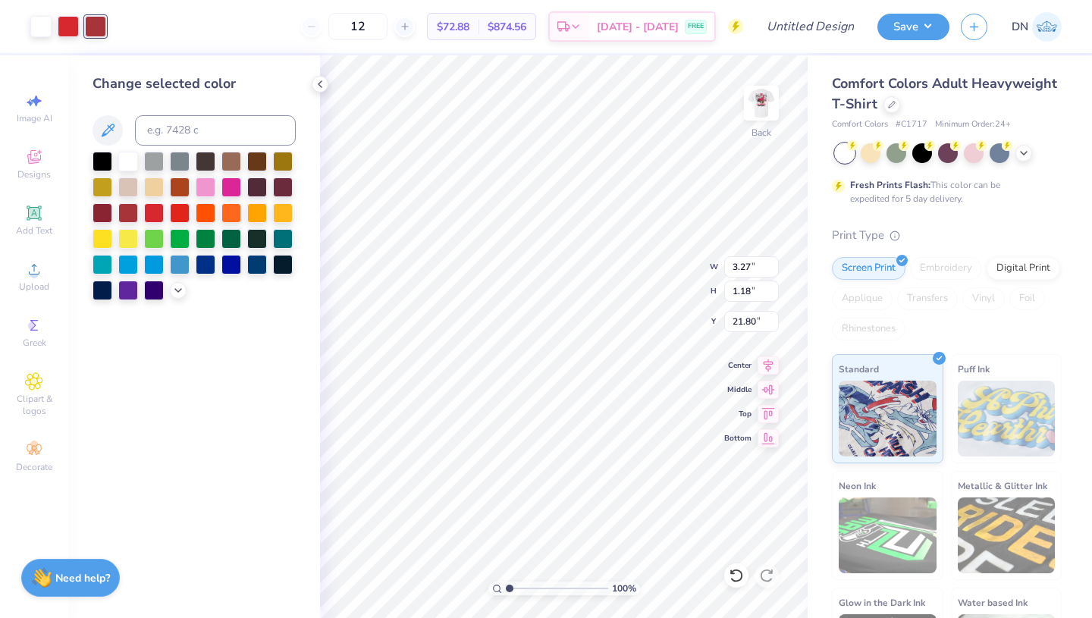
type input "1.18"
type input "4.72"
type input "1.77"
type input "0.64"
type input "4.53"
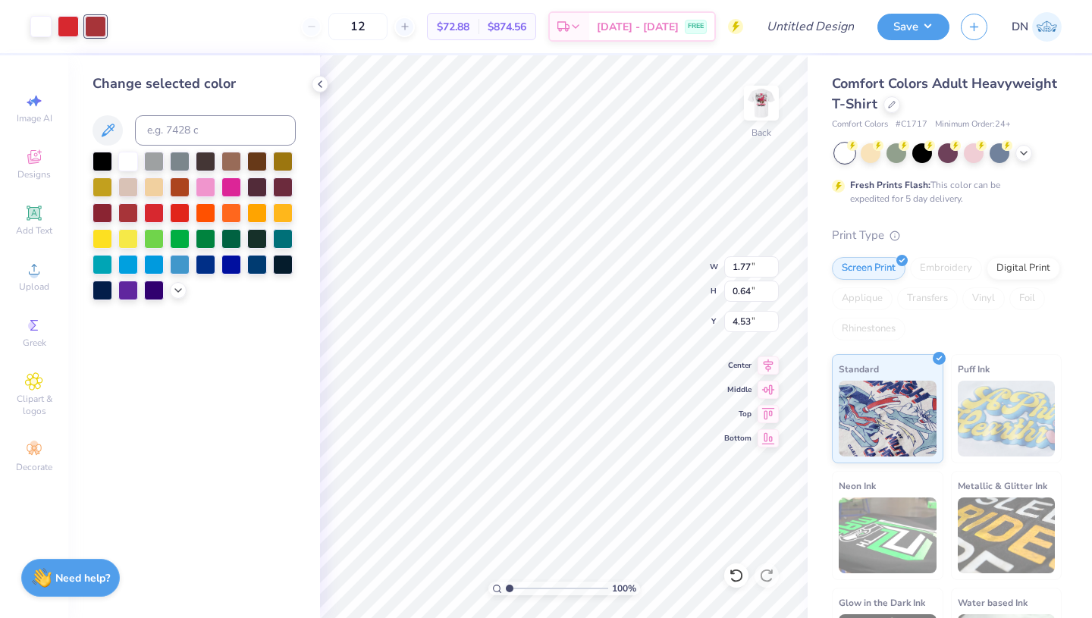
type input "2.31"
type input "0.83"
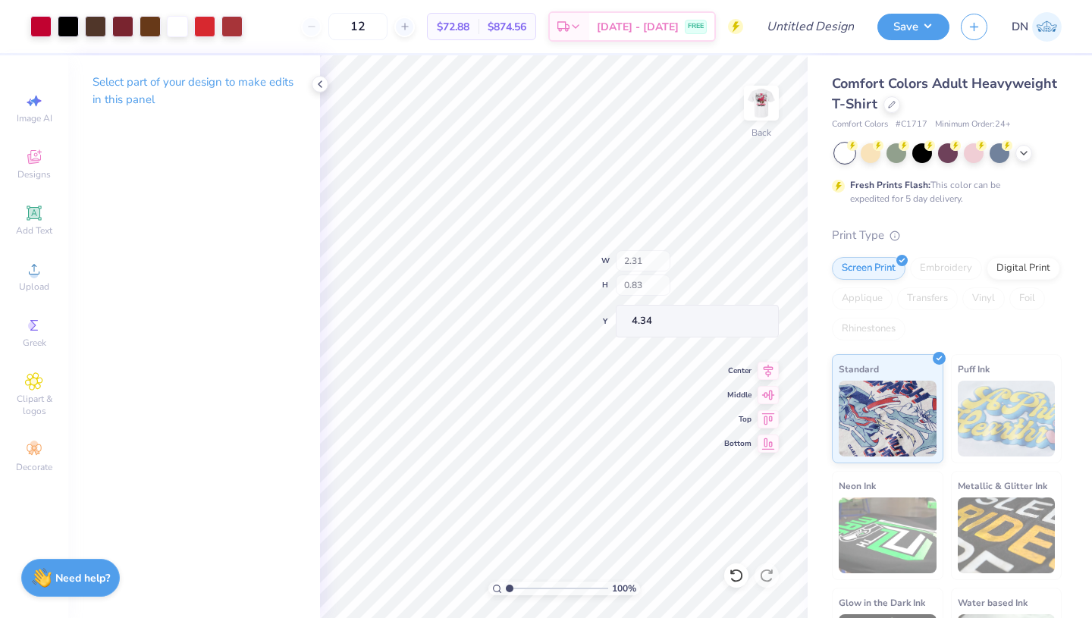
type input "4.51"
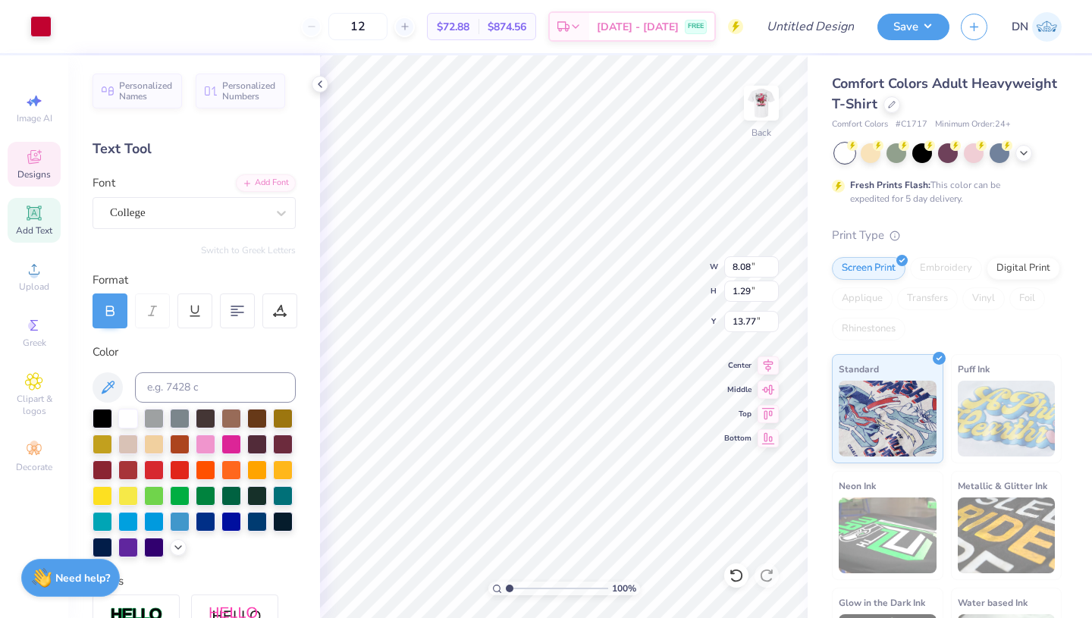
scroll to position [0, 2]
type textarea "c"
type textarea "Alpha Delta pi"
type input "9.91"
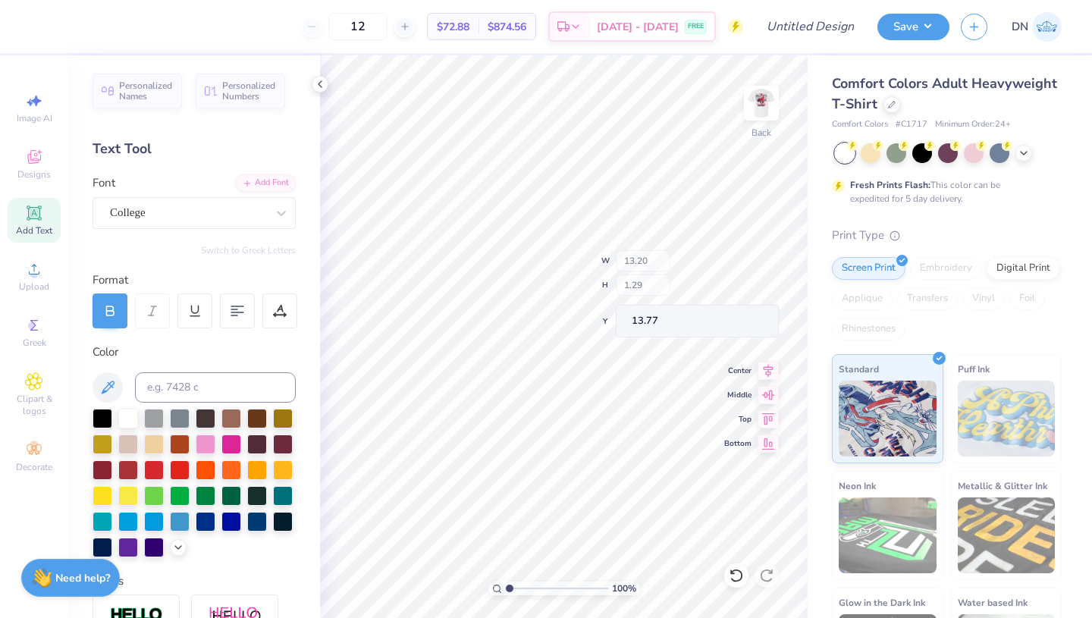
type input "0.96"
type input "14.09"
type input "13.78"
type textarea "s"
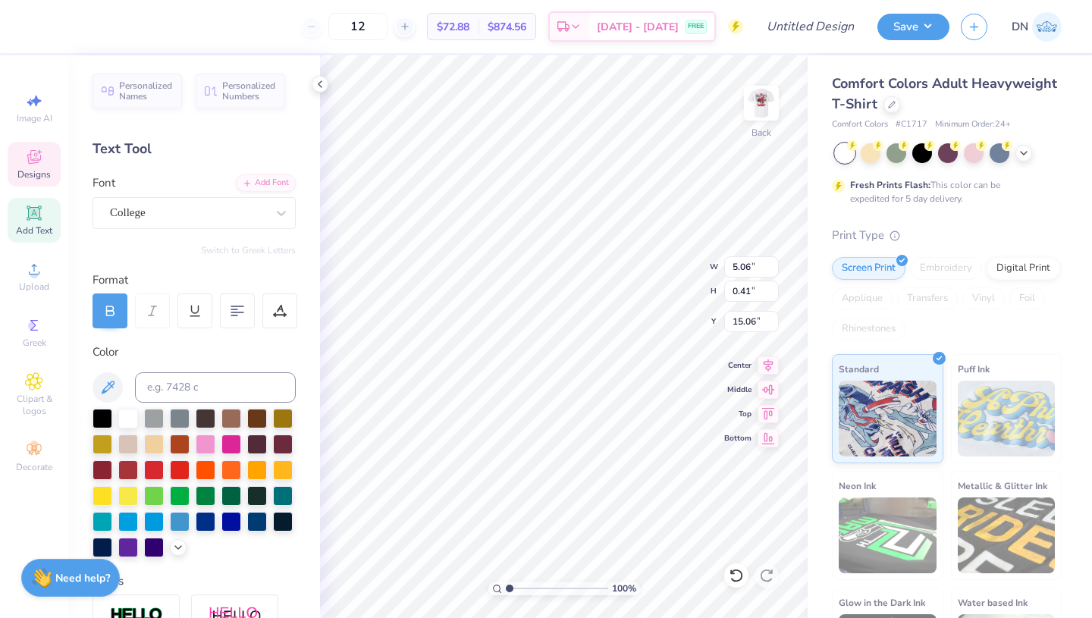
type textarea "Bloomington, indiana"
type input "6.70"
type input "0.56"
type input "15.53"
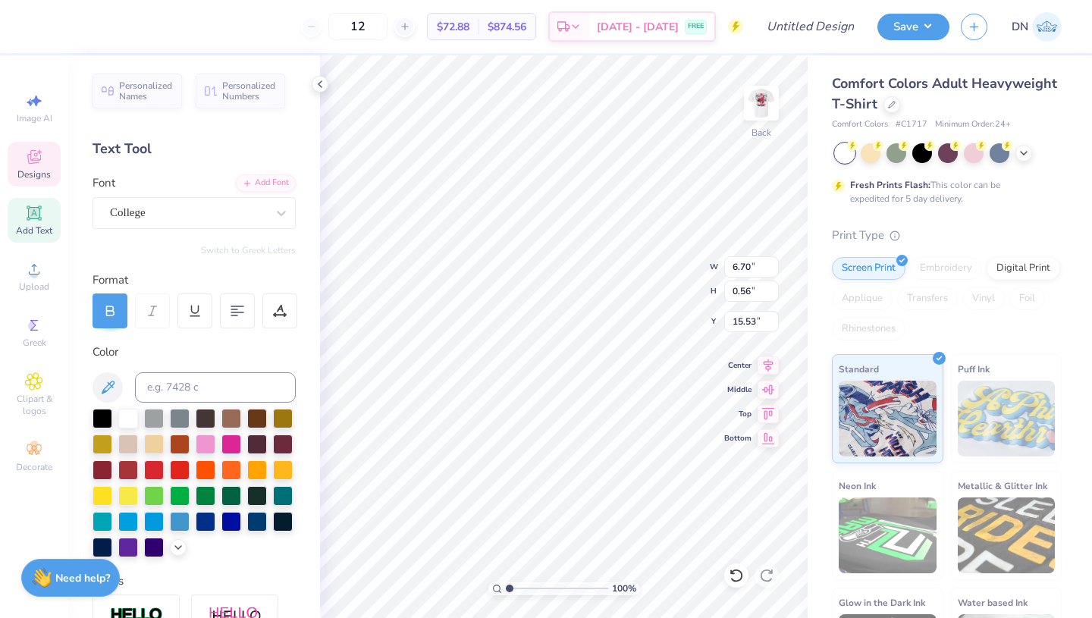
scroll to position [0, 0]
type textarea "p"
type textarea "dad's weekend"
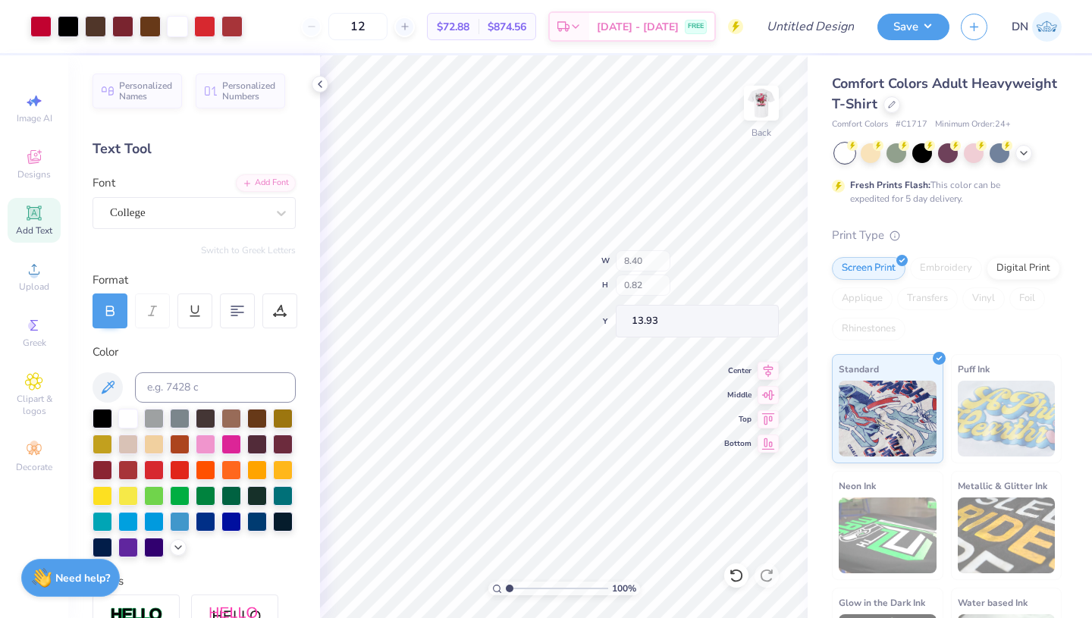
type input "8.40"
type input "0.82"
type input "13.93"
type input "18.60"
type input "4.53"
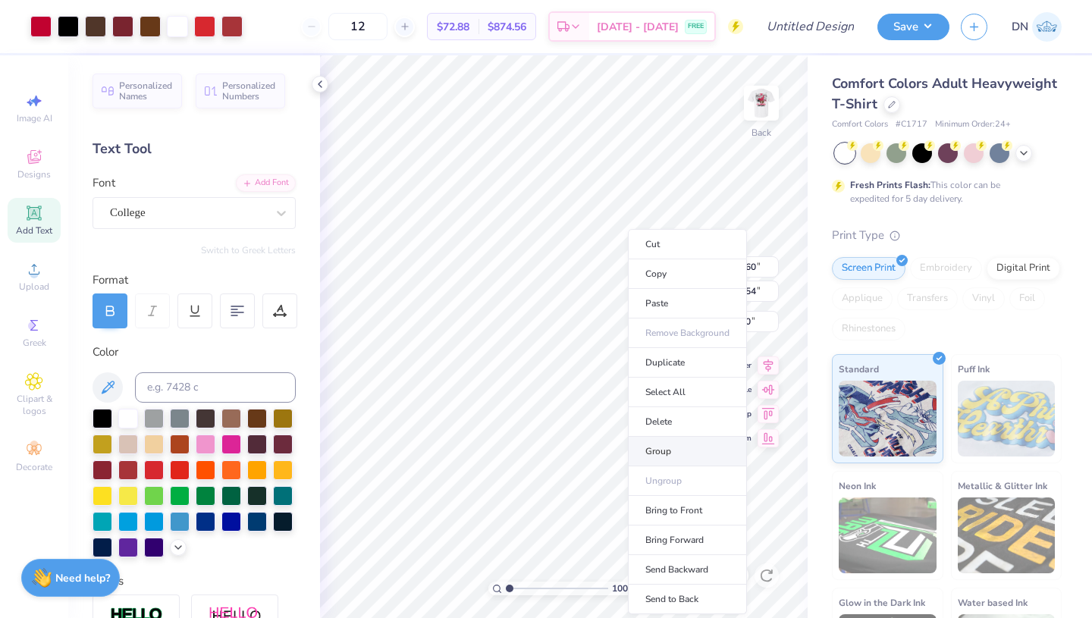
click at [665, 457] on li "Group" at bounding box center [687, 452] width 119 height 30
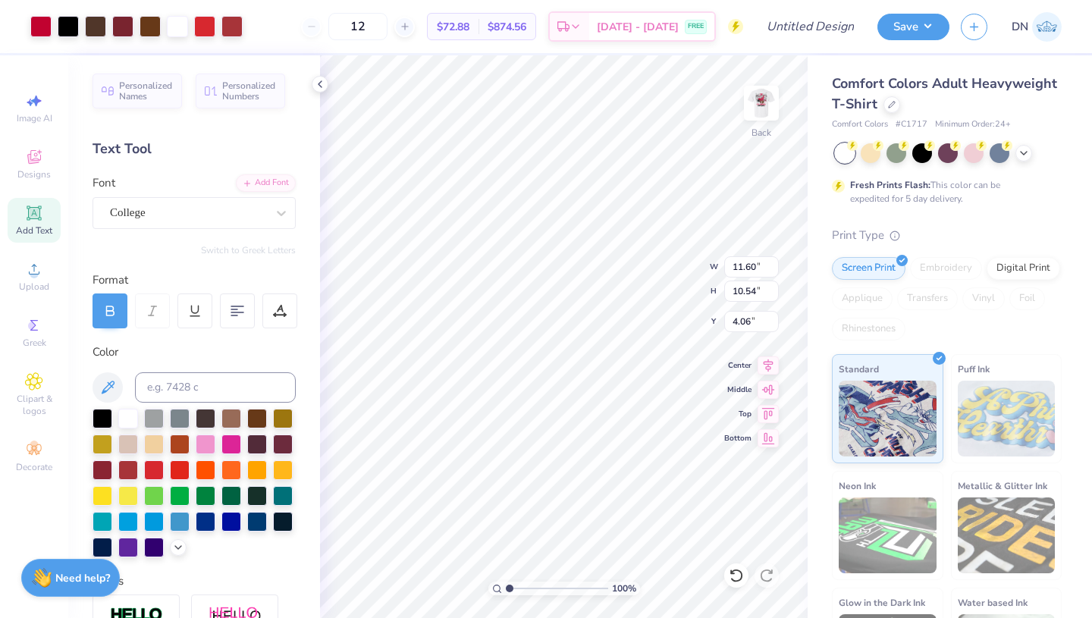
type input "4.06"
click at [770, 370] on icon at bounding box center [768, 363] width 21 height 18
type input "10.54"
type input "9.58"
type input "5.03"
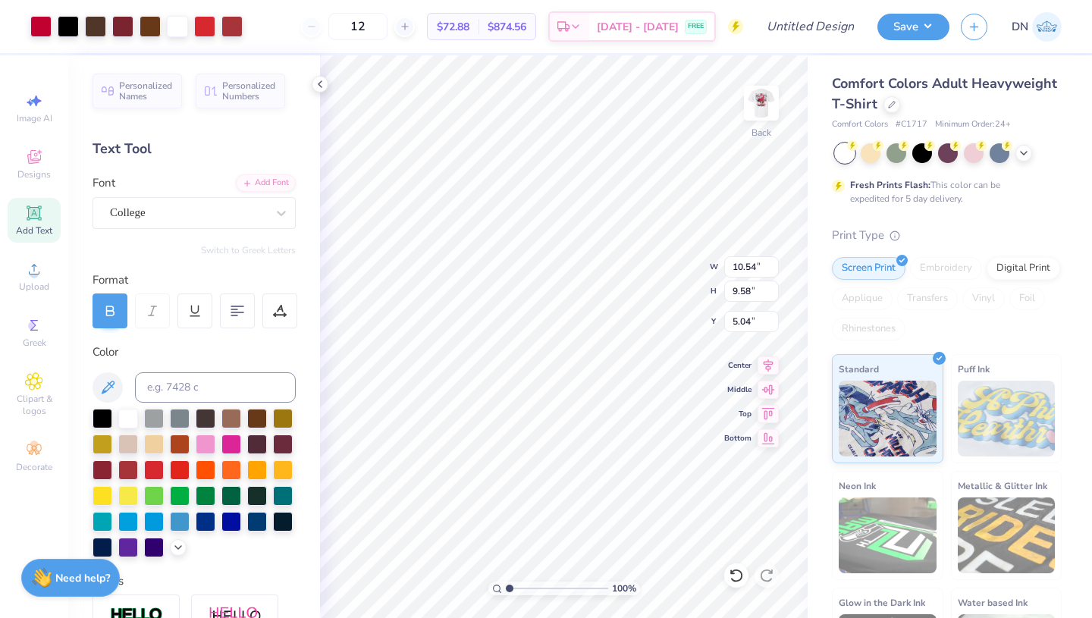
type input "10.54"
type input "9.58"
type input "5.02"
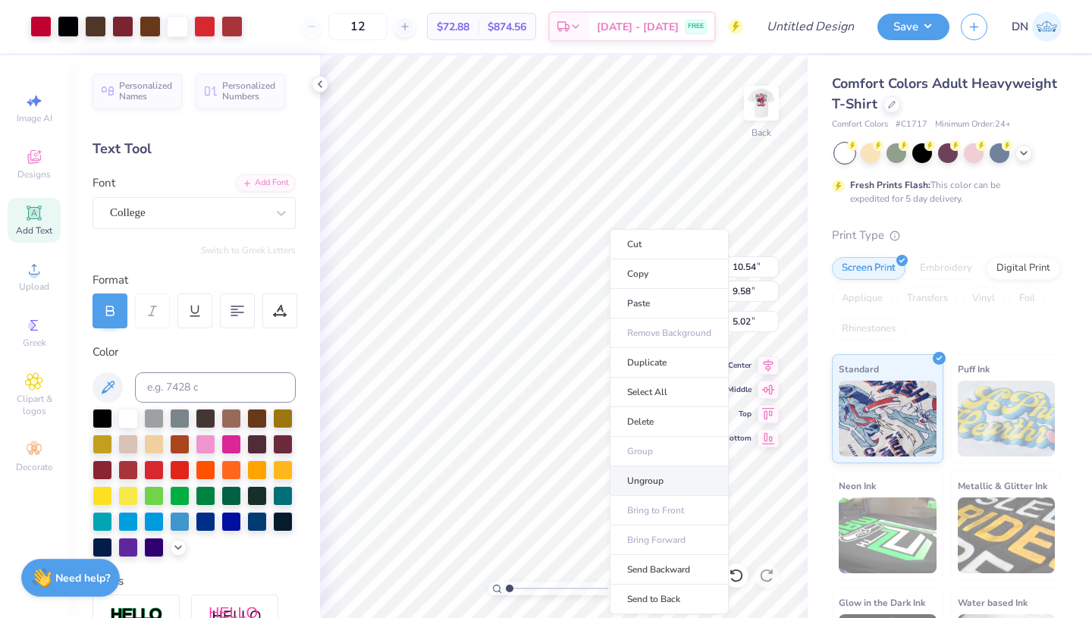
click at [652, 477] on li "Ungroup" at bounding box center [669, 481] width 119 height 30
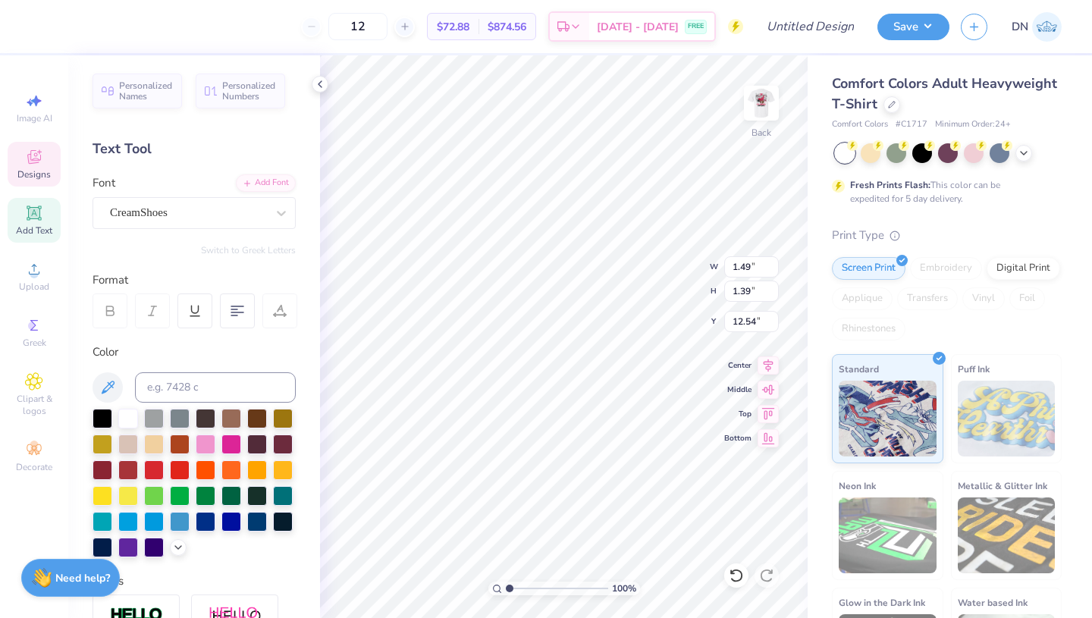
scroll to position [1, 0]
type textarea "2025"
type input "14.96"
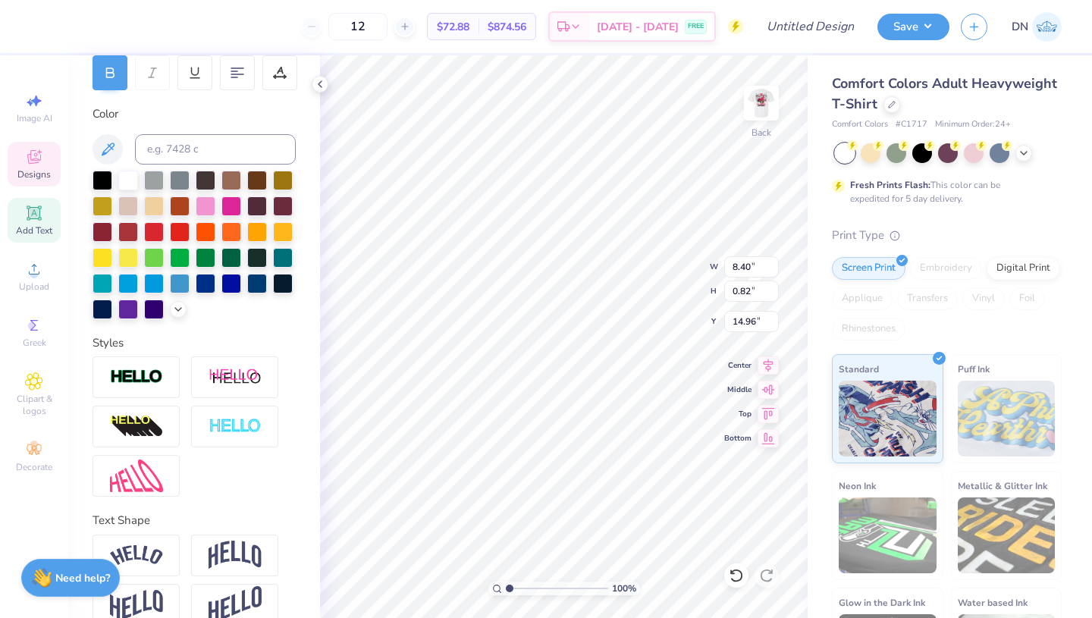
scroll to position [263, 0]
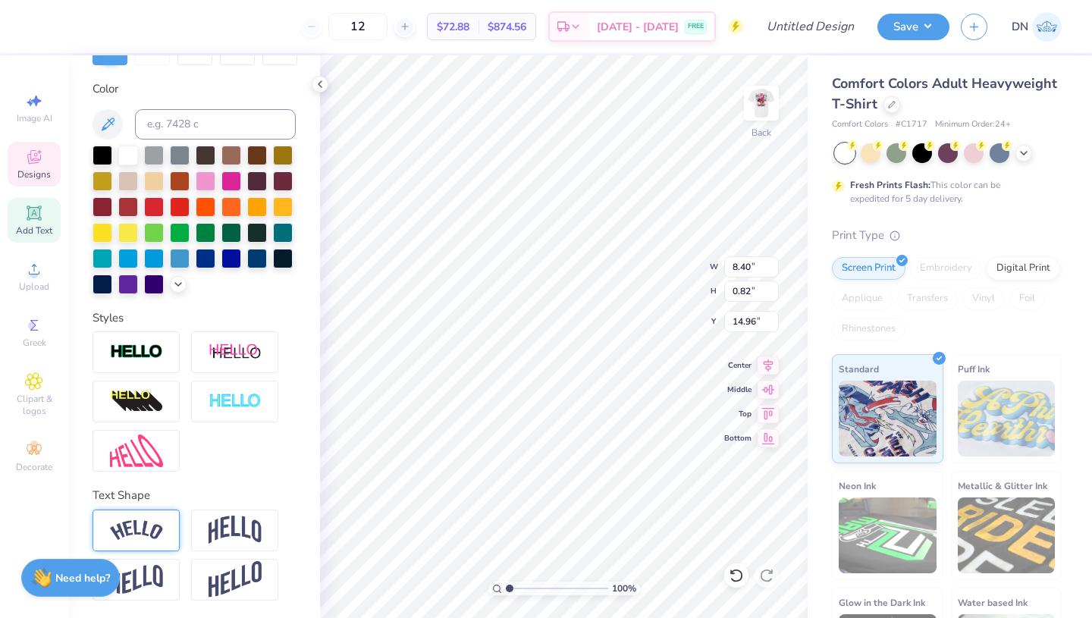
click at [165, 521] on div at bounding box center [136, 531] width 87 height 42
type input "9.33"
type input "2.06"
type input "14.15"
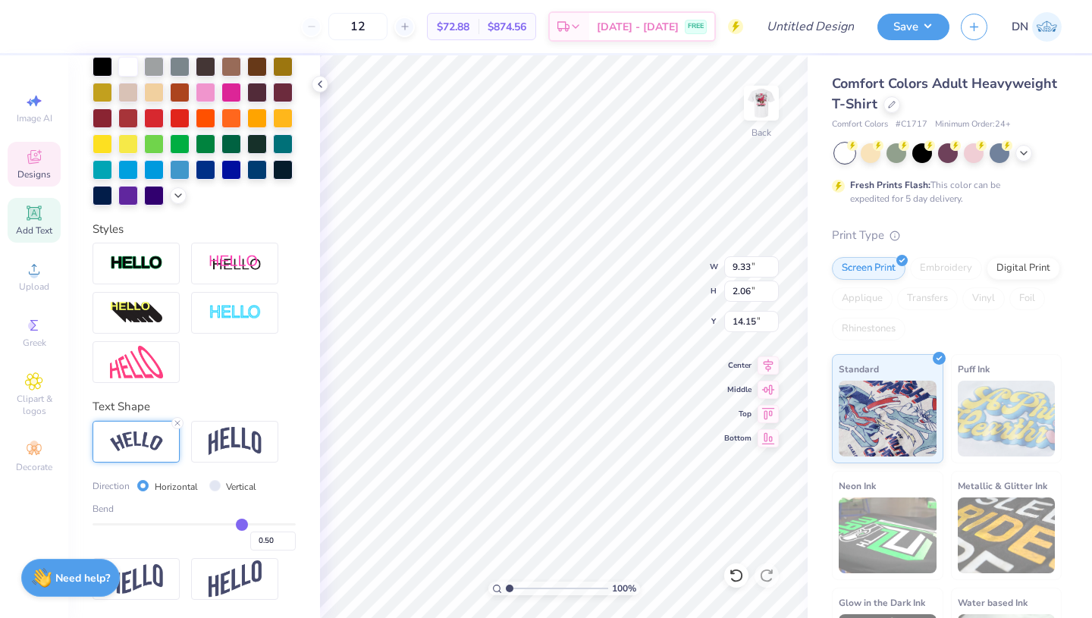
type input "0.51"
type input "0.48"
type input "0.44"
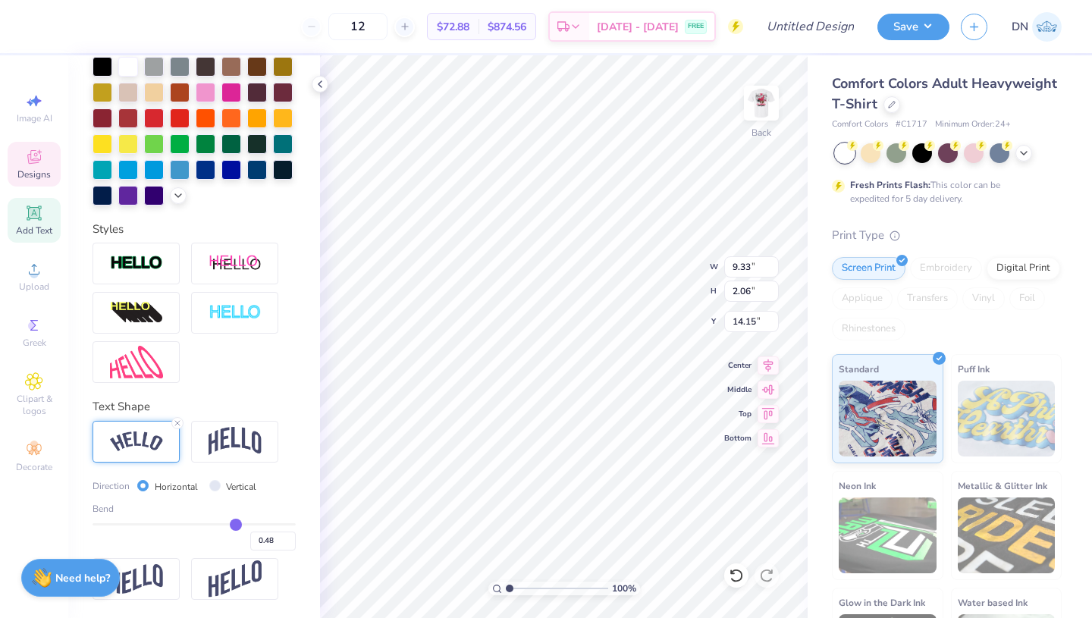
type input "0.44"
type input "0.42"
type input "0.38"
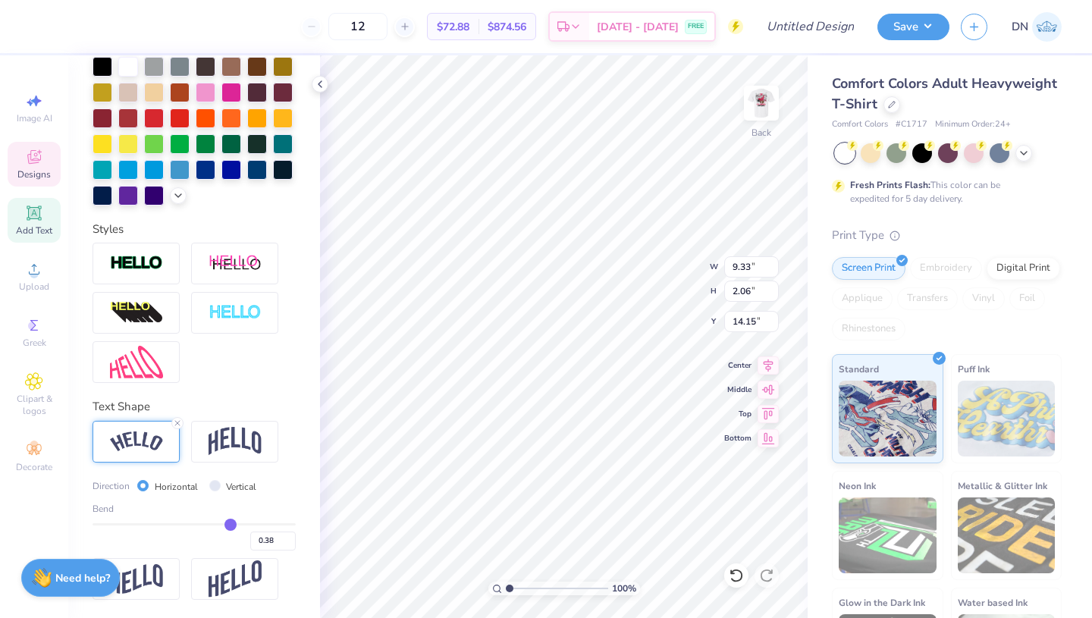
type input "0.34"
type input "0.32"
type input "0.31"
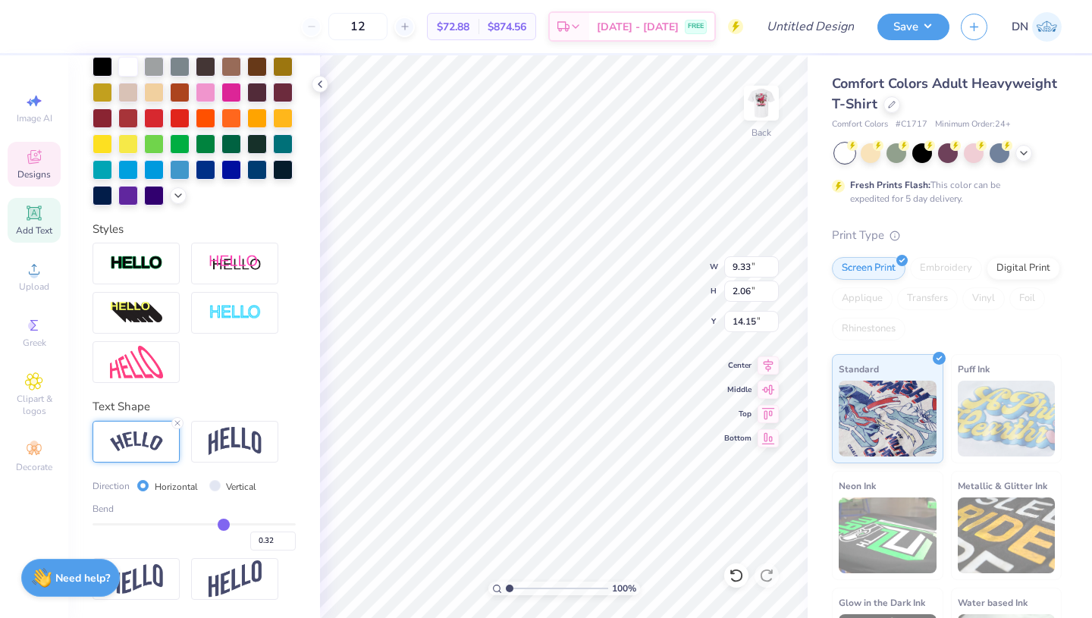
type input "0.31"
type input "0.3"
type input "0.30"
type input "0.29"
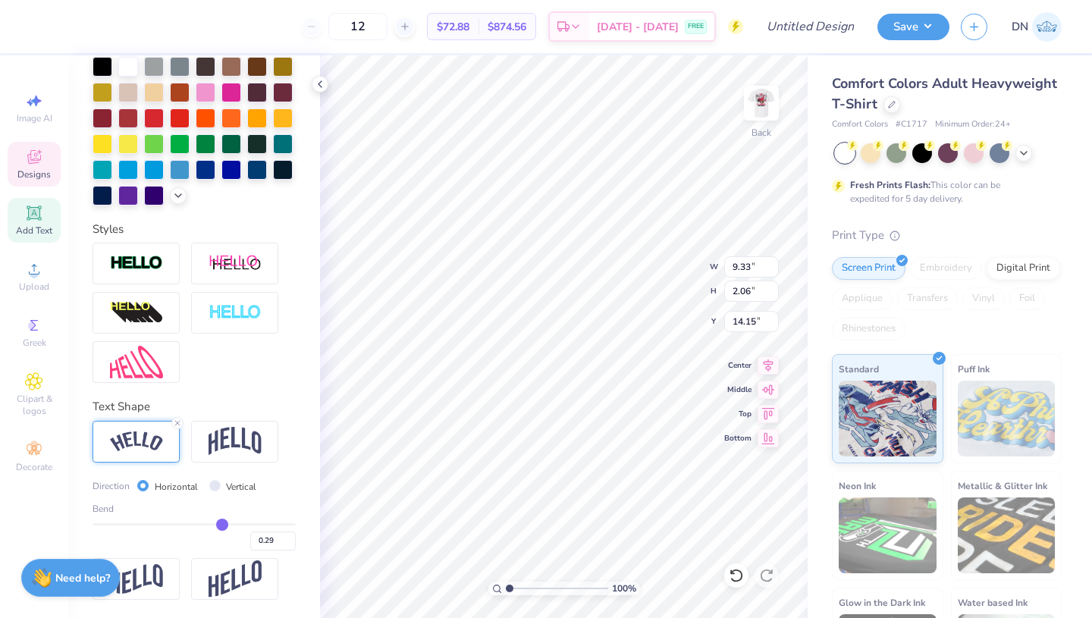
type input "0.28"
type input "0.27"
type input "0.26"
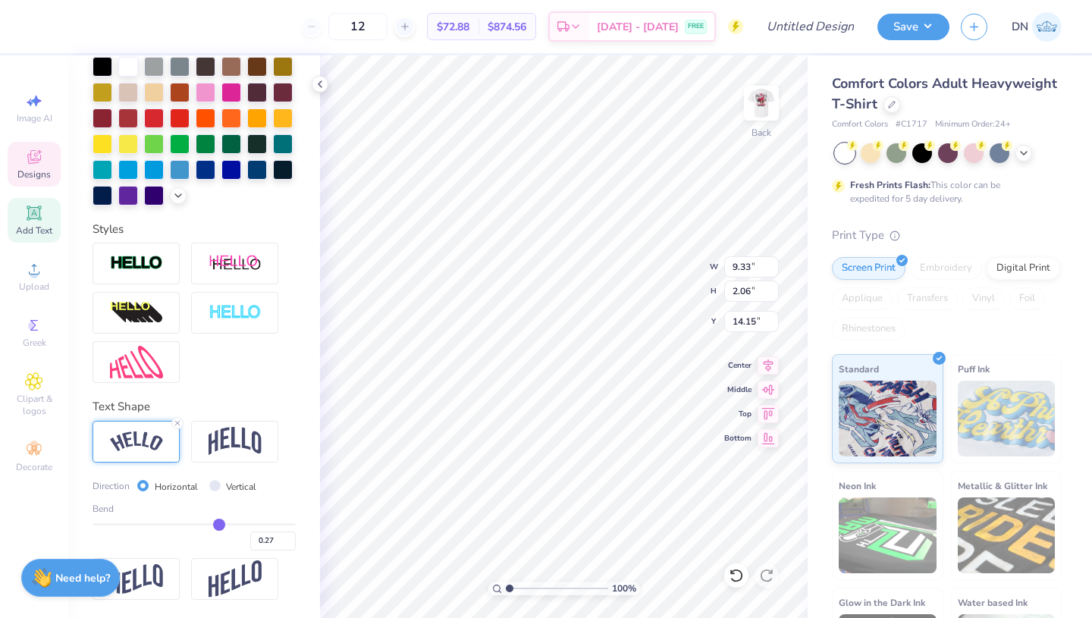
type input "0.26"
type input "0.24"
type input "0.22"
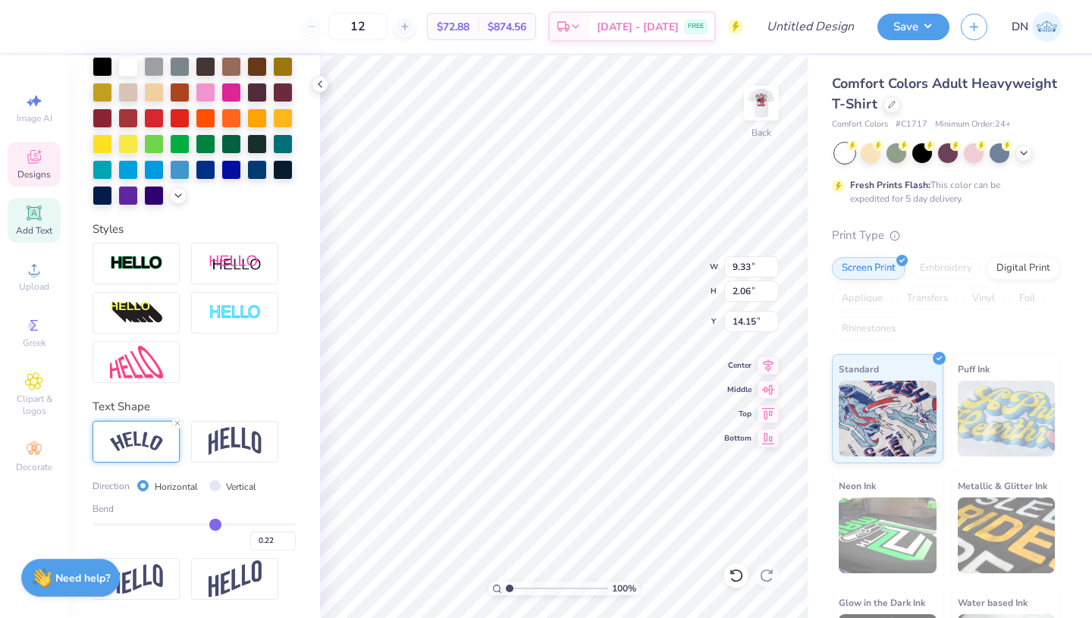
type input "0.21"
type input "0.2"
type input "0.20"
type input "0.19"
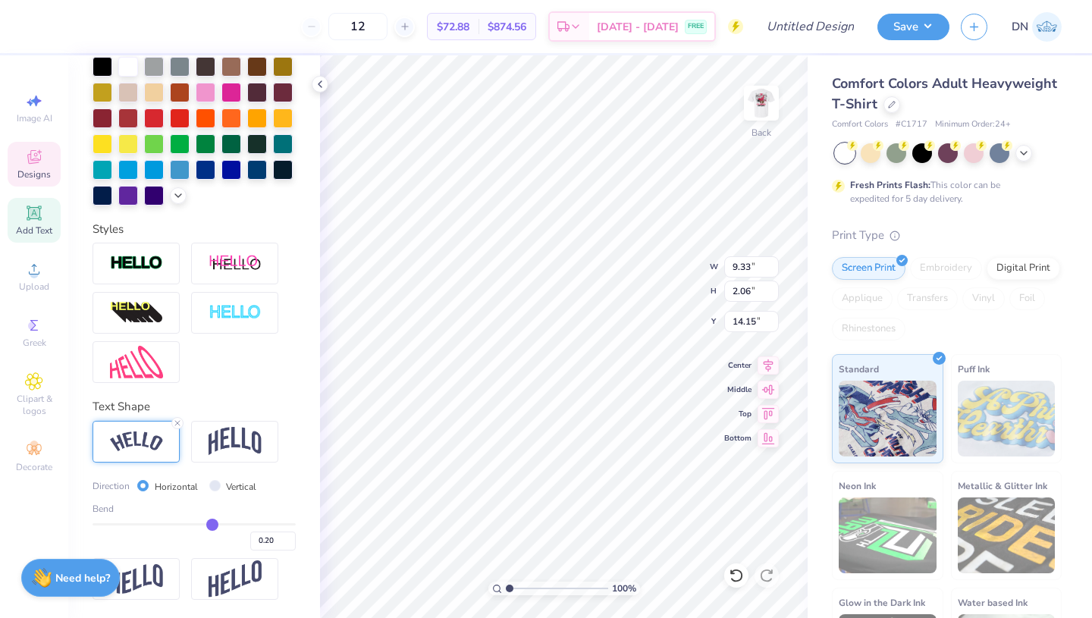
type input "0.19"
type input "0.18"
type input "0.17"
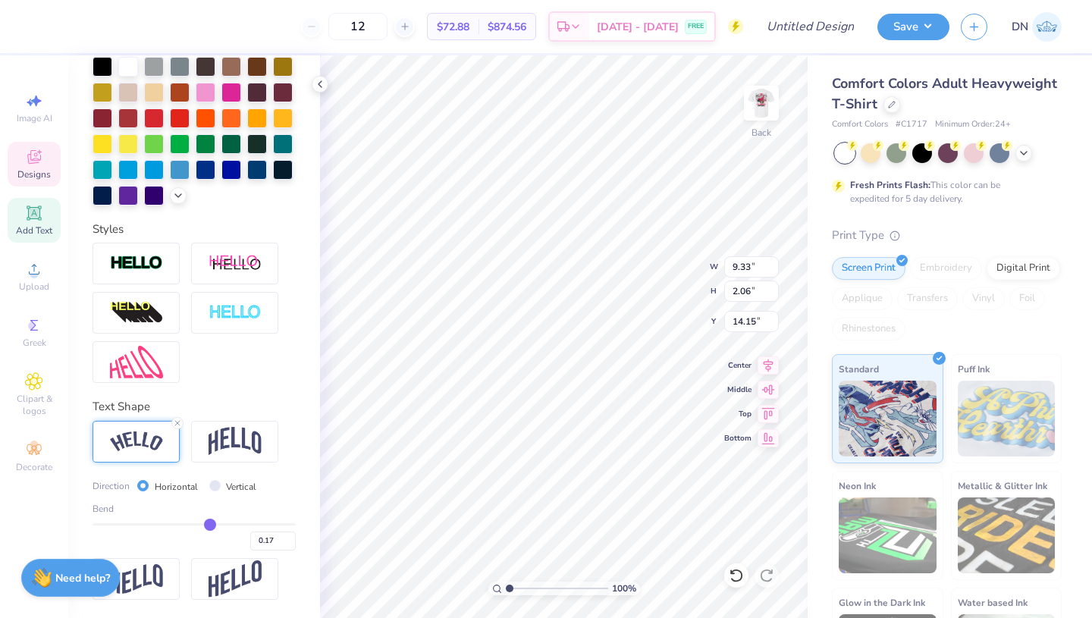
type input "0.16"
type input "0.15"
type input "0.14"
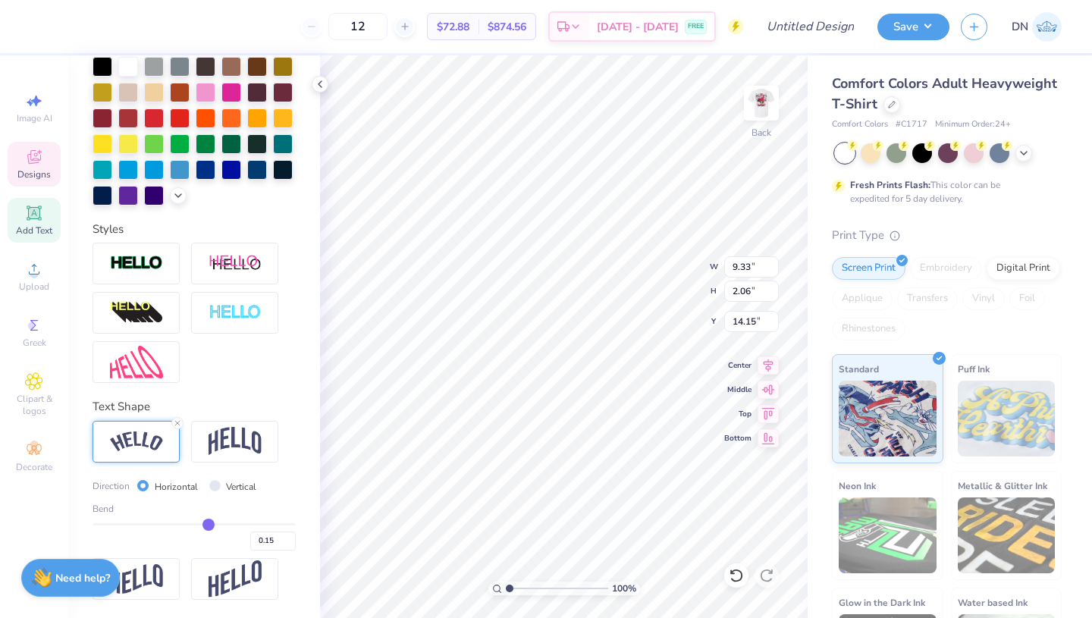
type input "0.14"
type input "0.13"
drag, startPoint x: 244, startPoint y: 525, endPoint x: 205, endPoint y: 521, distance: 38.9
click at [205, 523] on input "range" at bounding box center [194, 524] width 203 height 2
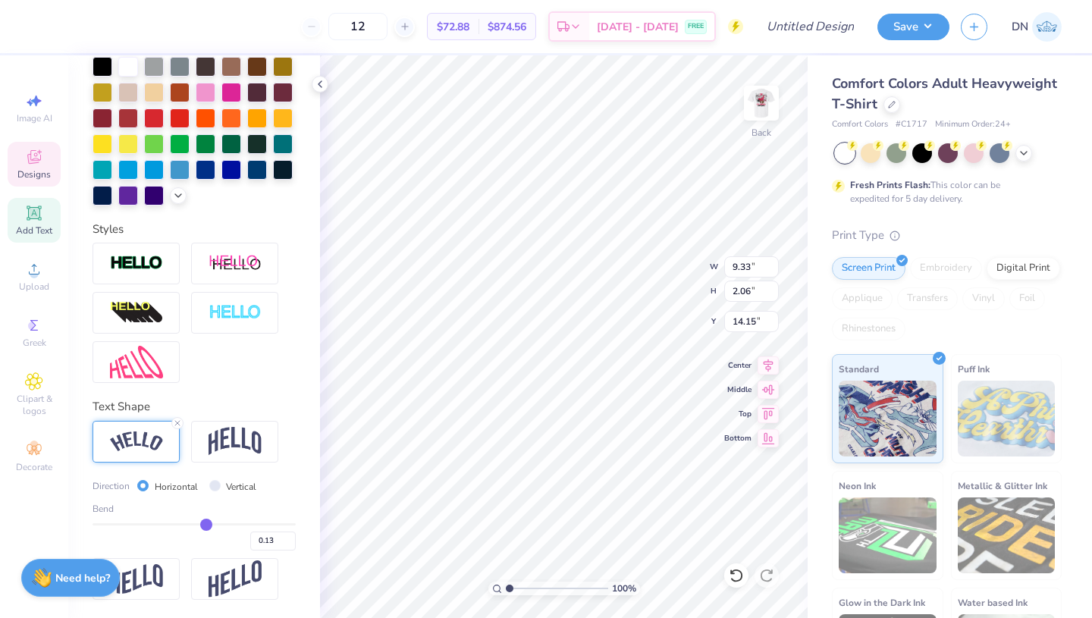
click at [188, 523] on input "range" at bounding box center [194, 524] width 203 height 2
type input "-0.38"
click at [158, 523] on input "range" at bounding box center [194, 524] width 203 height 2
type input "-0.38"
type input "8.60"
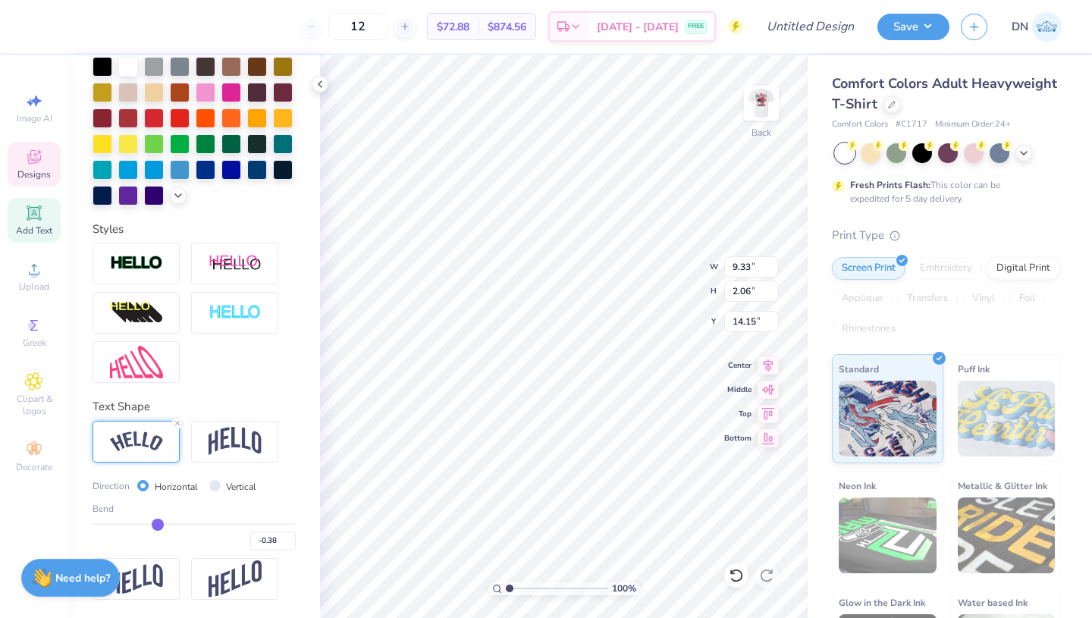
type input "0.91"
type input "14.72"
type input "-1"
click at [93, 523] on input "range" at bounding box center [194, 524] width 203 height 2
type input "-1.00"
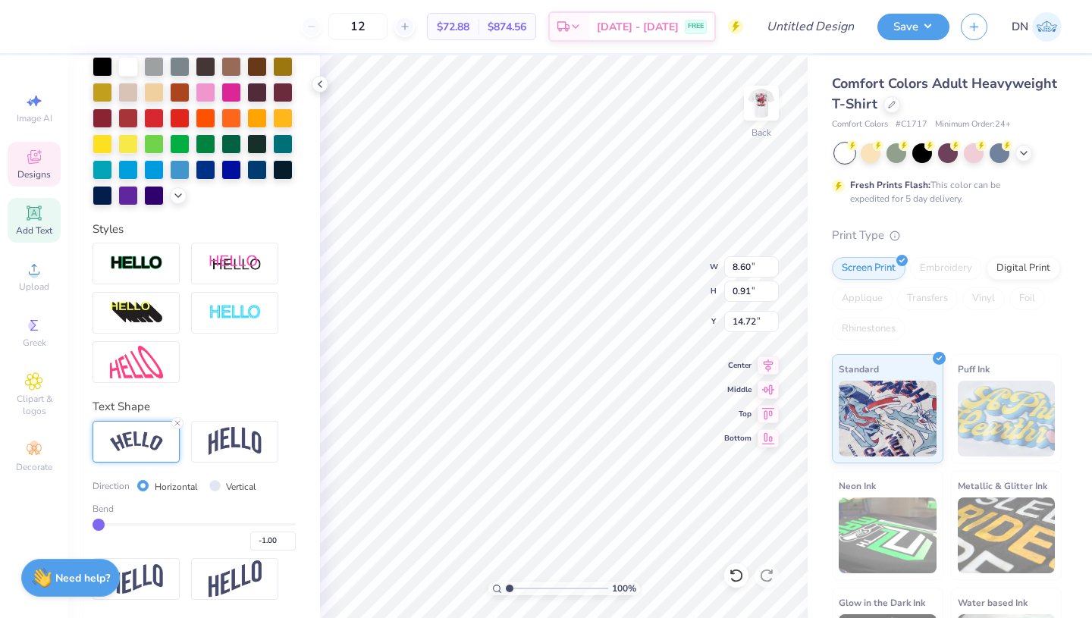
type input "9.74"
type input "1.61"
type input "14.53"
type input "-0.67"
click at [130, 525] on input "range" at bounding box center [194, 524] width 203 height 2
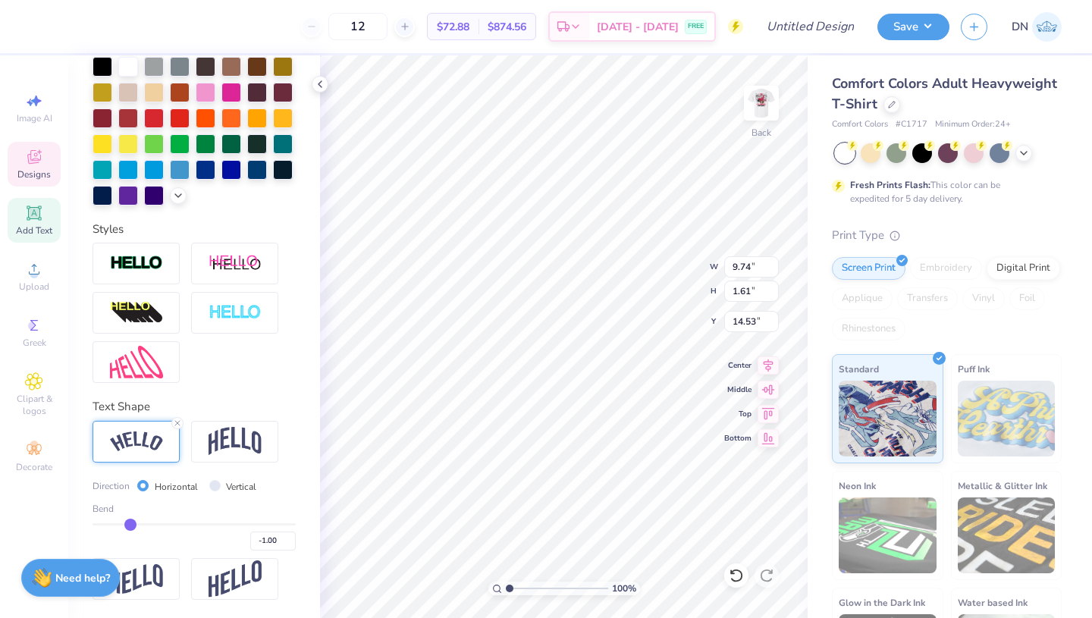
type input "-0.67"
type input "10.85"
type input "5.42"
type input "12.47"
drag, startPoint x: 129, startPoint y: 524, endPoint x: 164, endPoint y: 525, distance: 34.9
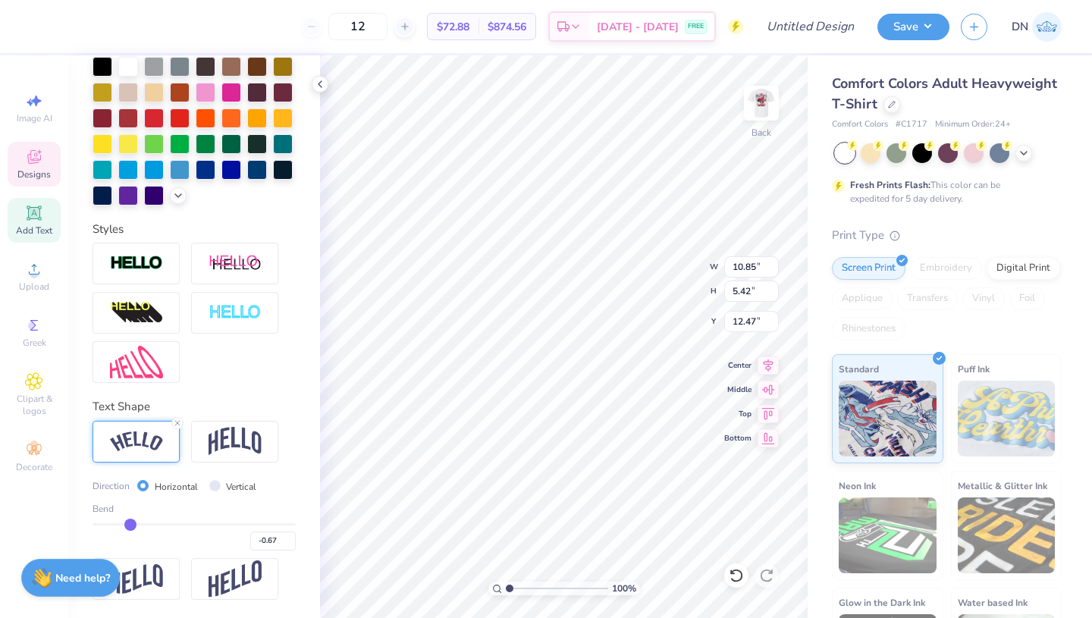
type input "-0.31"
click at [165, 525] on input "range" at bounding box center [194, 524] width 203 height 2
type input "-0.31"
type input "10.49"
type input "3.14"
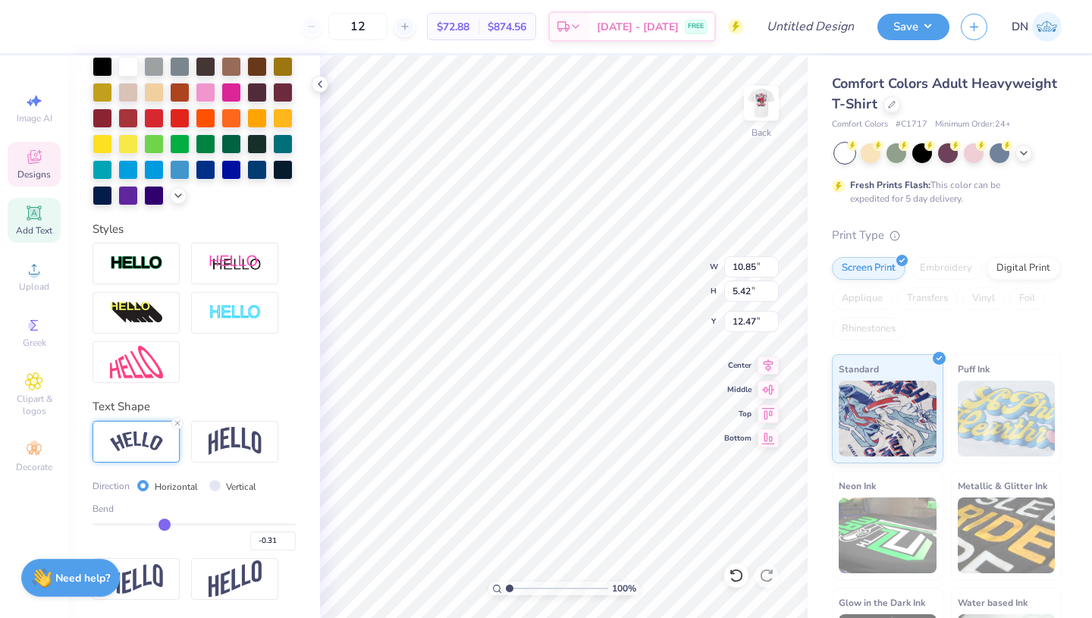
type input "13.70"
type input "0.14"
click at [207, 525] on input "range" at bounding box center [194, 524] width 203 height 2
type input "0.14"
type input "9.51"
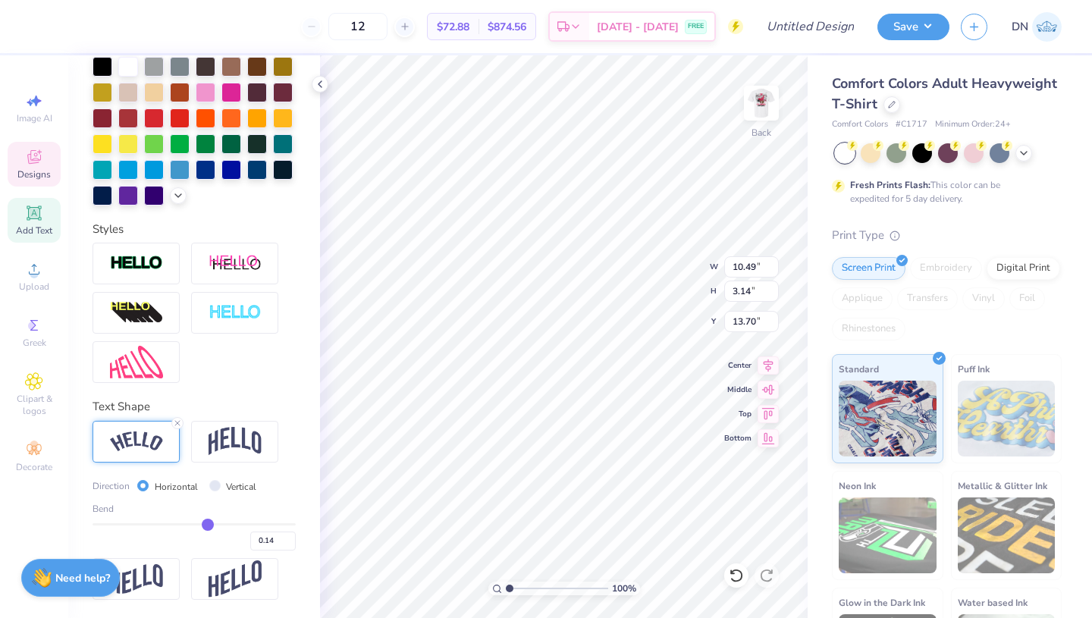
type input "1.35"
type input "14.67"
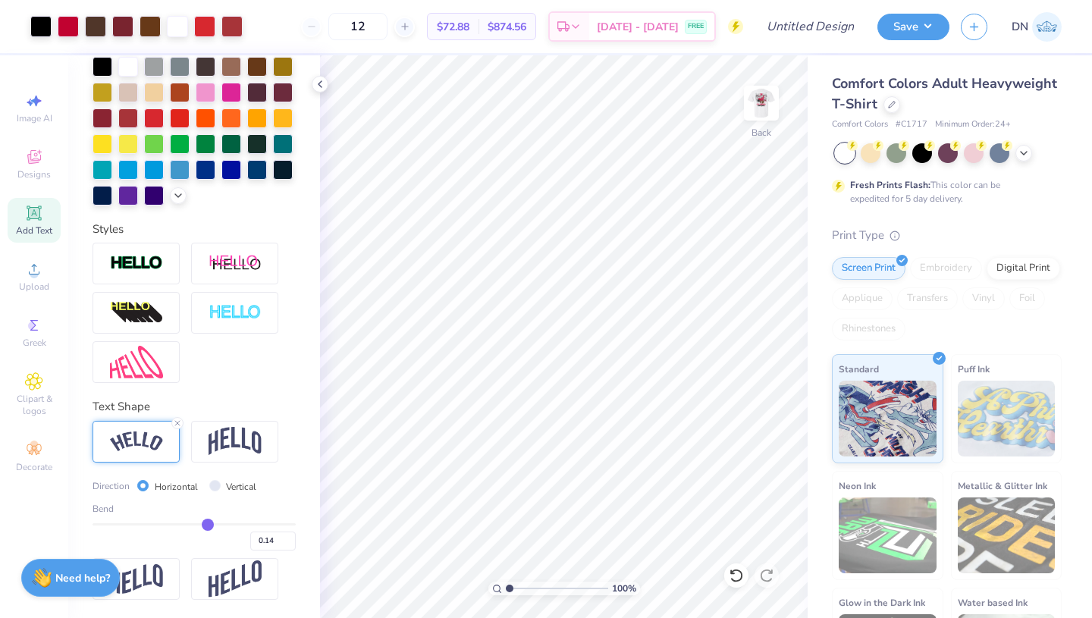
type input "0.16"
type input "0.15"
type input "0.13"
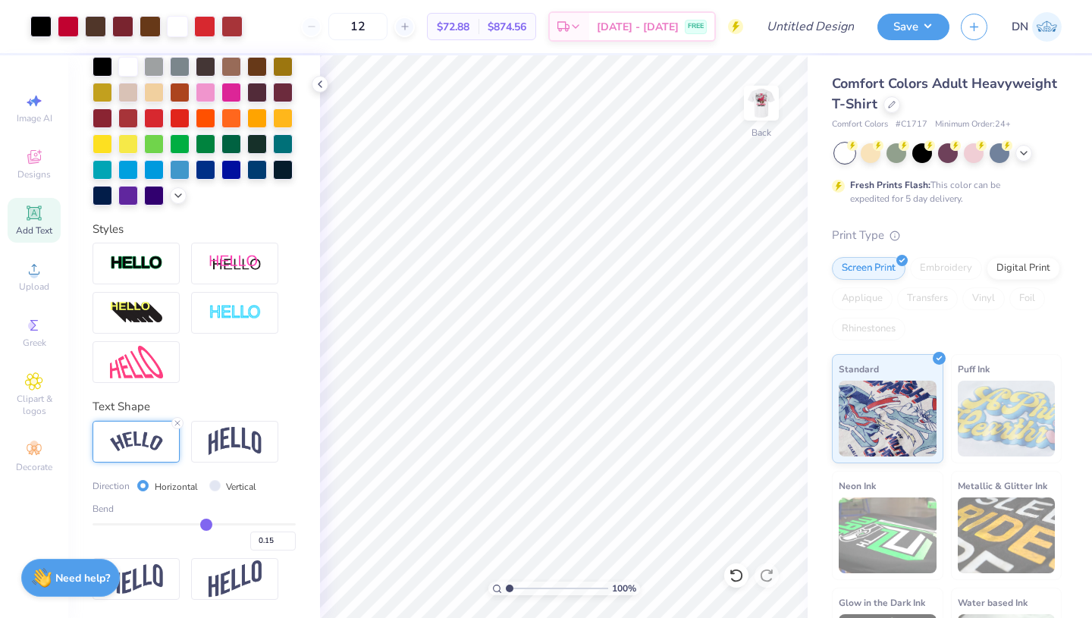
type input "0.13"
type input "0.1"
type input "0.10"
type input "0.07"
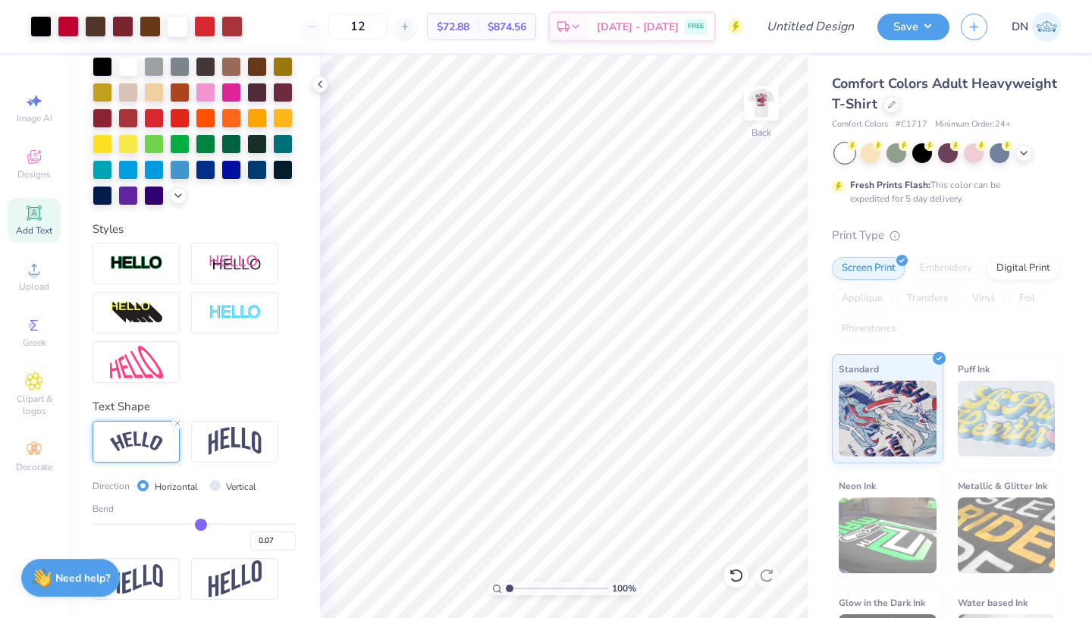
type input "0.04"
type input "0.01"
type input "0"
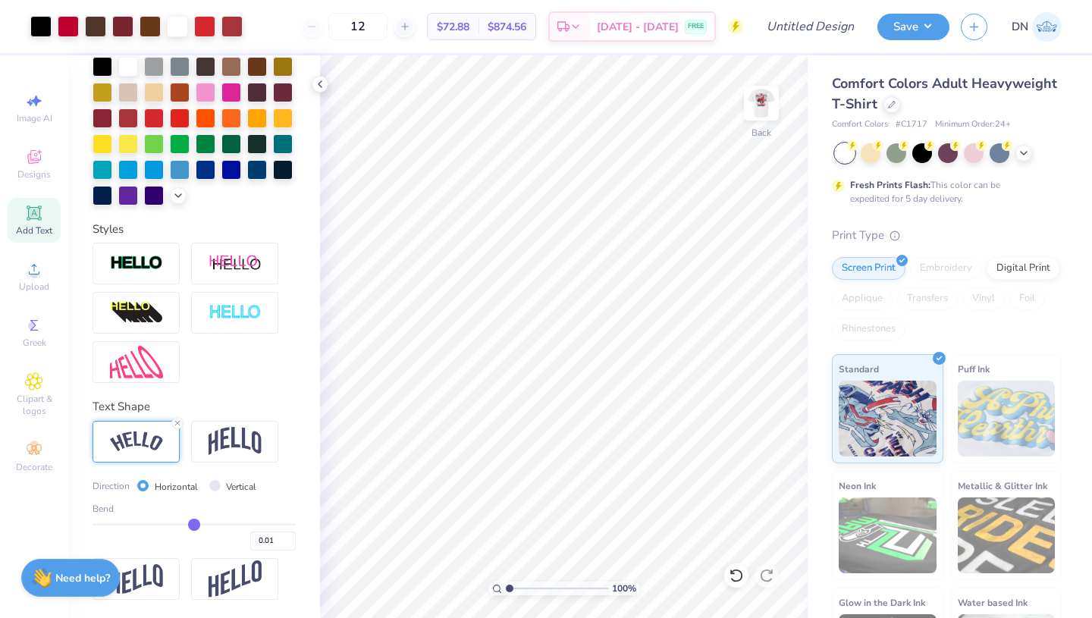
type input "0.00"
type input "-0.02"
type input "-0.03"
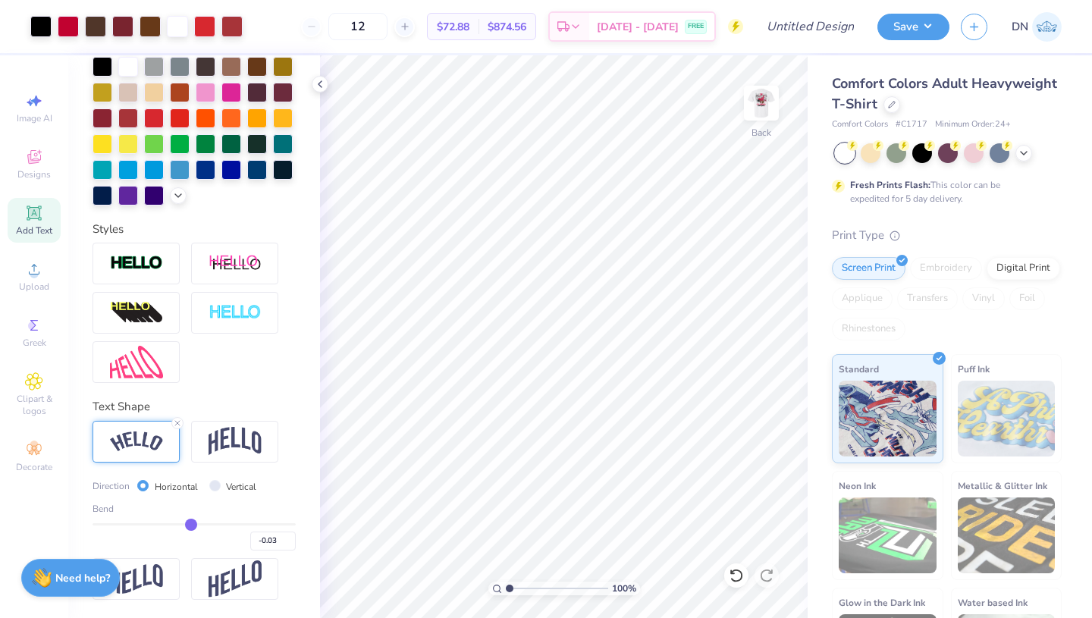
type input "-0.05"
type input "-0.06"
type input "-0.07"
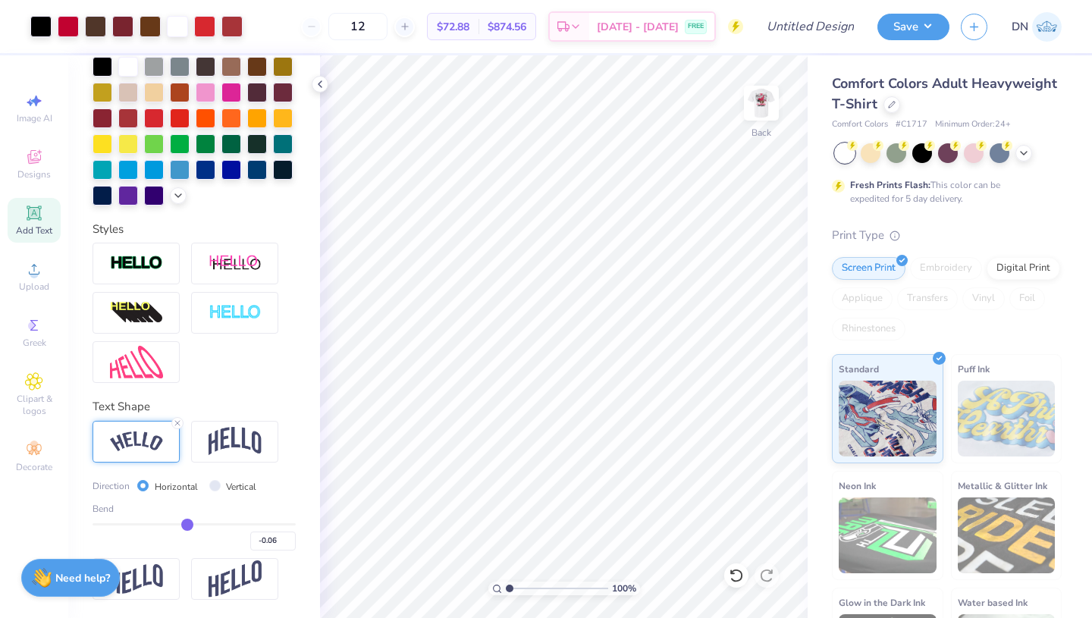
type input "-0.07"
type input "-0.08"
drag, startPoint x: 209, startPoint y: 524, endPoint x: 186, endPoint y: 524, distance: 23.5
click at [186, 524] on input "range" at bounding box center [194, 524] width 203 height 2
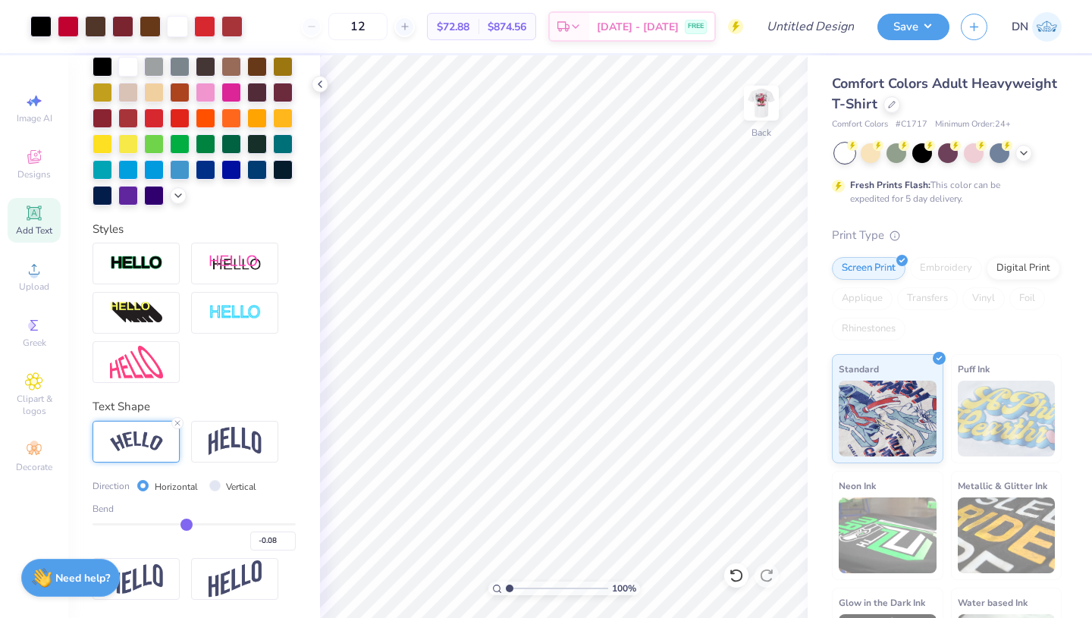
type input "-0.09"
type input "-0.12"
type input "-0.15"
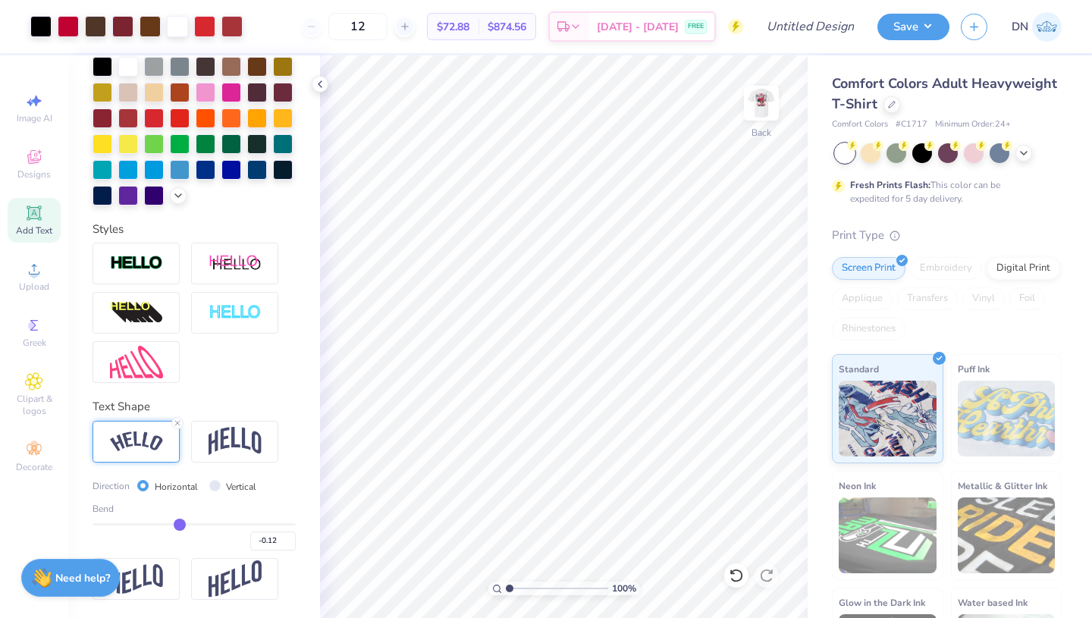
type input "-0.15"
type input "-0.17"
type input "-0.21"
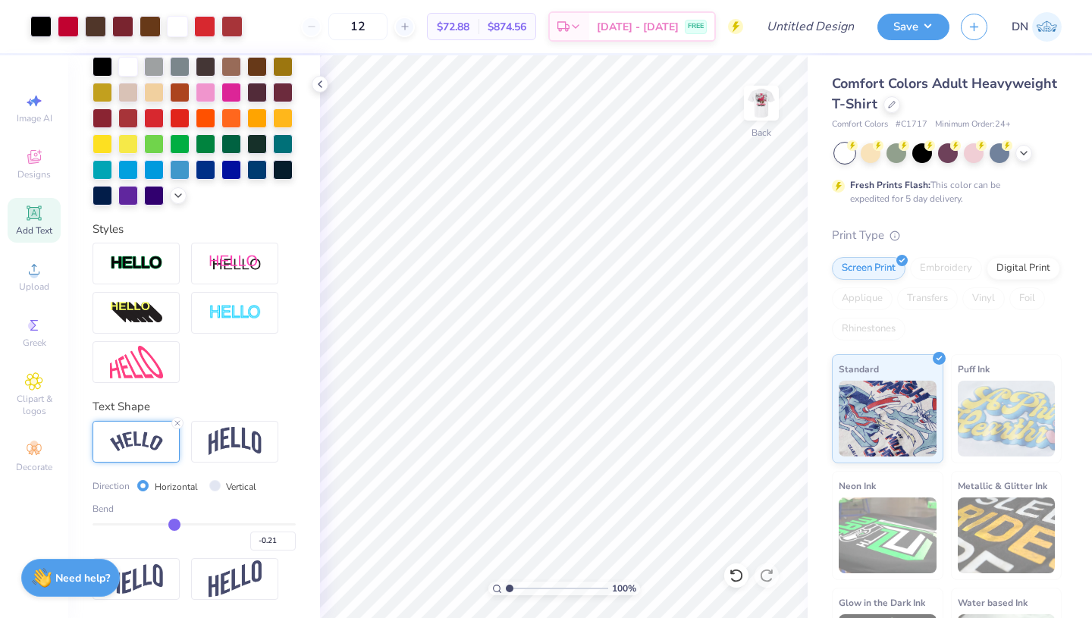
type input "-0.27"
type input "-0.3"
type input "-0.30"
type input "-0.33"
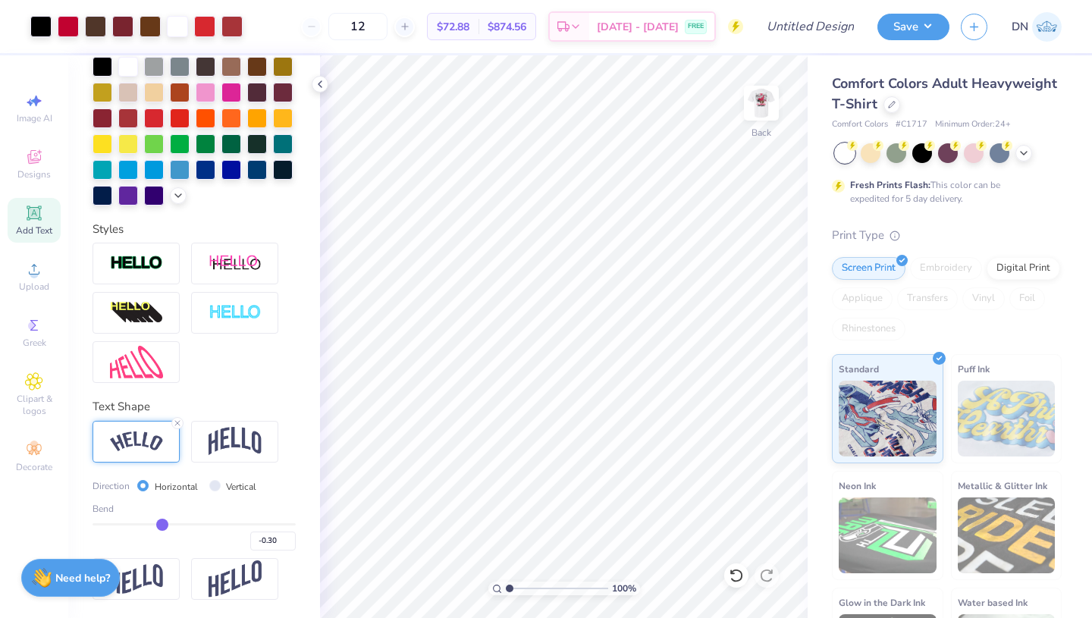
type input "-0.33"
type input "-0.36"
type input "-0.38"
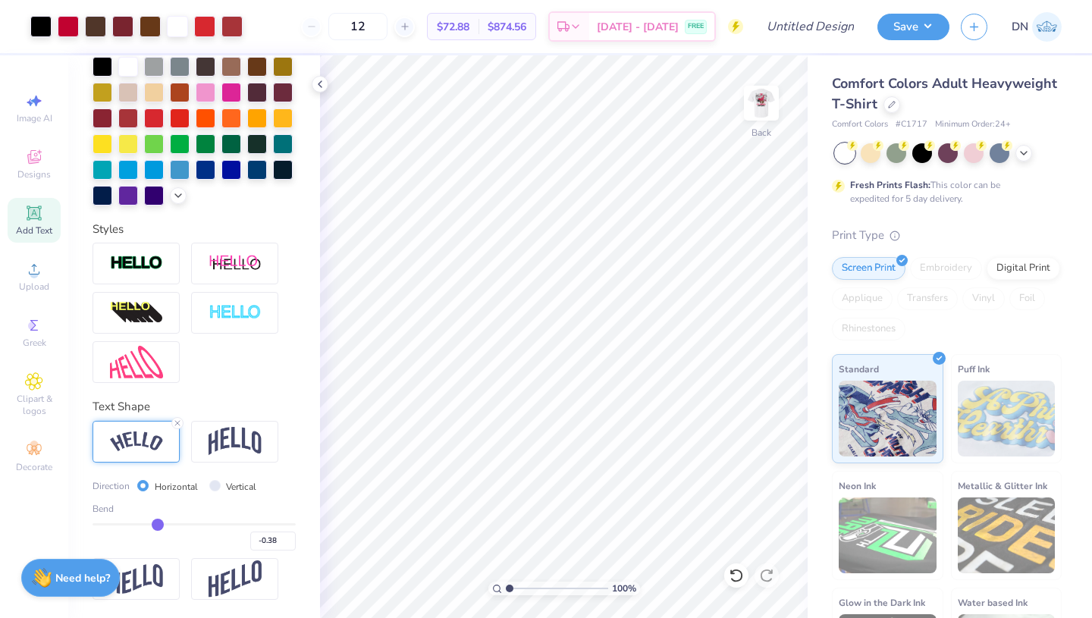
type input "-0.4"
type input "-0.40"
drag, startPoint x: 186, startPoint y: 524, endPoint x: 150, endPoint y: 523, distance: 35.6
click at [150, 523] on input "range" at bounding box center [194, 524] width 203 height 2
drag, startPoint x: 150, startPoint y: 523, endPoint x: 159, endPoint y: 523, distance: 9.1
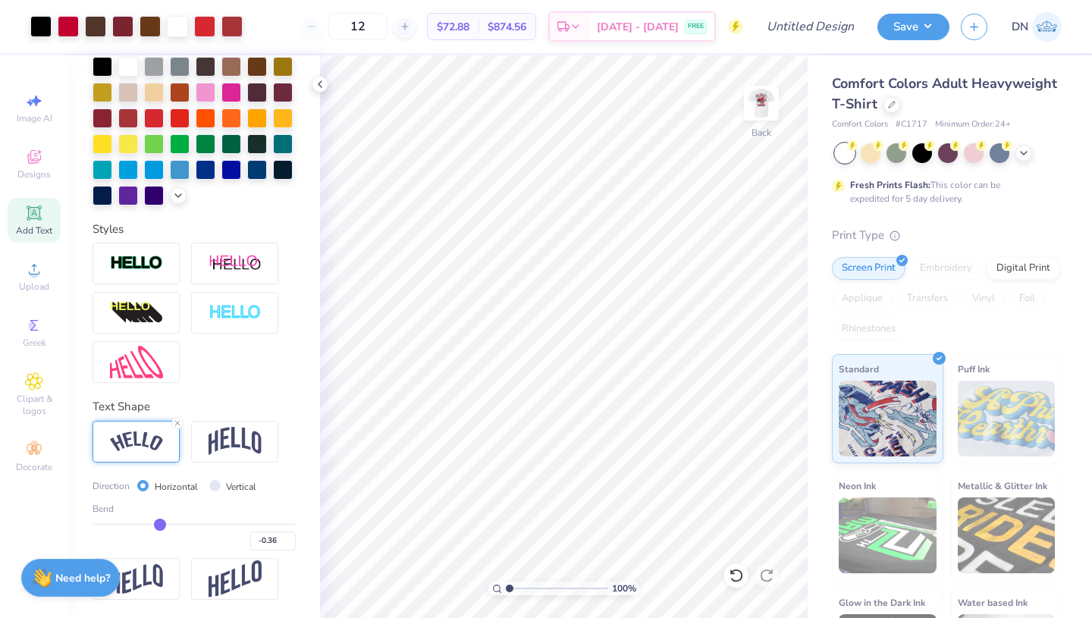
click at [159, 523] on input "range" at bounding box center [194, 524] width 203 height 2
click at [165, 523] on input "range" at bounding box center [194, 524] width 203 height 2
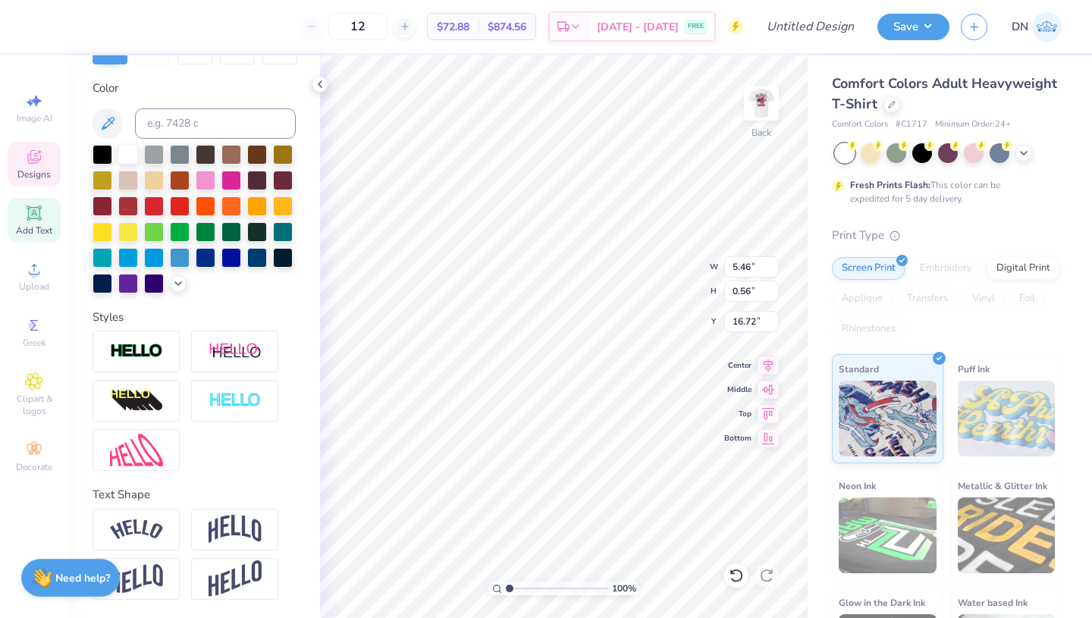
scroll to position [263, 0]
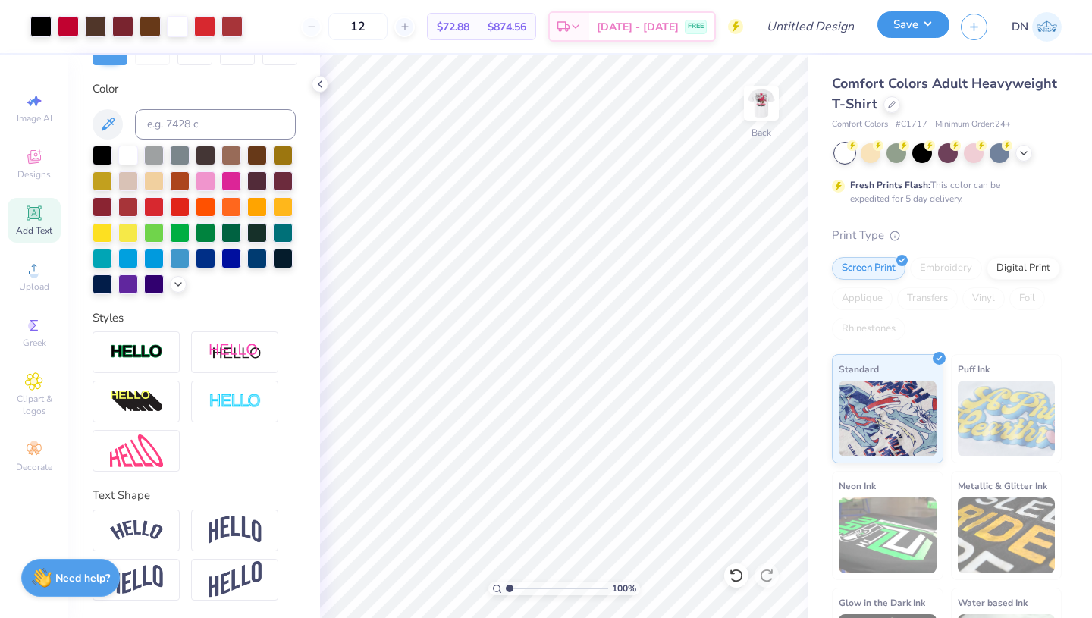
click at [919, 31] on button "Save" at bounding box center [913, 24] width 72 height 27
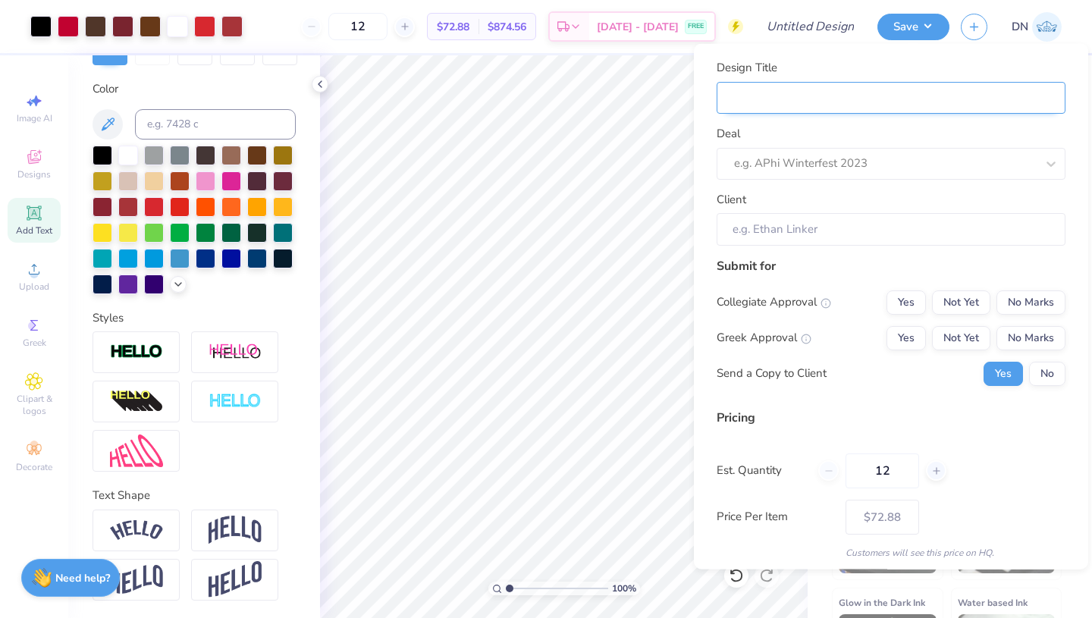
click at [894, 93] on input "Design Title" at bounding box center [891, 97] width 349 height 33
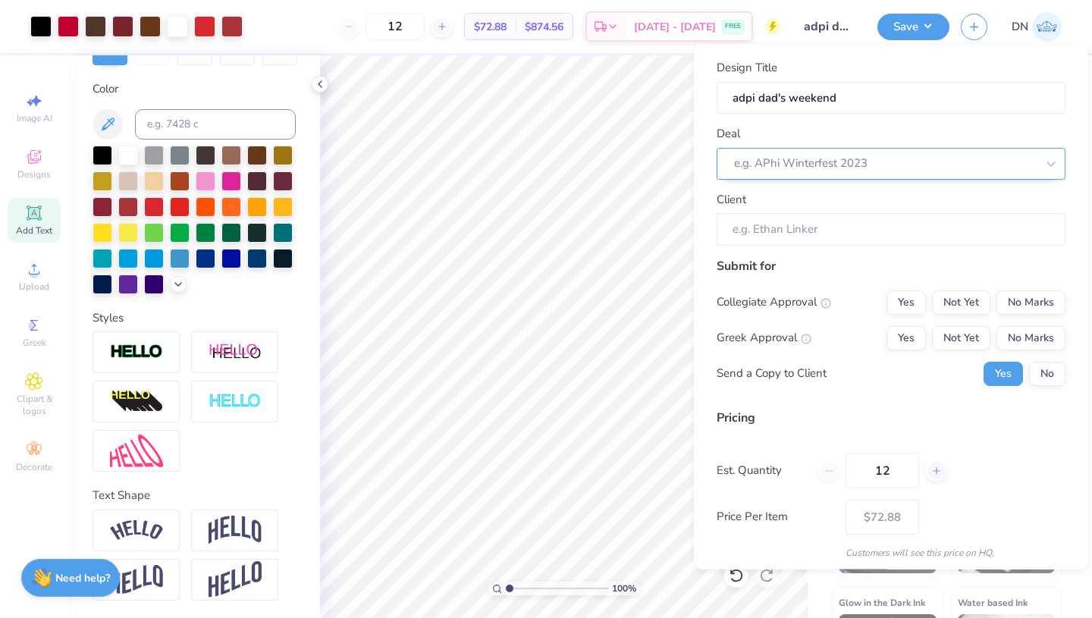
click at [921, 171] on div at bounding box center [885, 163] width 302 height 20
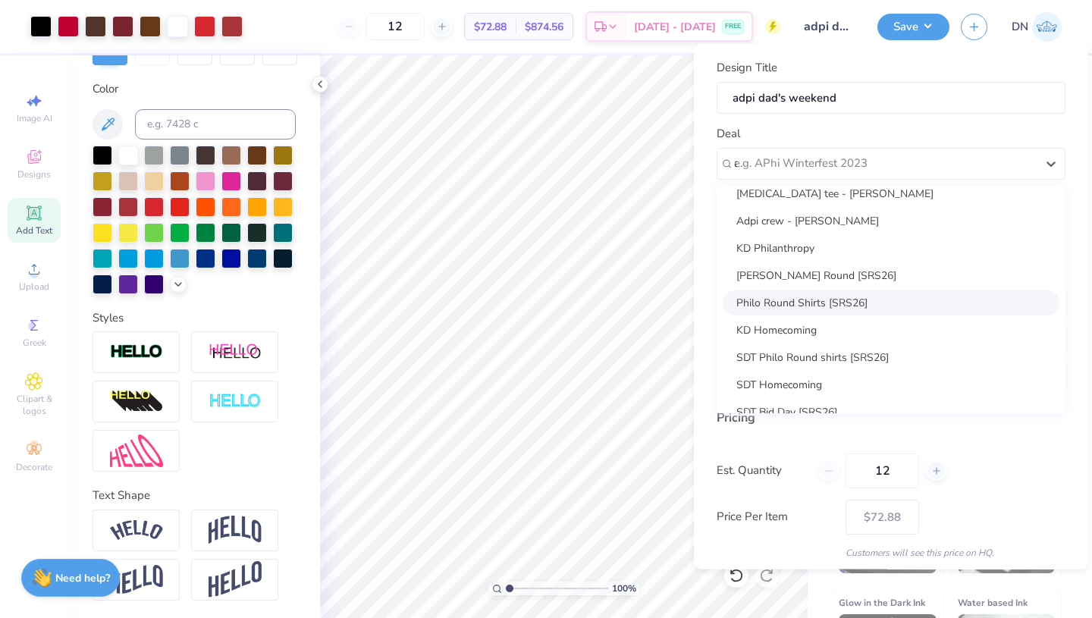
scroll to position [0, 0]
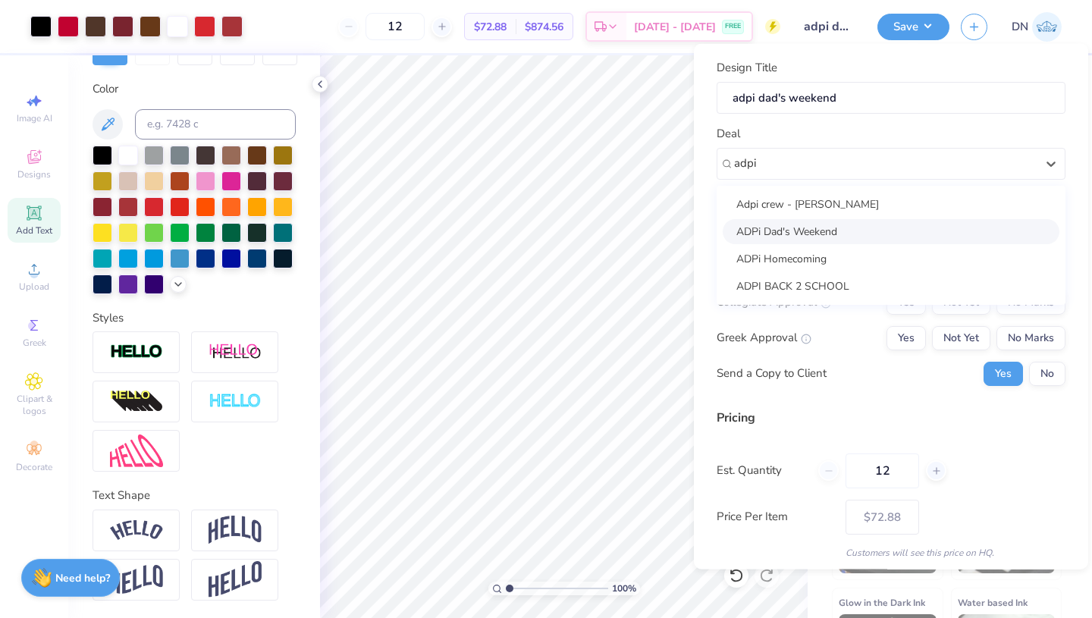
click at [924, 222] on div "ADPi Dad's Weekend" at bounding box center [891, 230] width 337 height 25
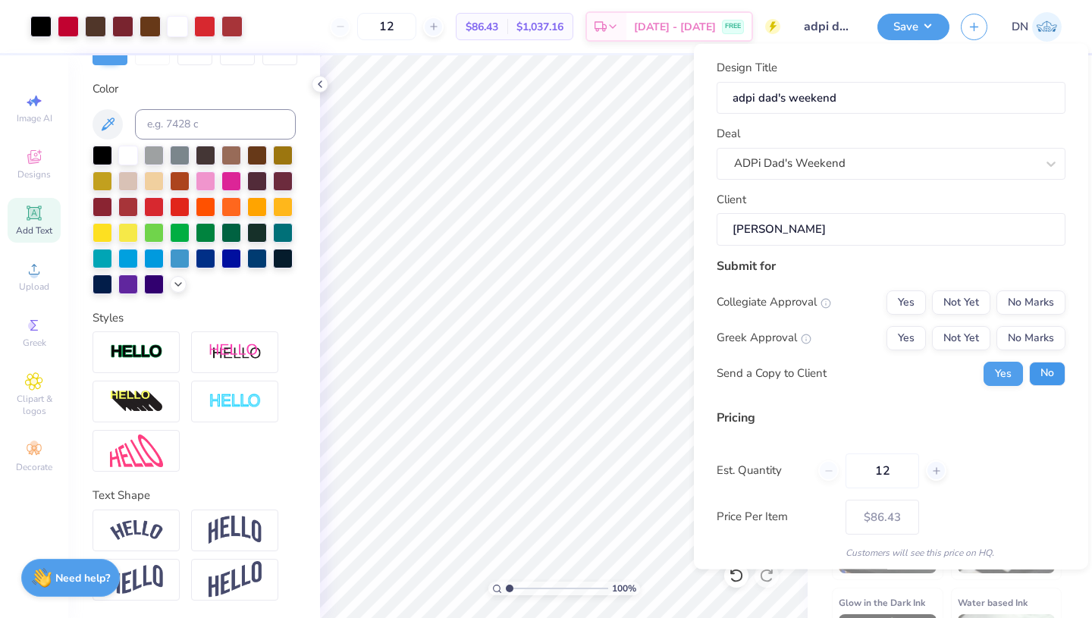
click at [1049, 371] on button "No" at bounding box center [1047, 373] width 36 height 24
click at [895, 341] on button "Yes" at bounding box center [905, 337] width 39 height 24
click at [1031, 303] on button "No Marks" at bounding box center [1030, 302] width 69 height 24
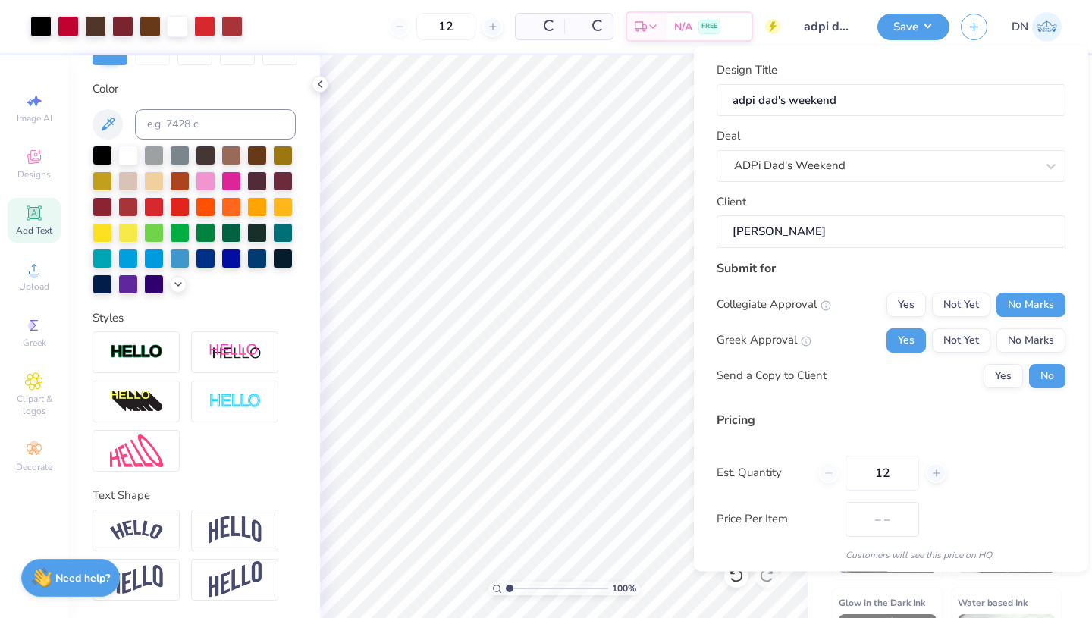
scroll to position [52, 0]
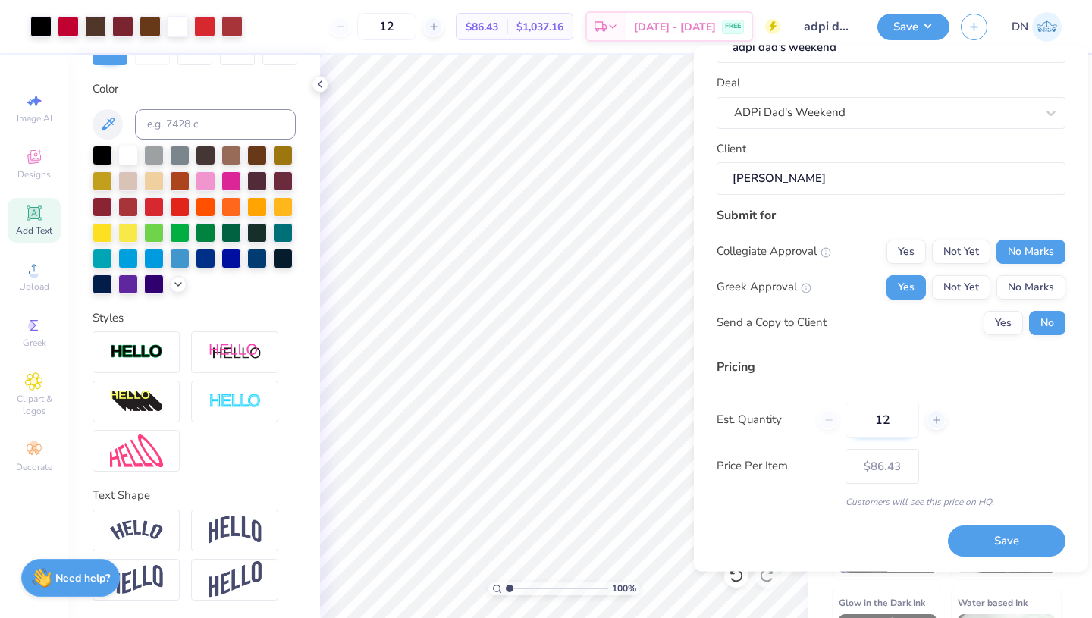
click at [900, 423] on input "12" at bounding box center [882, 420] width 74 height 35
click at [238, 26] on div at bounding box center [231, 24] width 21 height 21
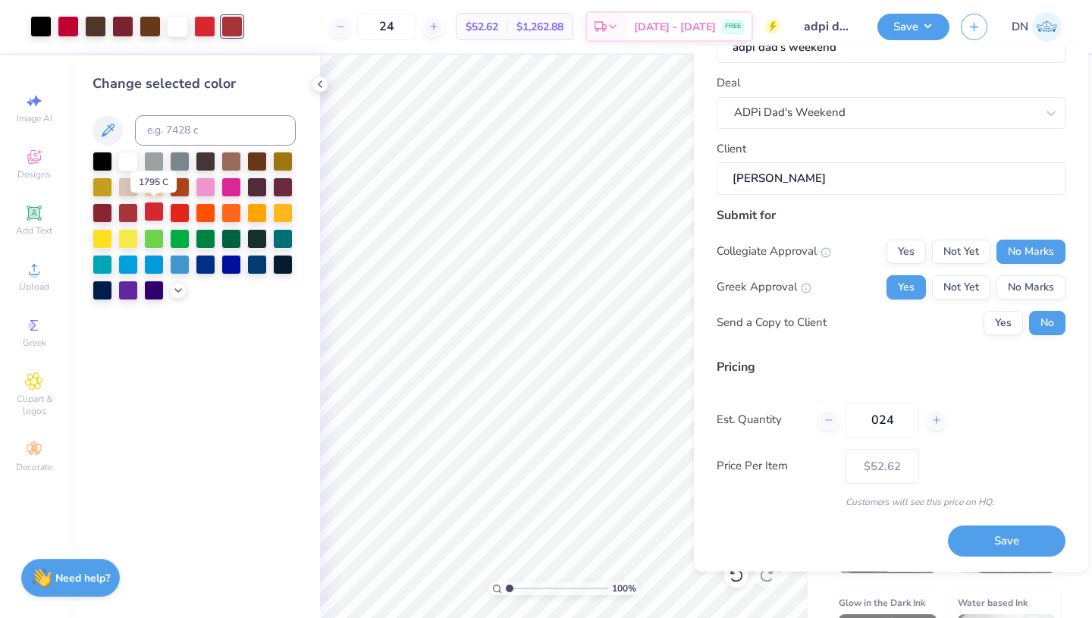
click at [152, 209] on div at bounding box center [154, 212] width 20 height 20
click at [128, 208] on div at bounding box center [128, 212] width 20 height 20
click at [96, 27] on div at bounding box center [95, 24] width 21 height 21
click at [205, 20] on div at bounding box center [204, 24] width 21 height 21
click at [103, 211] on div at bounding box center [103, 212] width 20 height 20
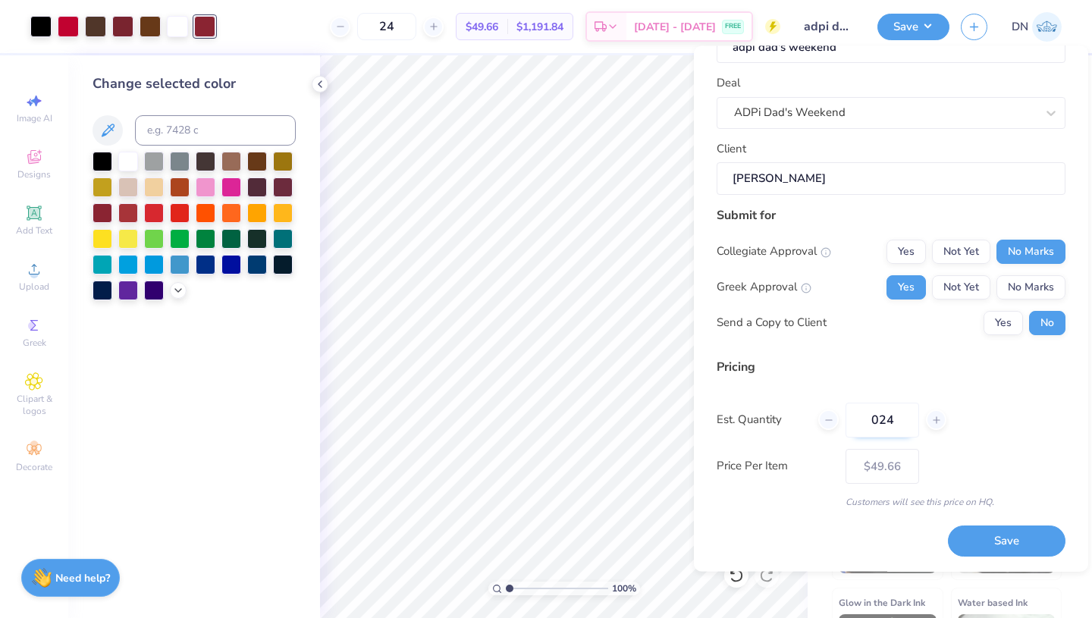
click at [886, 419] on input "024" at bounding box center [882, 420] width 74 height 35
click at [1010, 546] on button "Save" at bounding box center [1007, 541] width 118 height 31
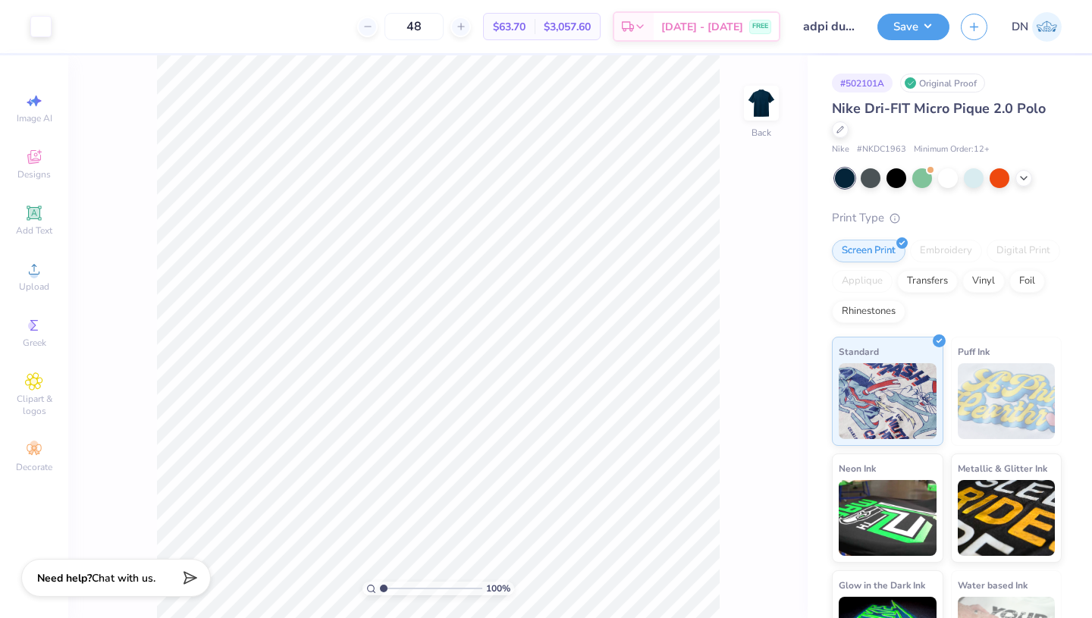
click at [1021, 177] on icon at bounding box center [1024, 178] width 12 height 12
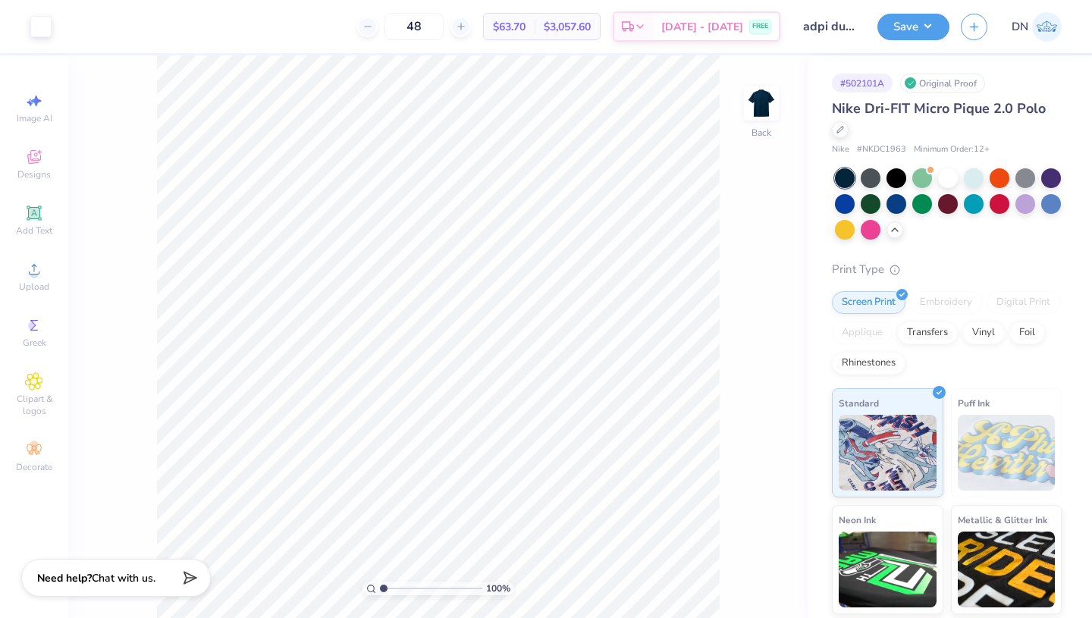
click at [843, 131] on icon at bounding box center [840, 130] width 8 height 8
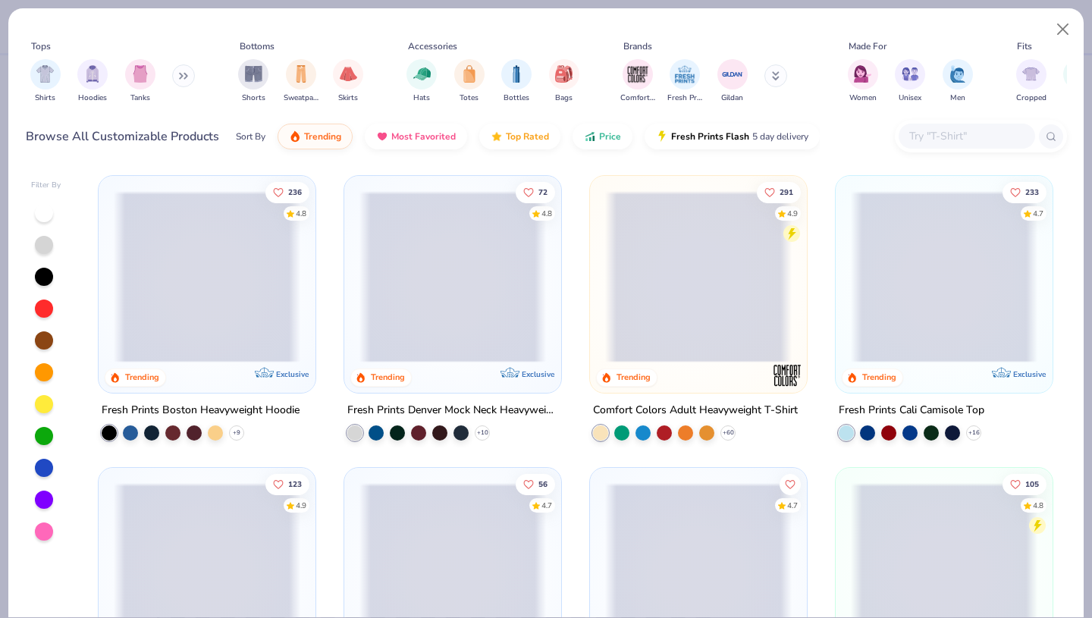
click at [949, 143] on input "text" at bounding box center [966, 135] width 117 height 17
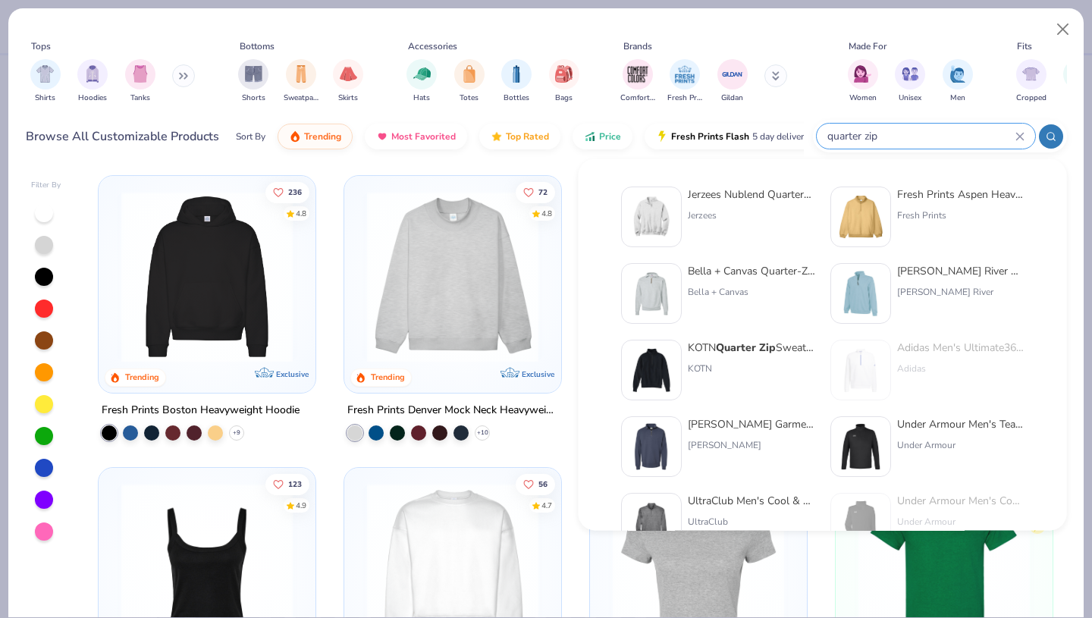
type input "quarter zip"
drag, startPoint x: 0, startPoint y: 0, endPoint x: 780, endPoint y: 193, distance: 803.7
click at [780, 193] on div "Jerzees Nublend Quarter-Zip Cadet Collar Sweatshirt" at bounding box center [751, 195] width 127 height 16
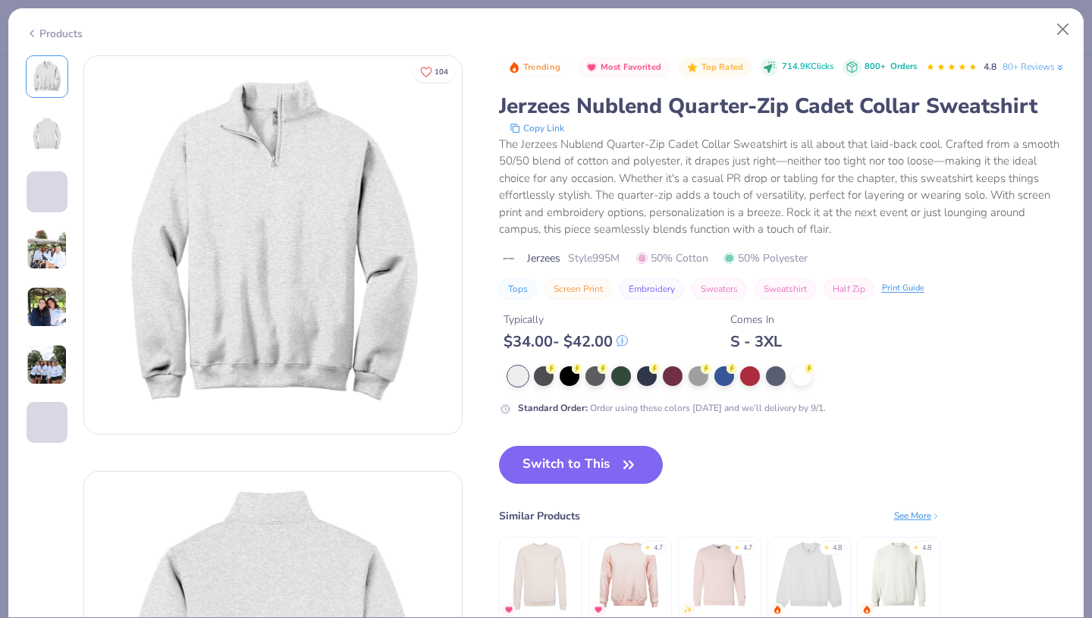
drag, startPoint x: 780, startPoint y: 193, endPoint x: 623, endPoint y: 458, distance: 308.3
click at [623, 458] on div "Trending Most Favorited Top Rated 714.9K Clicks 800+ Orders 4.8 80+ Reviews Jer…" at bounding box center [783, 352] width 568 height 595
drag, startPoint x: 623, startPoint y: 458, endPoint x: 620, endPoint y: 485, distance: 26.7
click at [620, 475] on icon "button" at bounding box center [628, 464] width 21 height 21
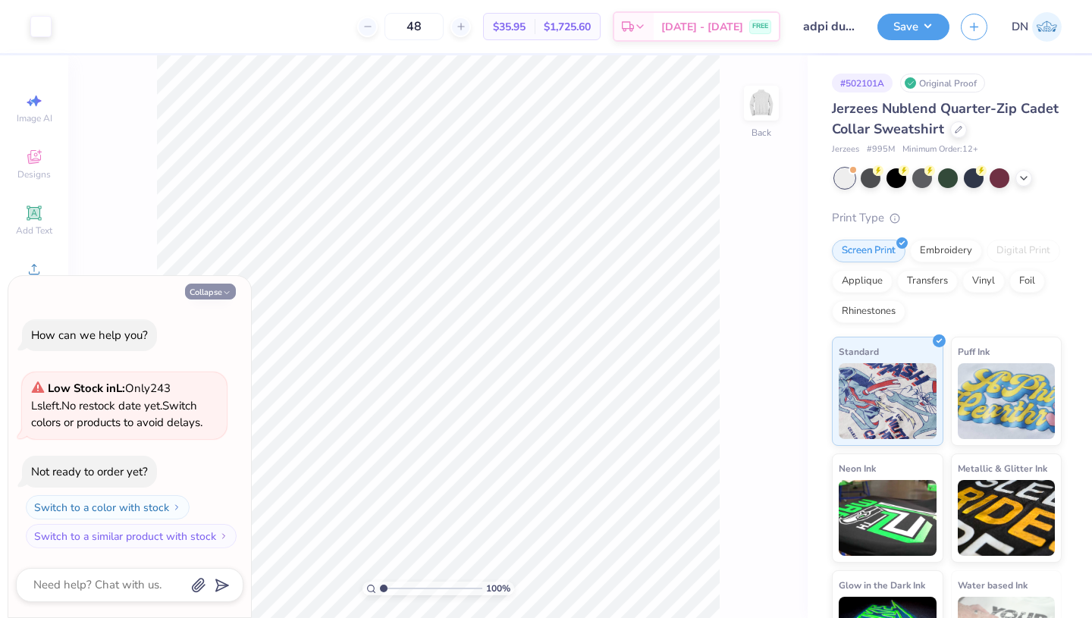
drag, startPoint x: 620, startPoint y: 485, endPoint x: 229, endPoint y: 291, distance: 436.4
click at [229, 291] on icon "button" at bounding box center [226, 292] width 9 height 9
type textarea "x"
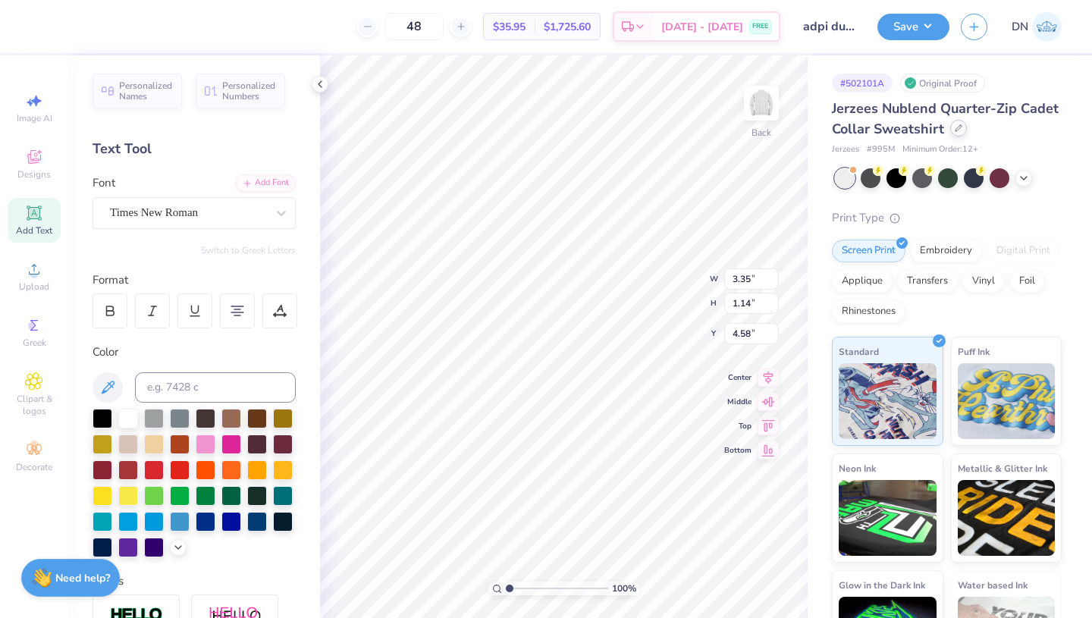
click at [956, 132] on div at bounding box center [958, 128] width 17 height 17
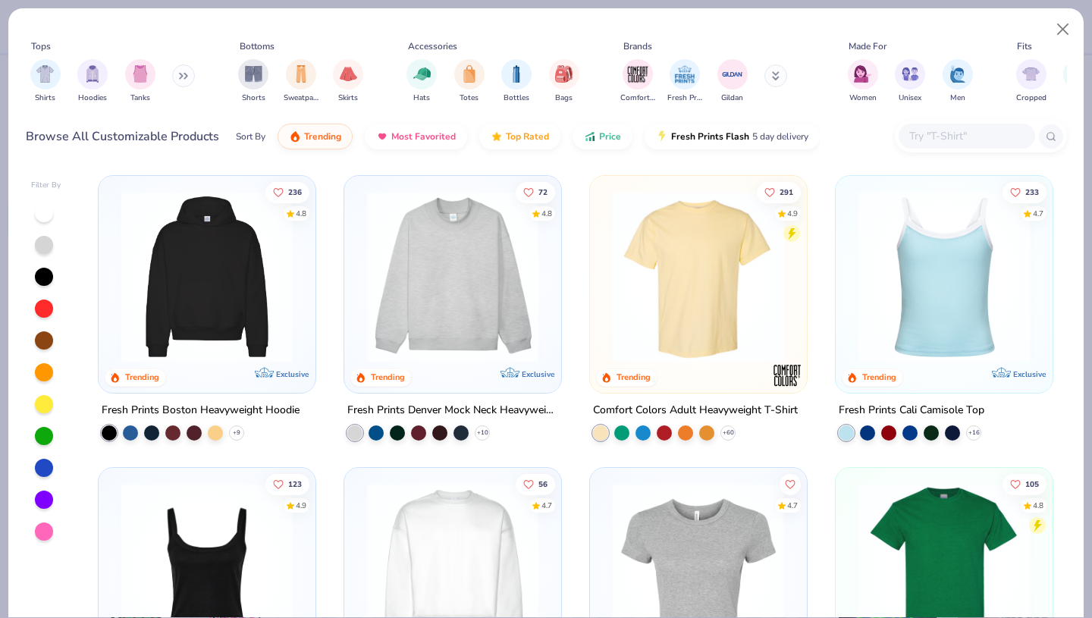
click at [955, 139] on input "text" at bounding box center [966, 135] width 117 height 17
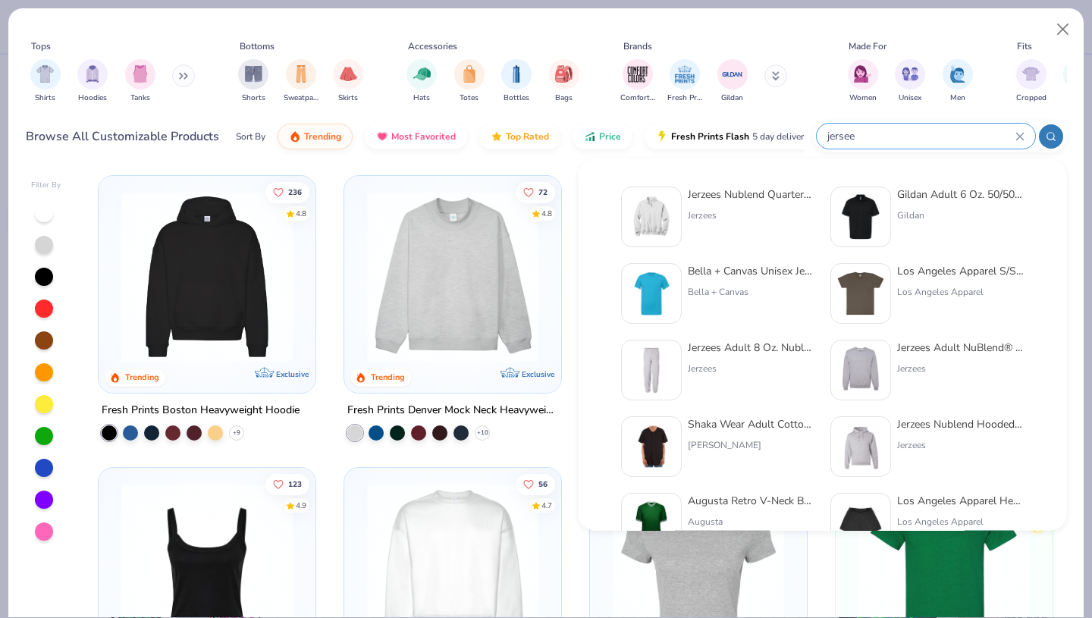
type input "jersee"
click at [759, 198] on div "Jerzees Nublend Quarter-Zip Cadet Collar Sweatshirt" at bounding box center [751, 195] width 127 height 16
